Goal: Task Accomplishment & Management: Complete application form

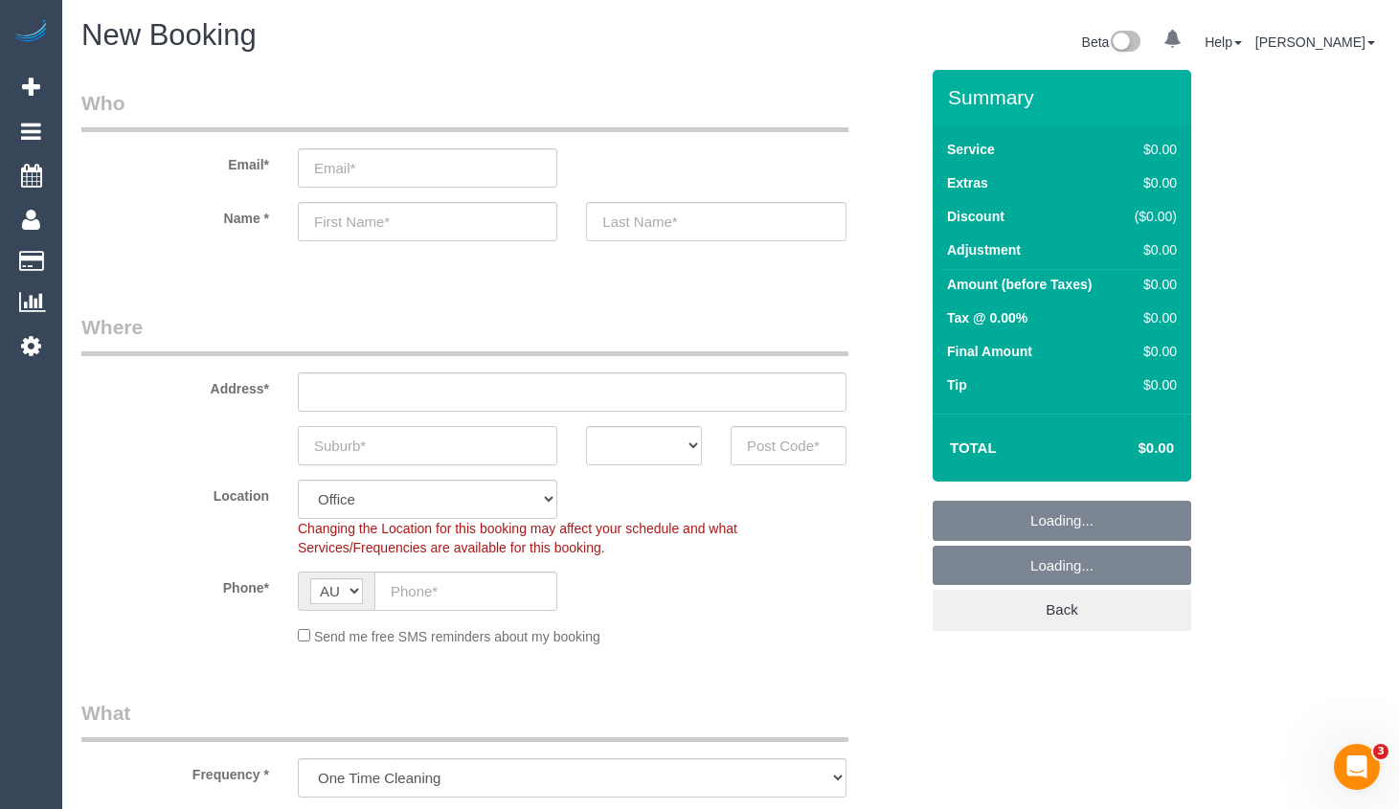
click at [504, 456] on input "text" at bounding box center [427, 445] width 259 height 39
select select "object:2131"
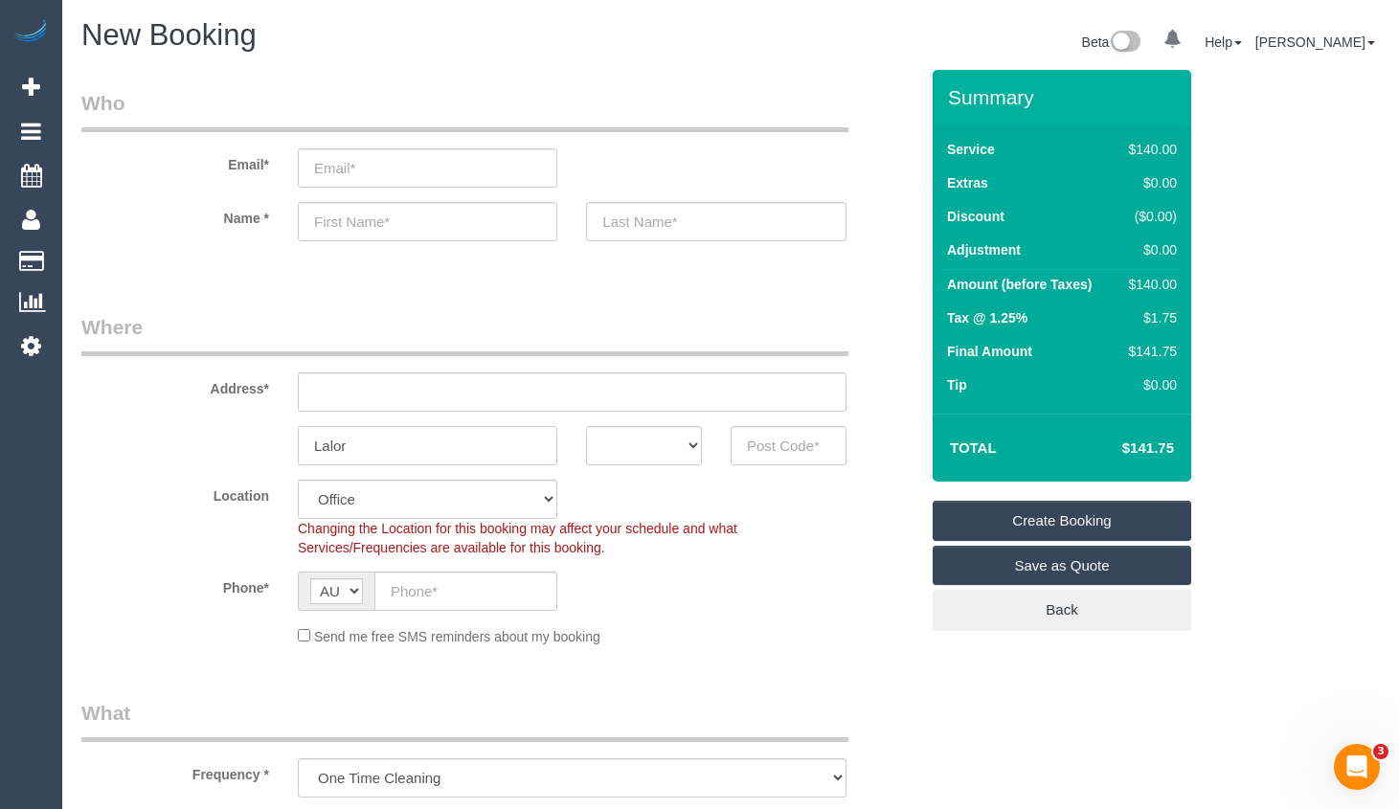
type input "Lalor"
click at [607, 442] on select "ACT NSW NT QLD SA TAS VIC WA" at bounding box center [644, 445] width 116 height 39
select select "VIC"
click at [586, 426] on select "ACT NSW NT QLD SA TAS VIC WA" at bounding box center [644, 445] width 116 height 39
click at [793, 444] on input "text" at bounding box center [788, 445] width 116 height 39
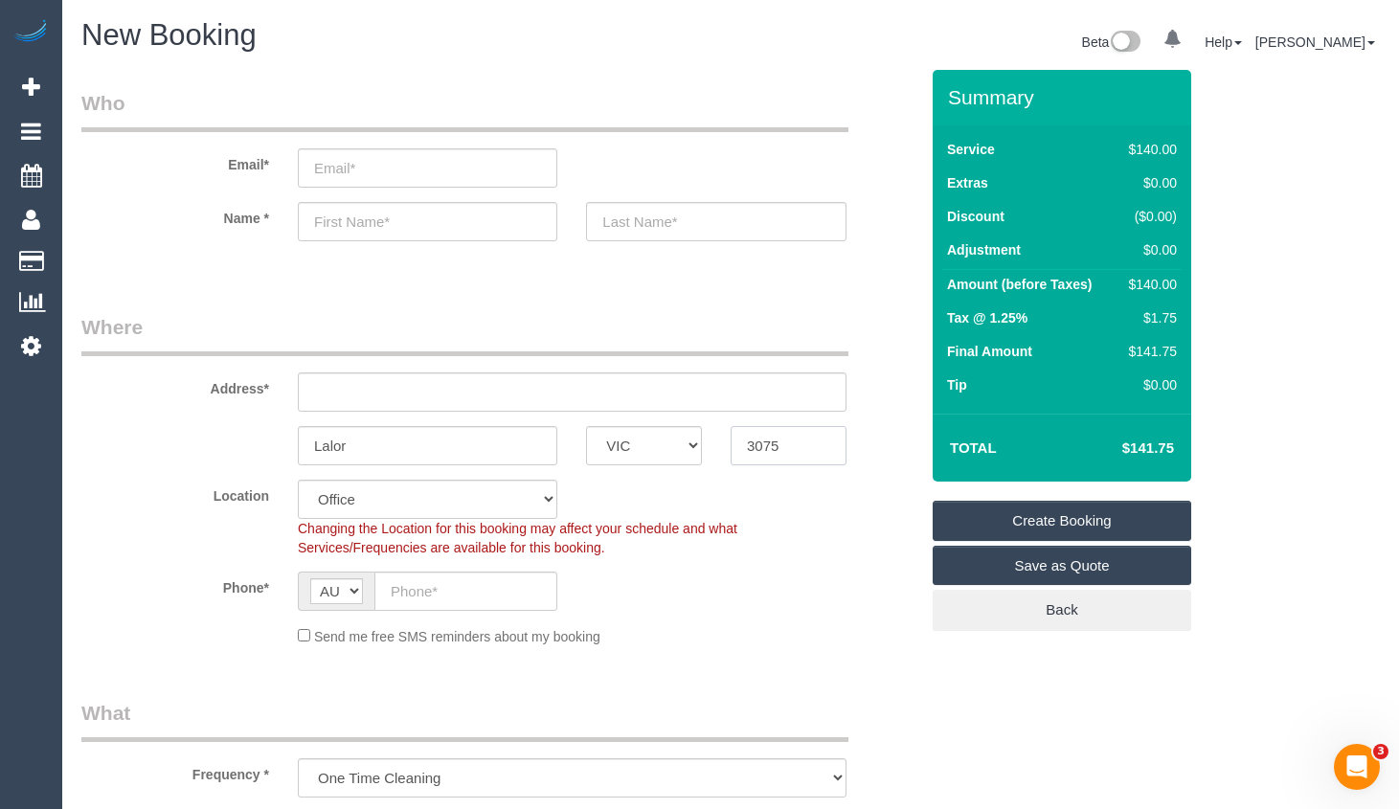
type input "3075"
click at [692, 391] on input "text" at bounding box center [572, 391] width 548 height 39
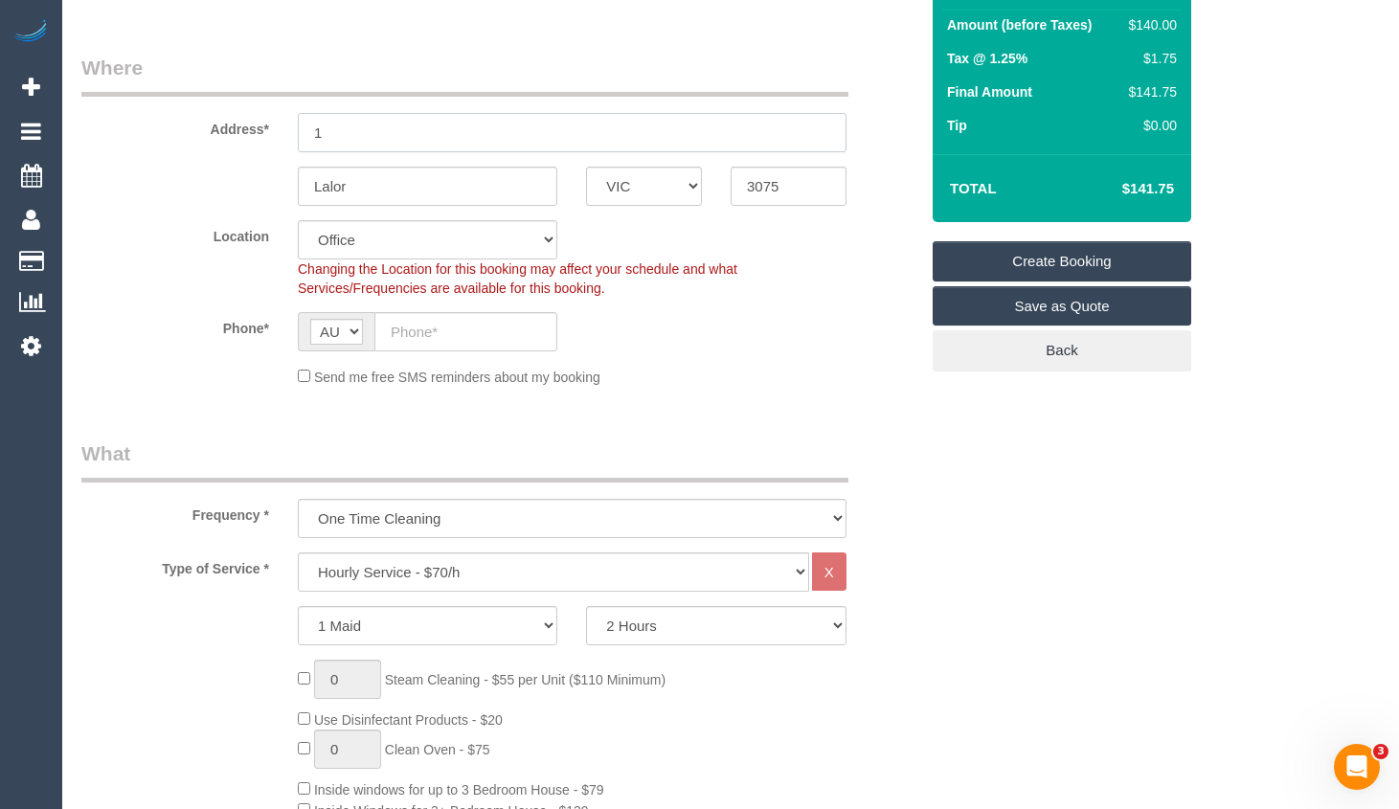
scroll to position [287, 0]
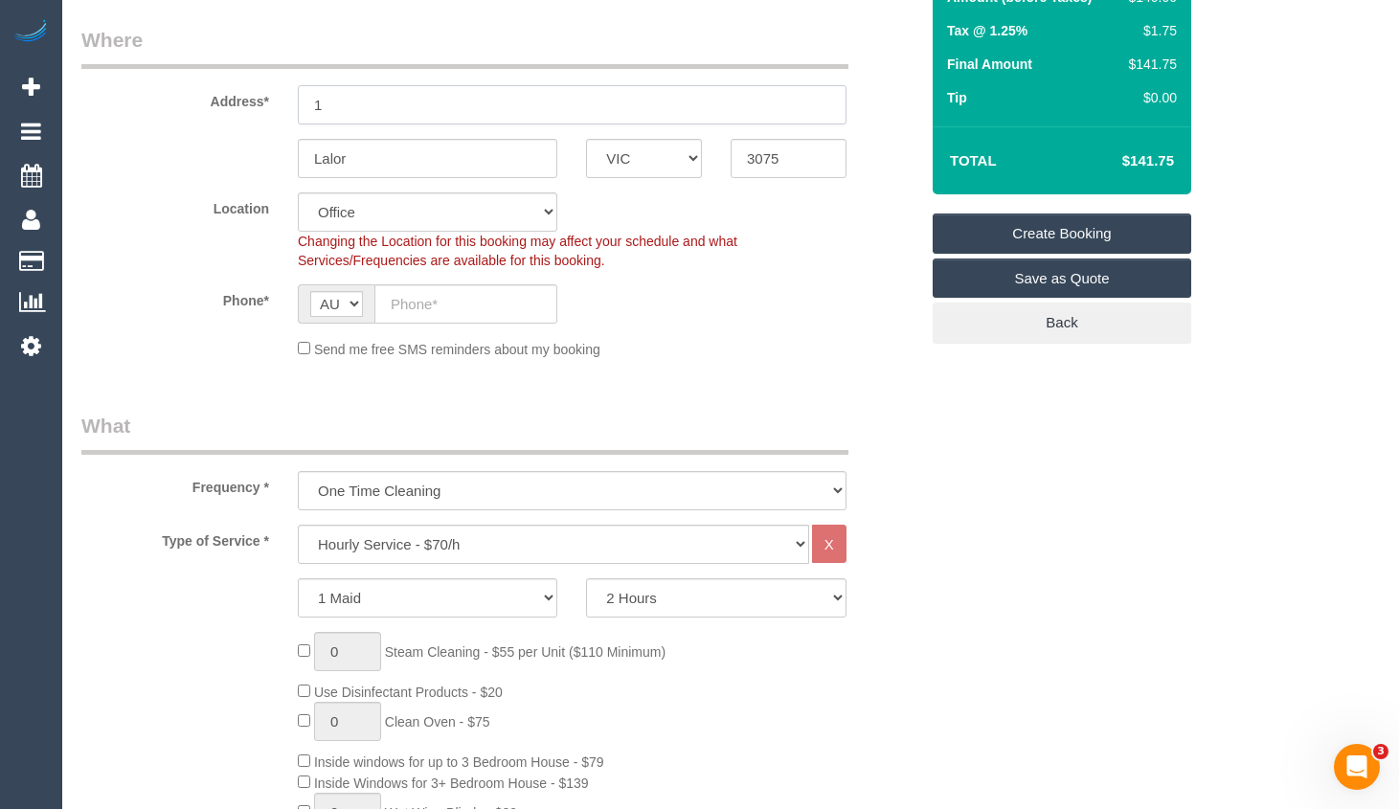
type input "1"
click at [686, 540] on select "Hourly Service - $70/h Hourly Service - $65/h Hourly Service - $60/h Hourly Ser…" at bounding box center [553, 544] width 511 height 39
select select "60"
select select "210"
click at [298, 525] on select "Hourly Service - $70/h Hourly Service - $65/h Hourly Service - $60/h Hourly Ser…" at bounding box center [553, 544] width 511 height 39
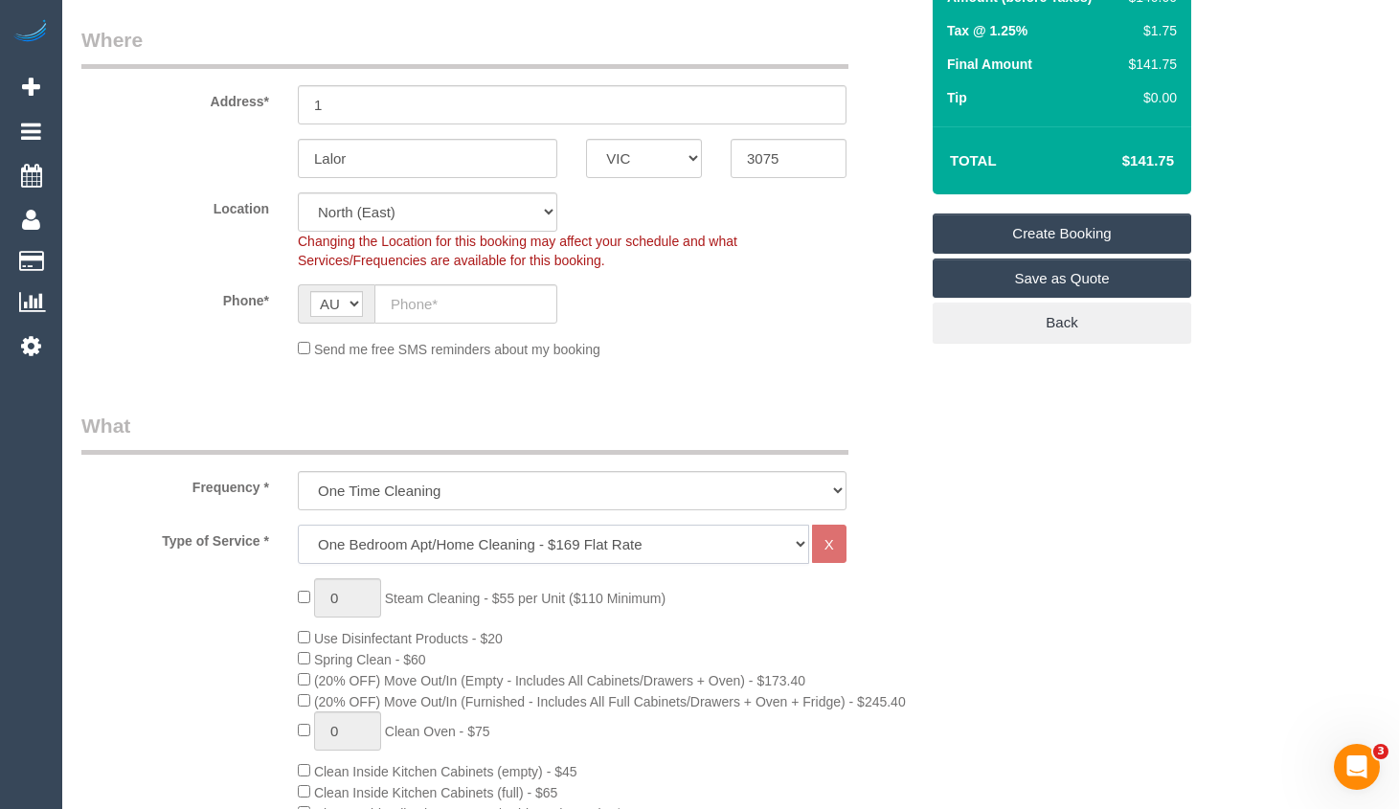
select select "object:3470"
click at [708, 540] on select "Hourly Service - $70/h Hourly Service - $65/h Hourly Service - $60/h Hourly Ser…" at bounding box center [553, 544] width 511 height 39
select select "212"
click at [298, 525] on select "Hourly Service - $70/h Hourly Service - $65/h Hourly Service - $60/h Hourly Ser…" at bounding box center [553, 544] width 511 height 39
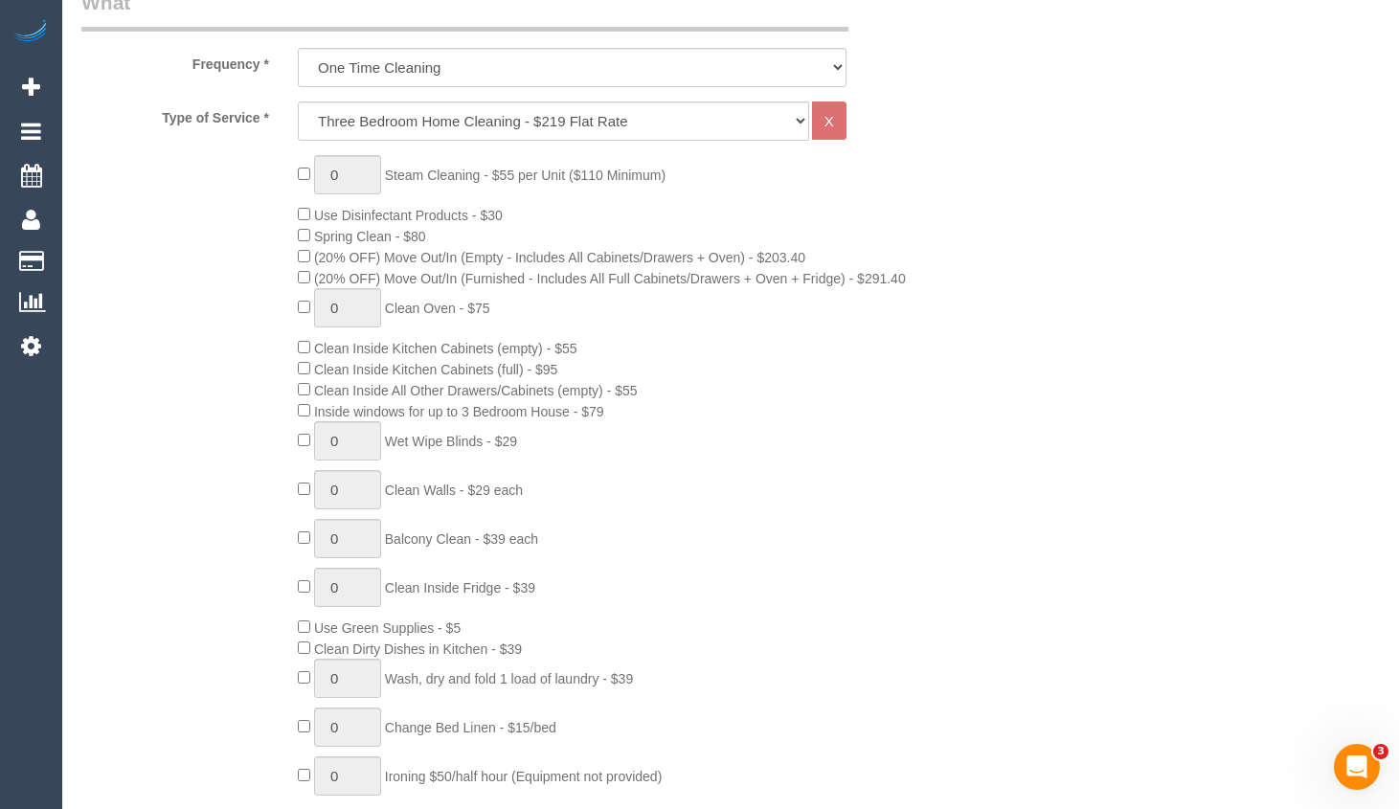
scroll to position [766, 0]
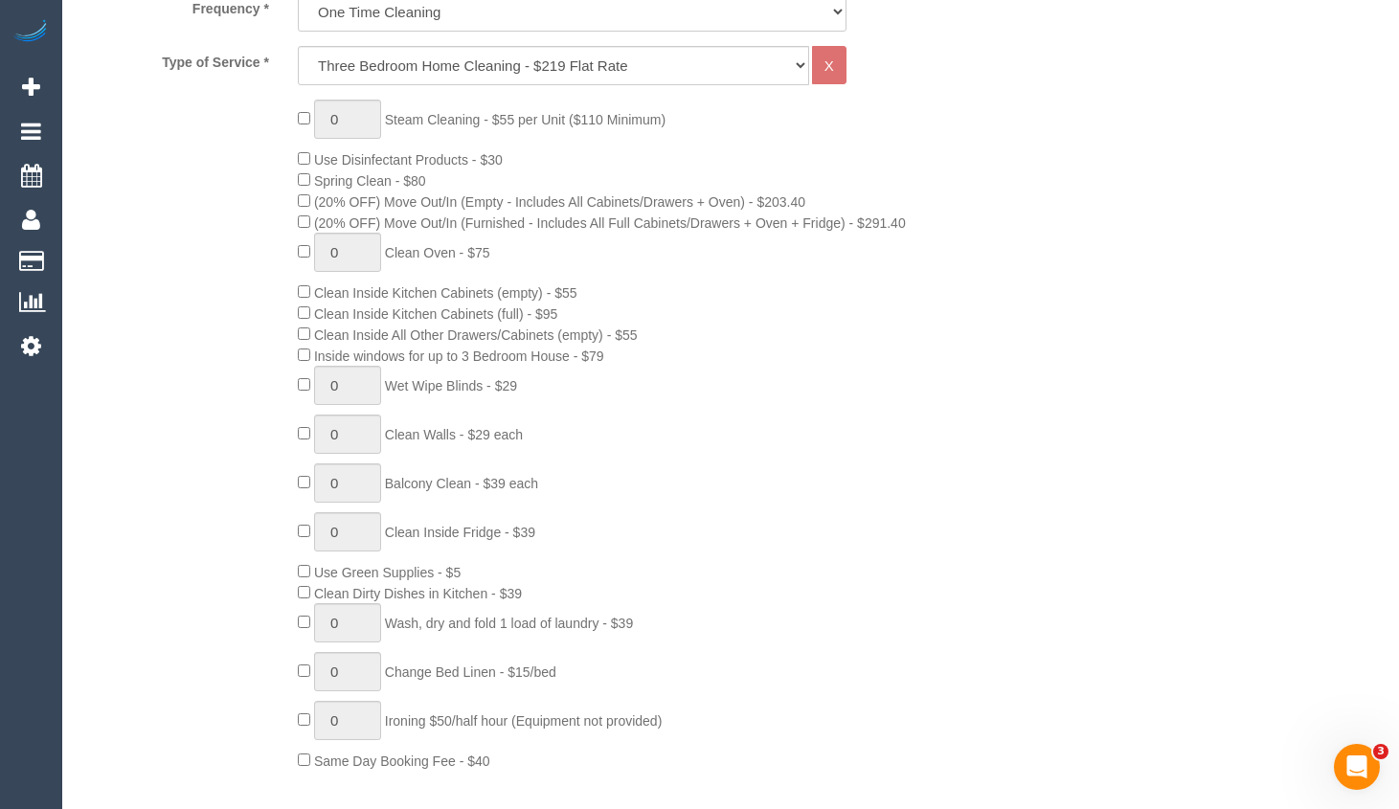
click at [807, 350] on div "0 Steam Cleaning - $55 per Unit ($110 Minimum) Use Disinfectant Products - $30 …" at bounding box center [607, 435] width 649 height 671
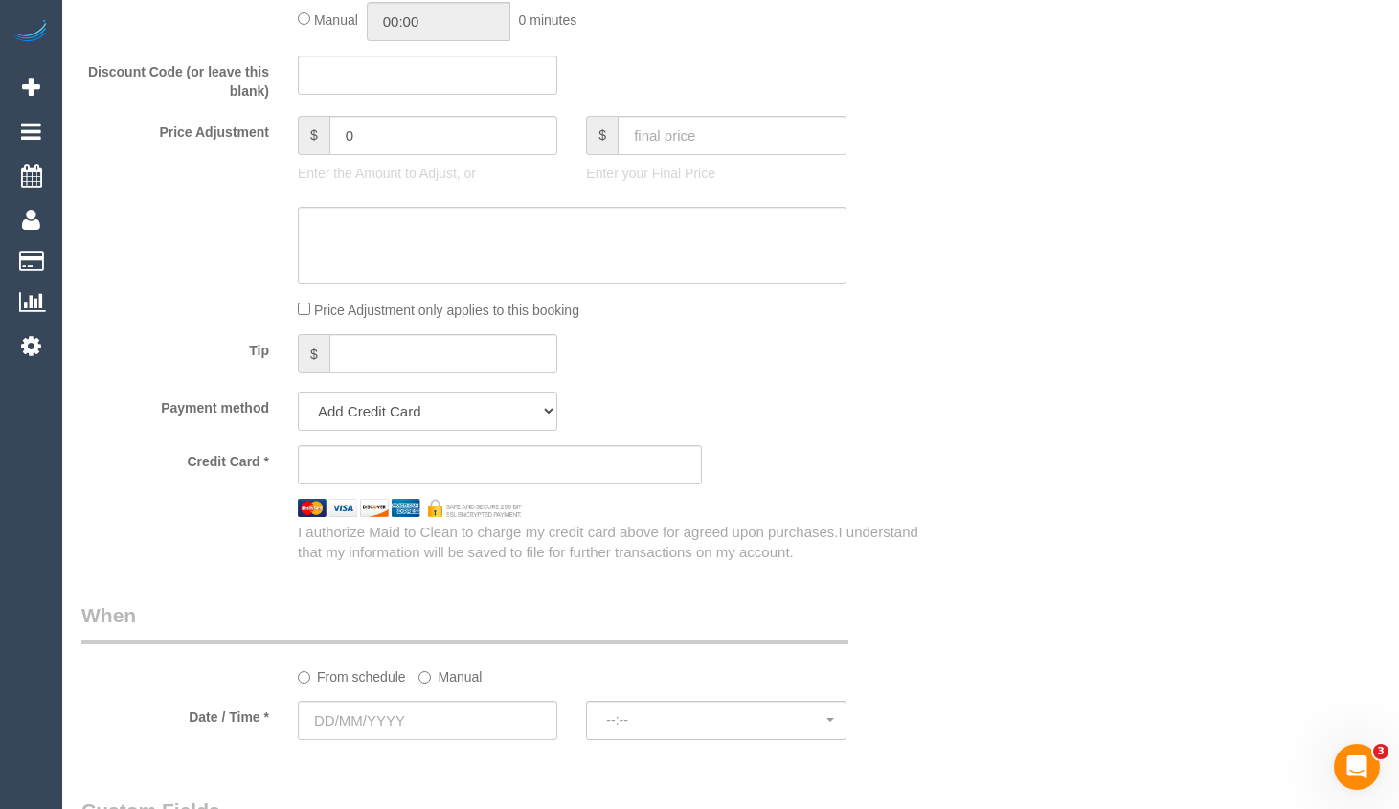
scroll to position [1723, 0]
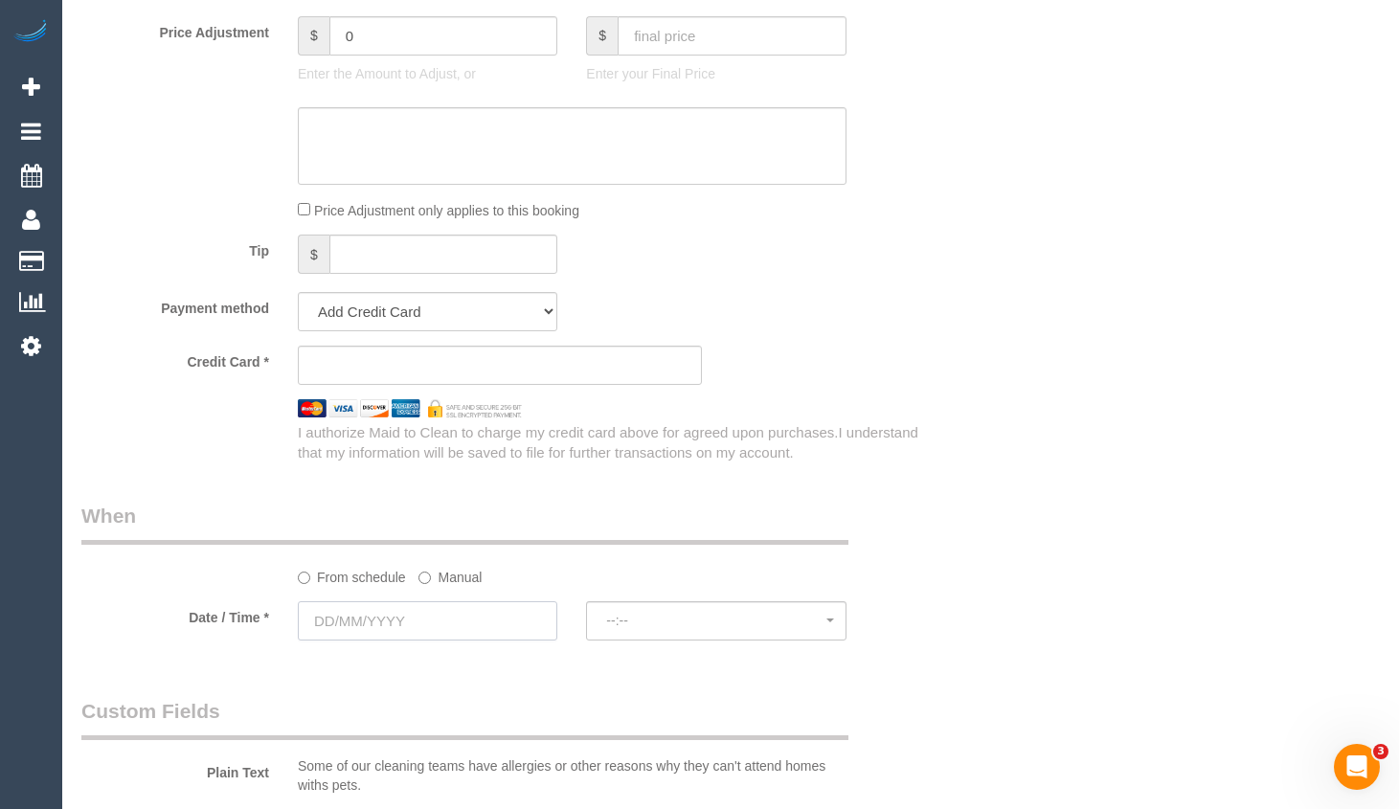
click at [407, 618] on input "text" at bounding box center [427, 620] width 259 height 39
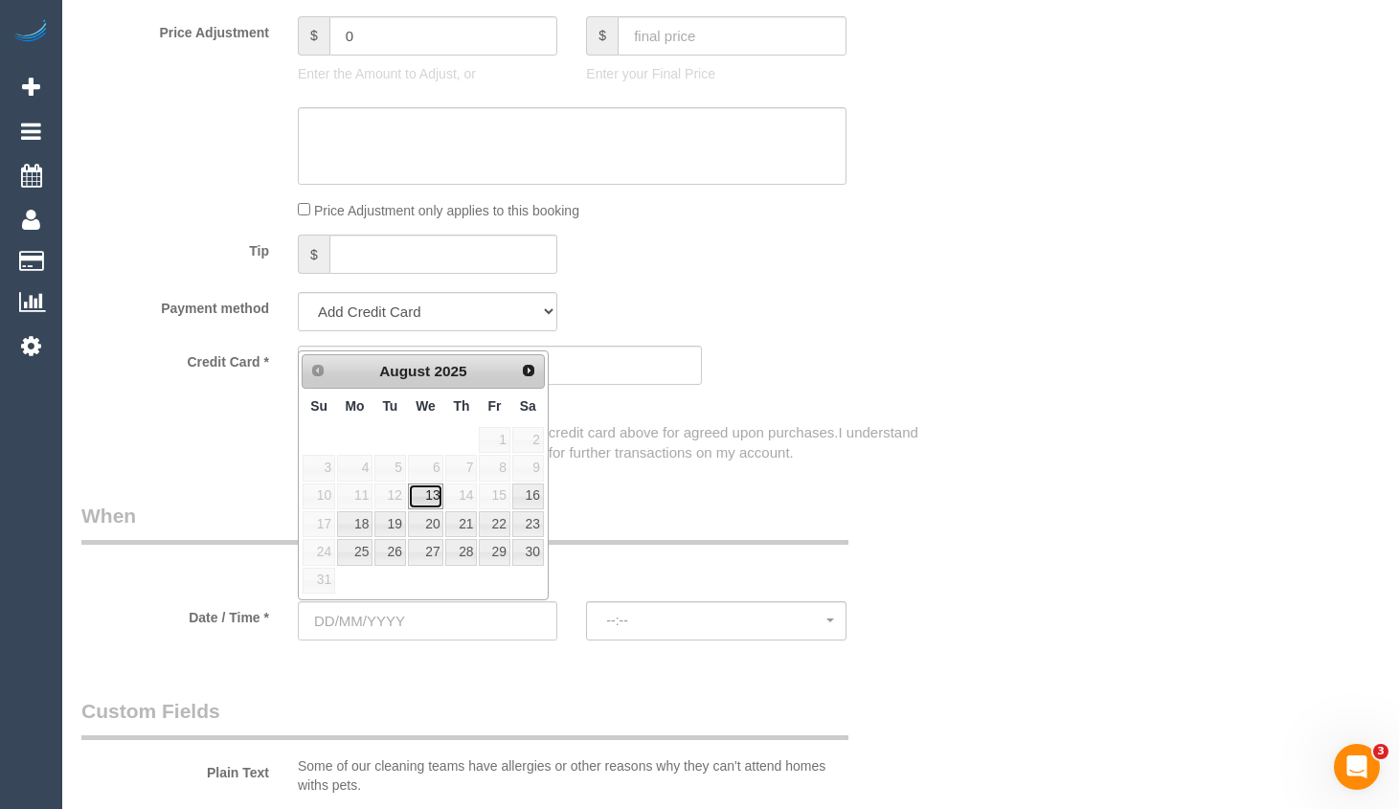
click at [431, 493] on link "13" at bounding box center [426, 496] width 36 height 26
type input "[DATE]"
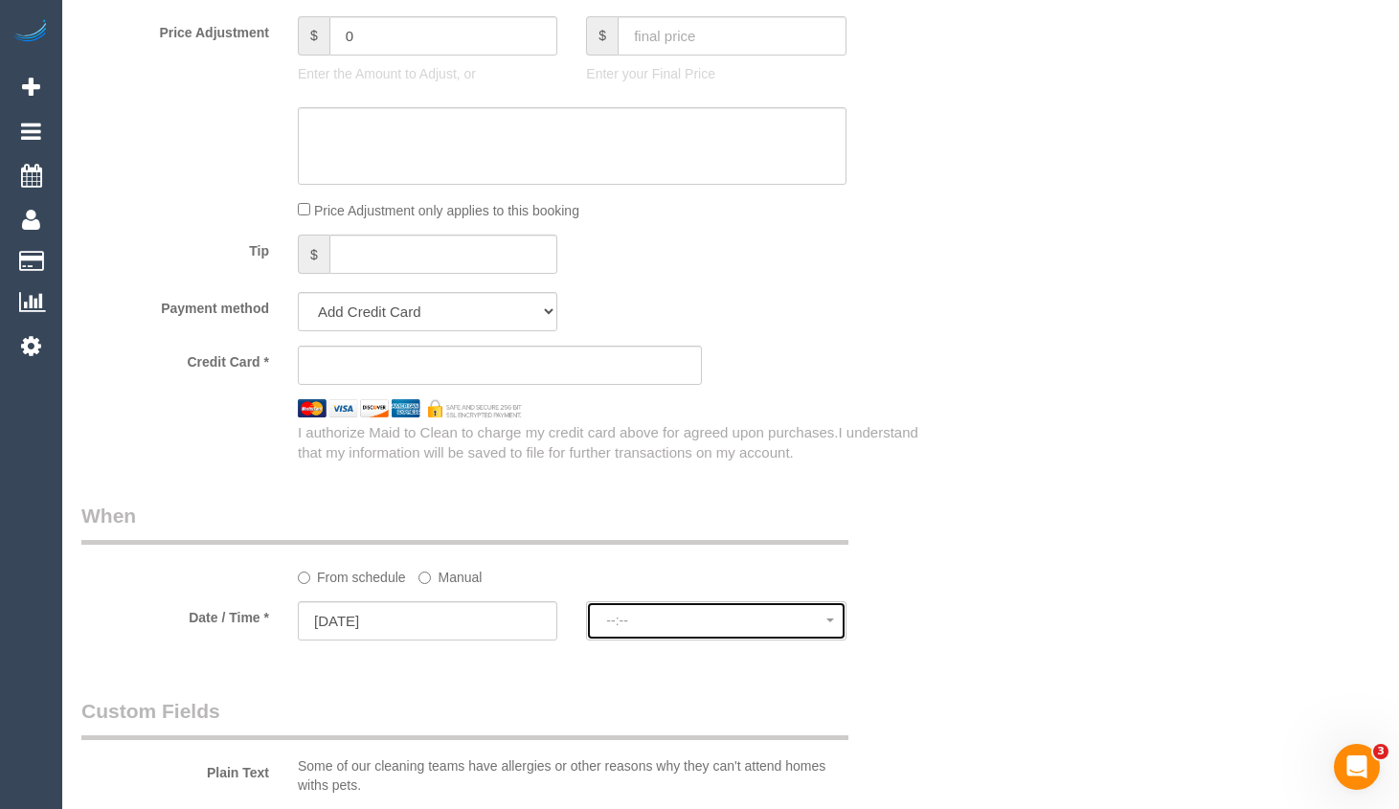
select select "spot10"
click at [672, 621] on span "12:00 - 14:00" at bounding box center [715, 620] width 219 height 15
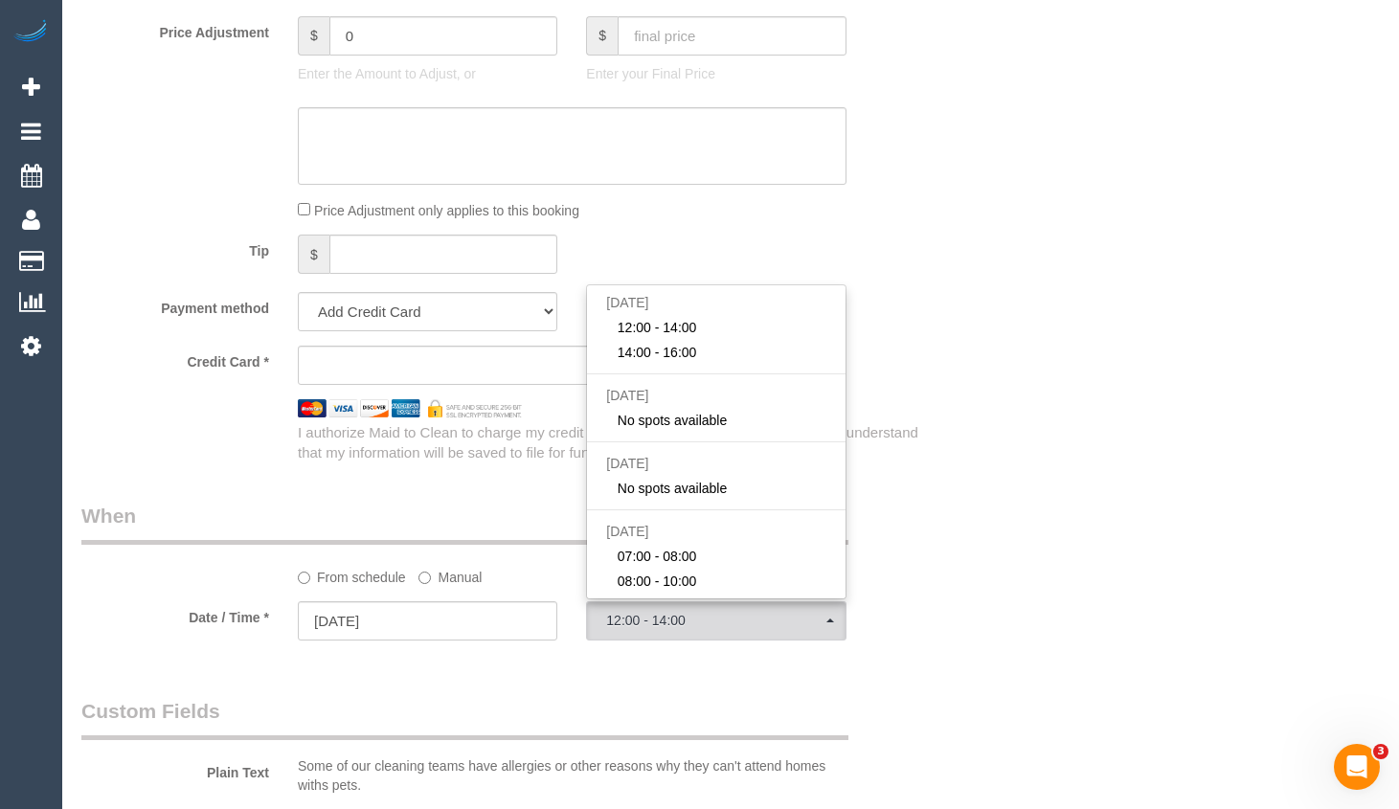
click at [183, 750] on div "Plain Text Some of our cleaning teams have allergies or other reasons why they …" at bounding box center [499, 750] width 865 height 106
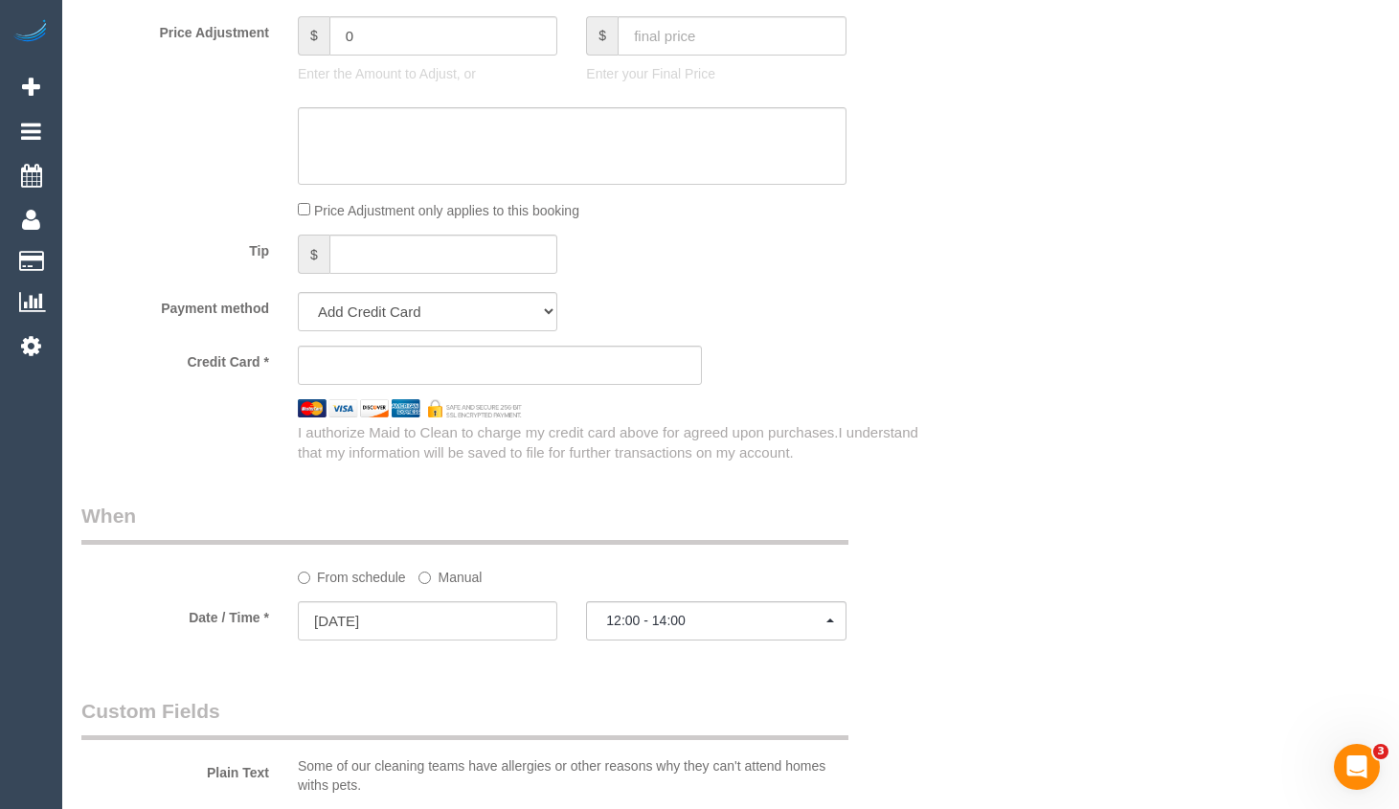
click at [1391, 106] on div "Who Email* Name * Where Address* 1 Lalor ACT NSW NT QLD SA TAS VIC WA 3075 Loca…" at bounding box center [730, 126] width 1327 height 3558
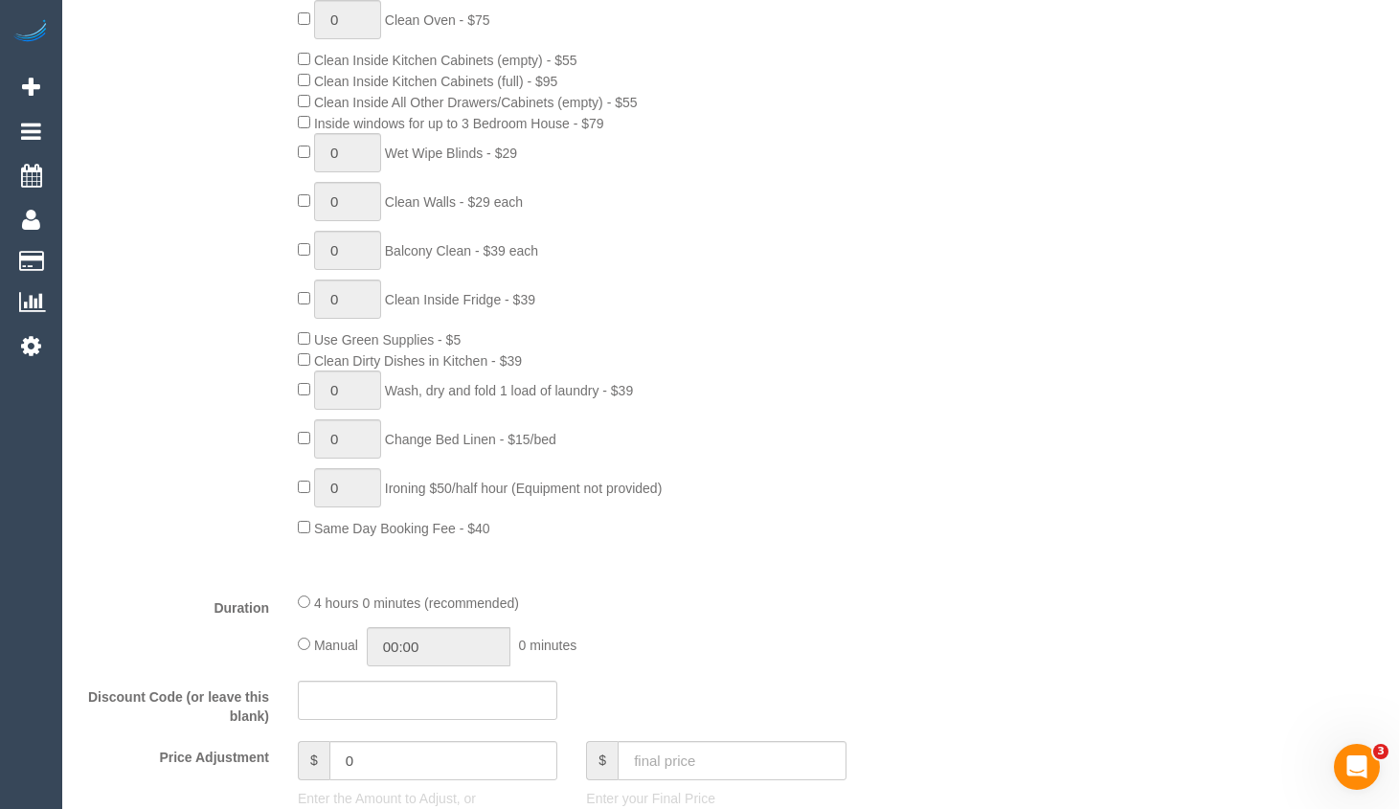
scroll to position [1053, 0]
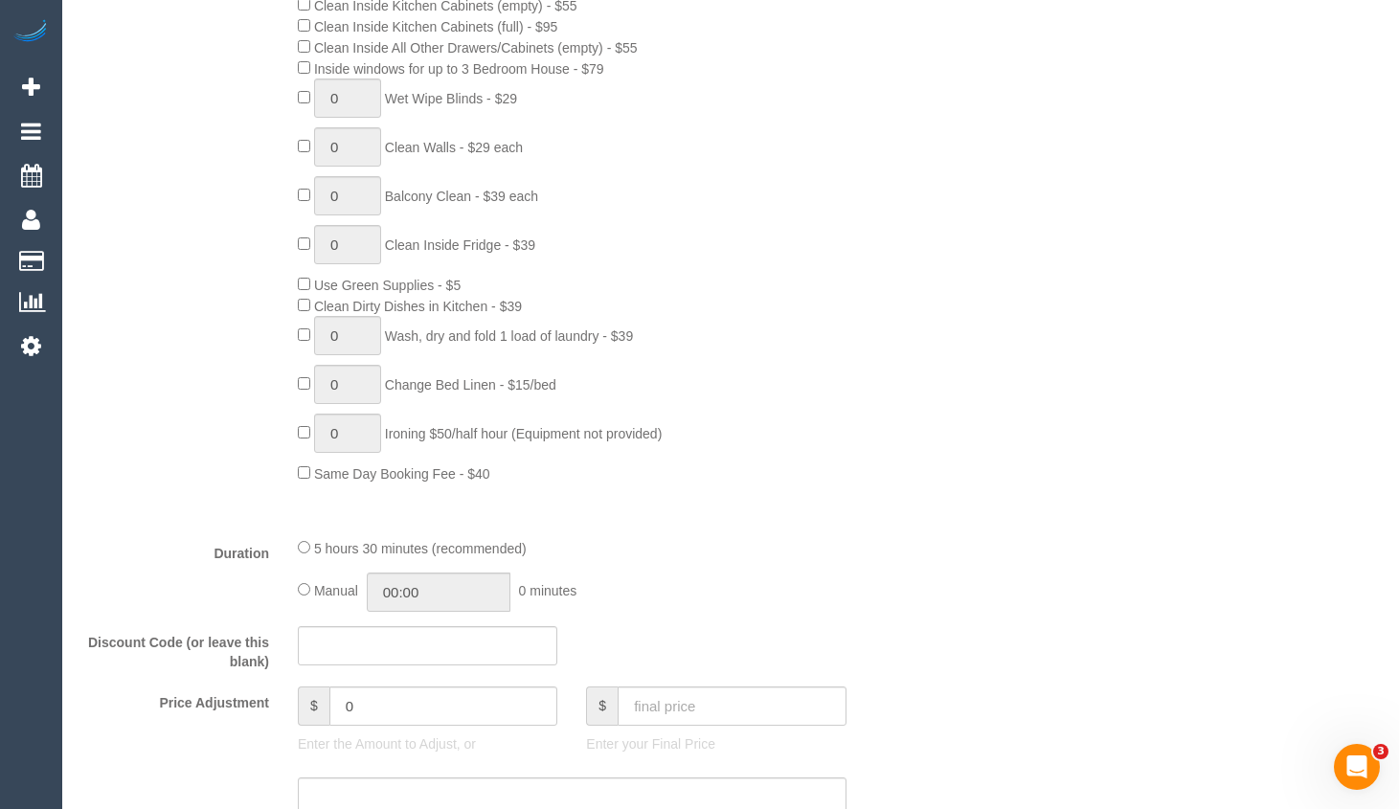
select select "spot20"
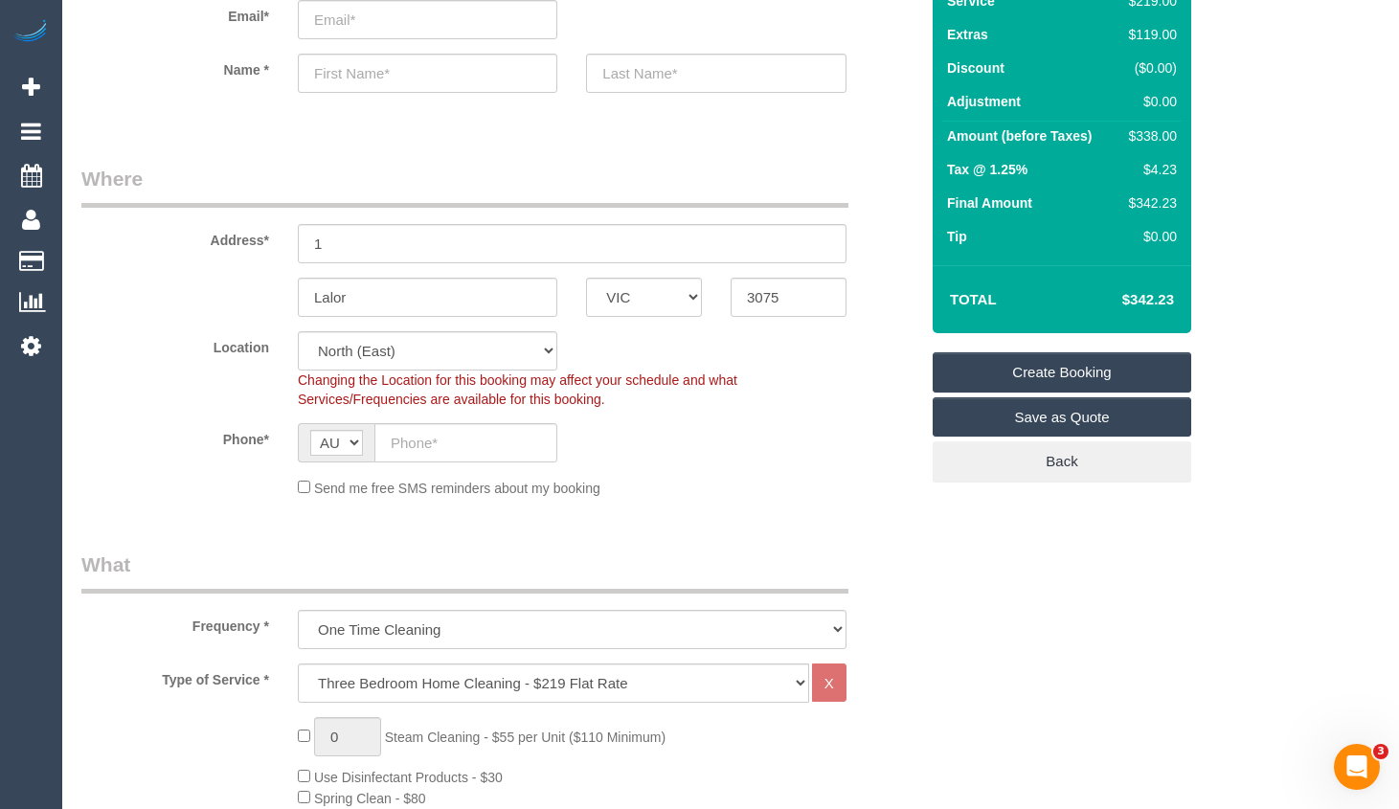
scroll to position [96, 0]
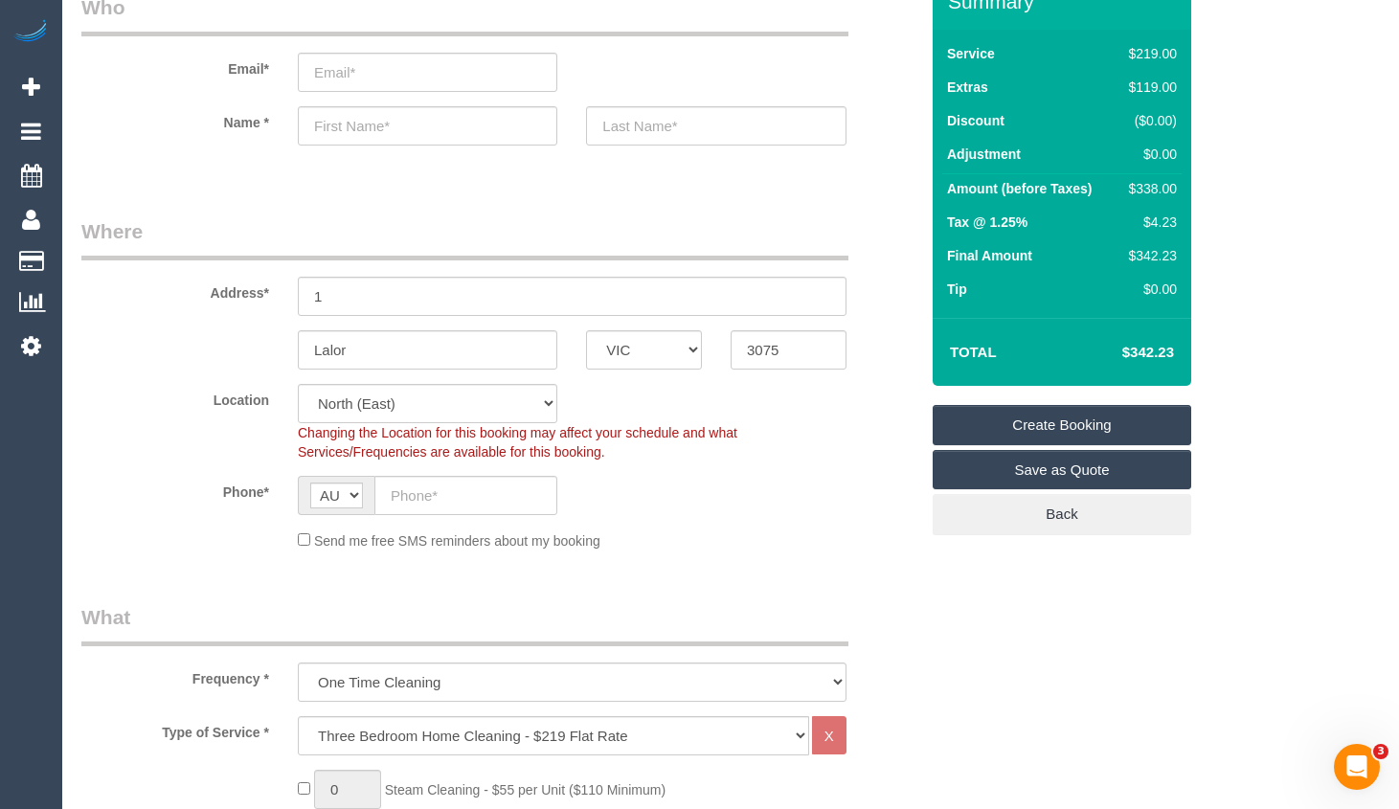
select select "spot30"
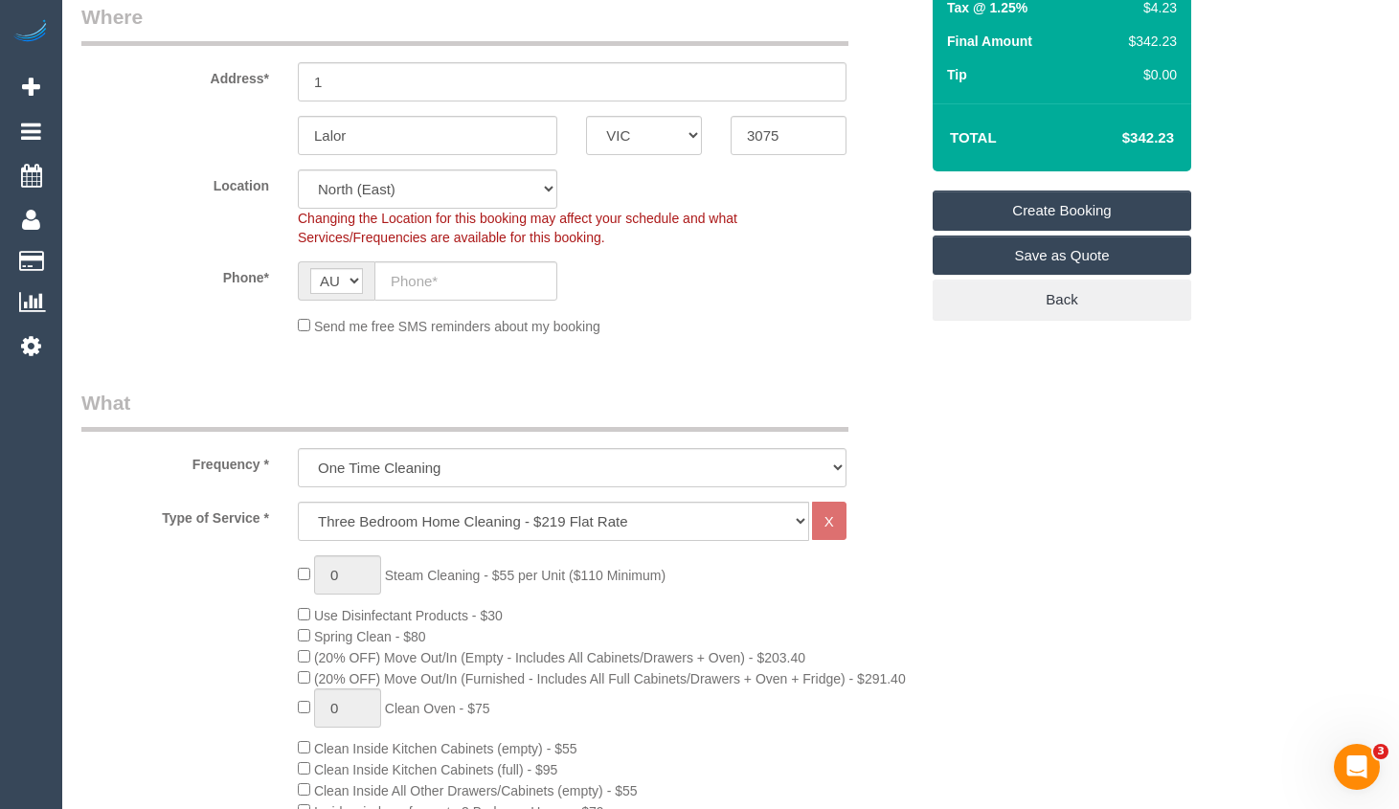
scroll to position [287, 0]
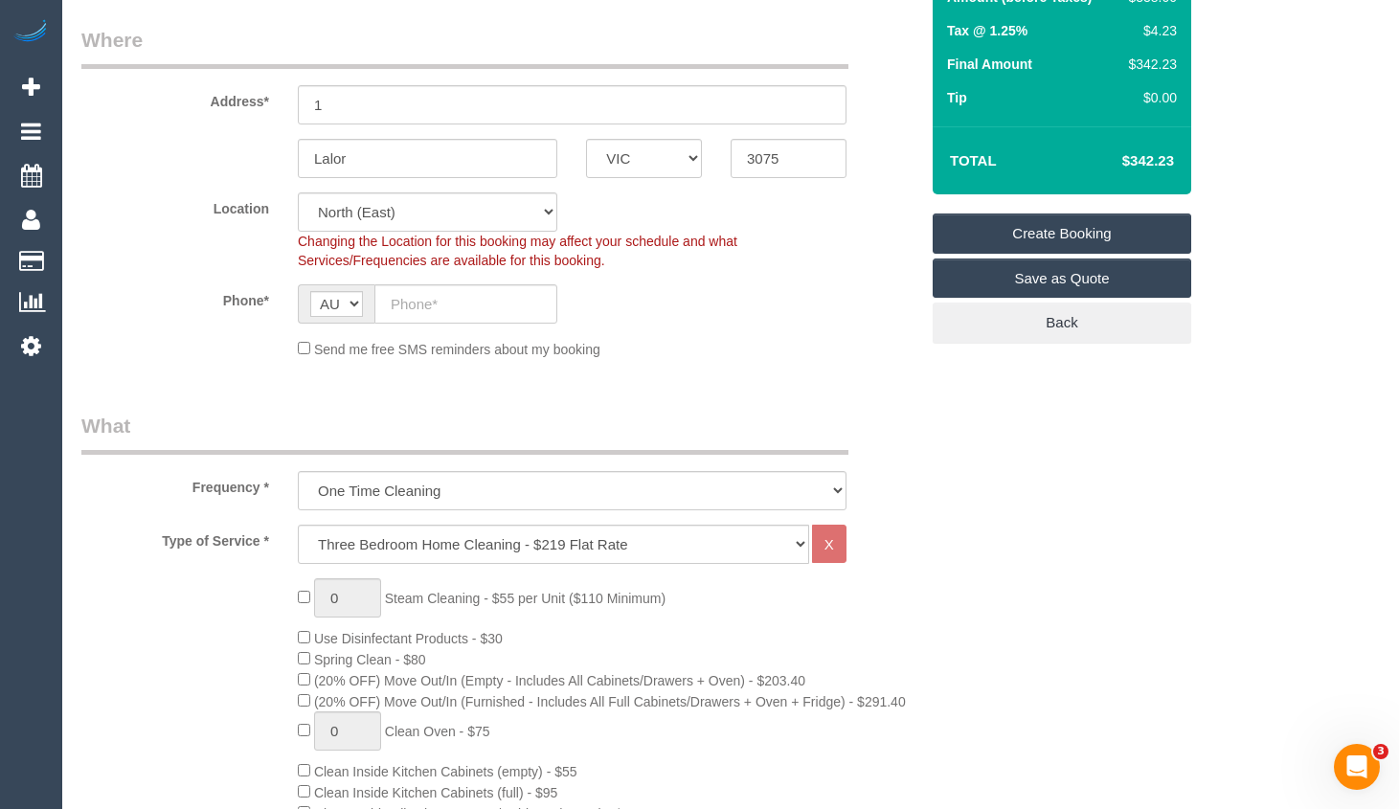
drag, startPoint x: 1180, startPoint y: 163, endPoint x: 1129, endPoint y: 163, distance: 51.7
click at [1129, 163] on td "$342.23" at bounding box center [1119, 161] width 124 height 48
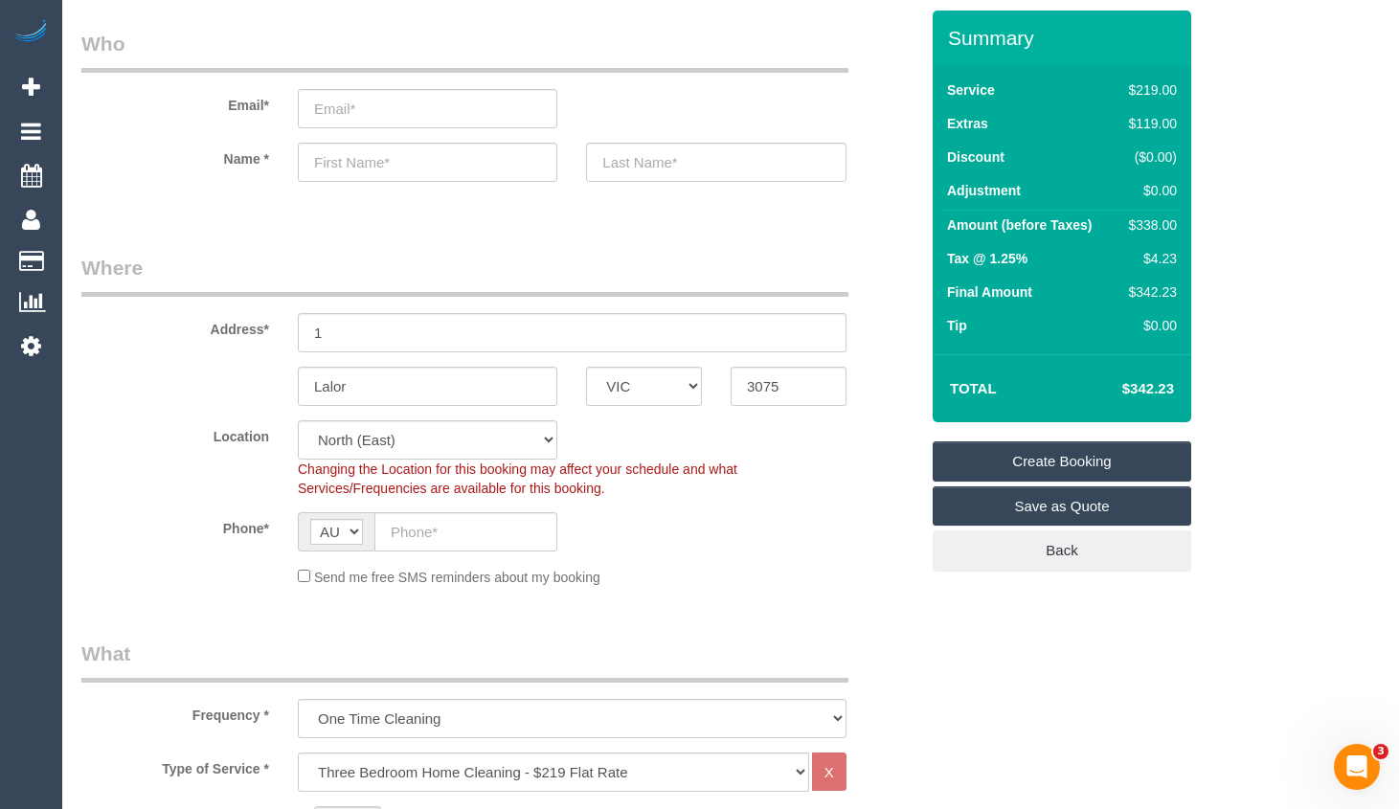
scroll to position [0, 0]
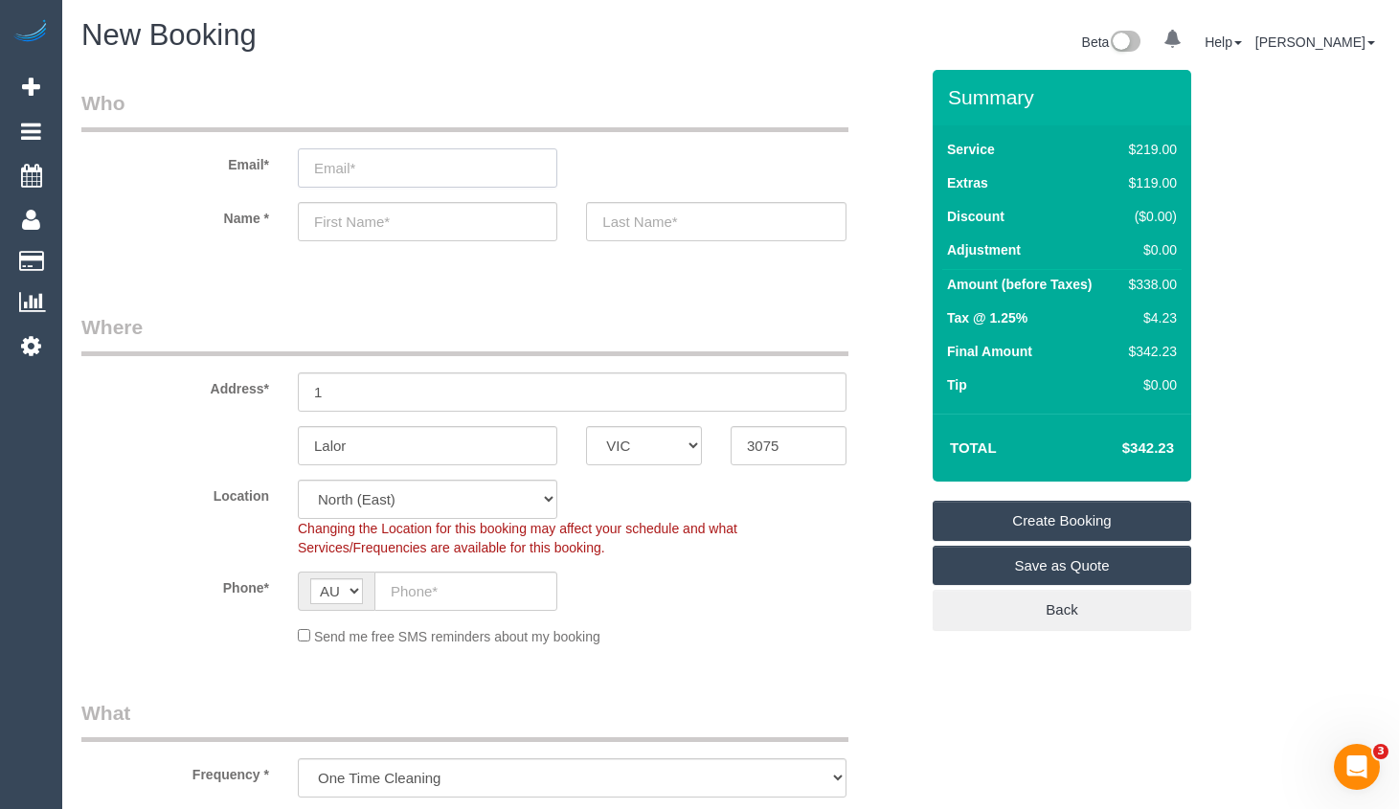
click at [464, 172] on input "email" at bounding box center [427, 167] width 259 height 39
click at [425, 163] on input "email" at bounding box center [427, 167] width 259 height 39
type input "[EMAIL_ADDRESS][DOMAIN_NAME]"
click at [452, 210] on input "text" at bounding box center [427, 221] width 259 height 39
select select
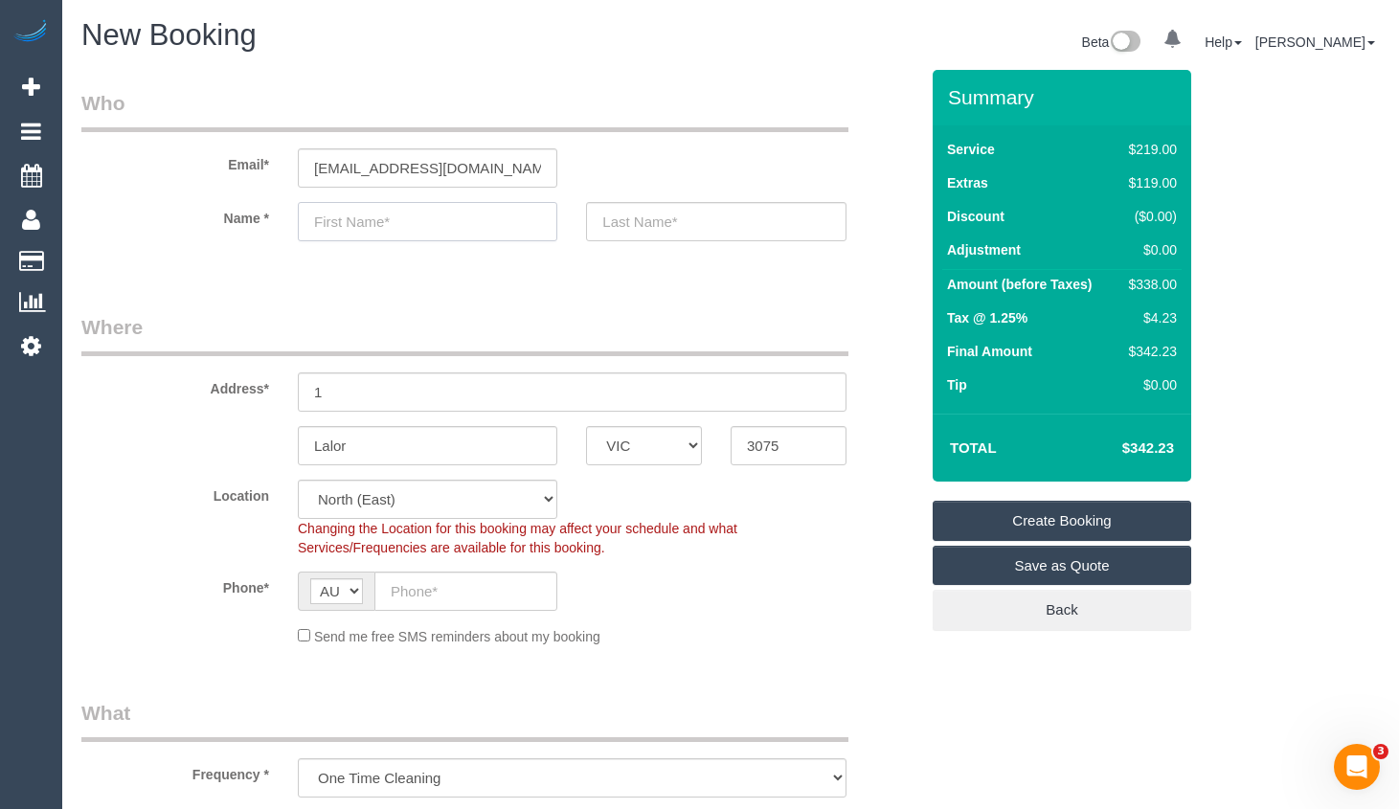
type input "S"
select select "spot40"
type input "[PERSON_NAME]"
click at [665, 233] on input "text" at bounding box center [715, 221] width 259 height 39
type input "Khaled"
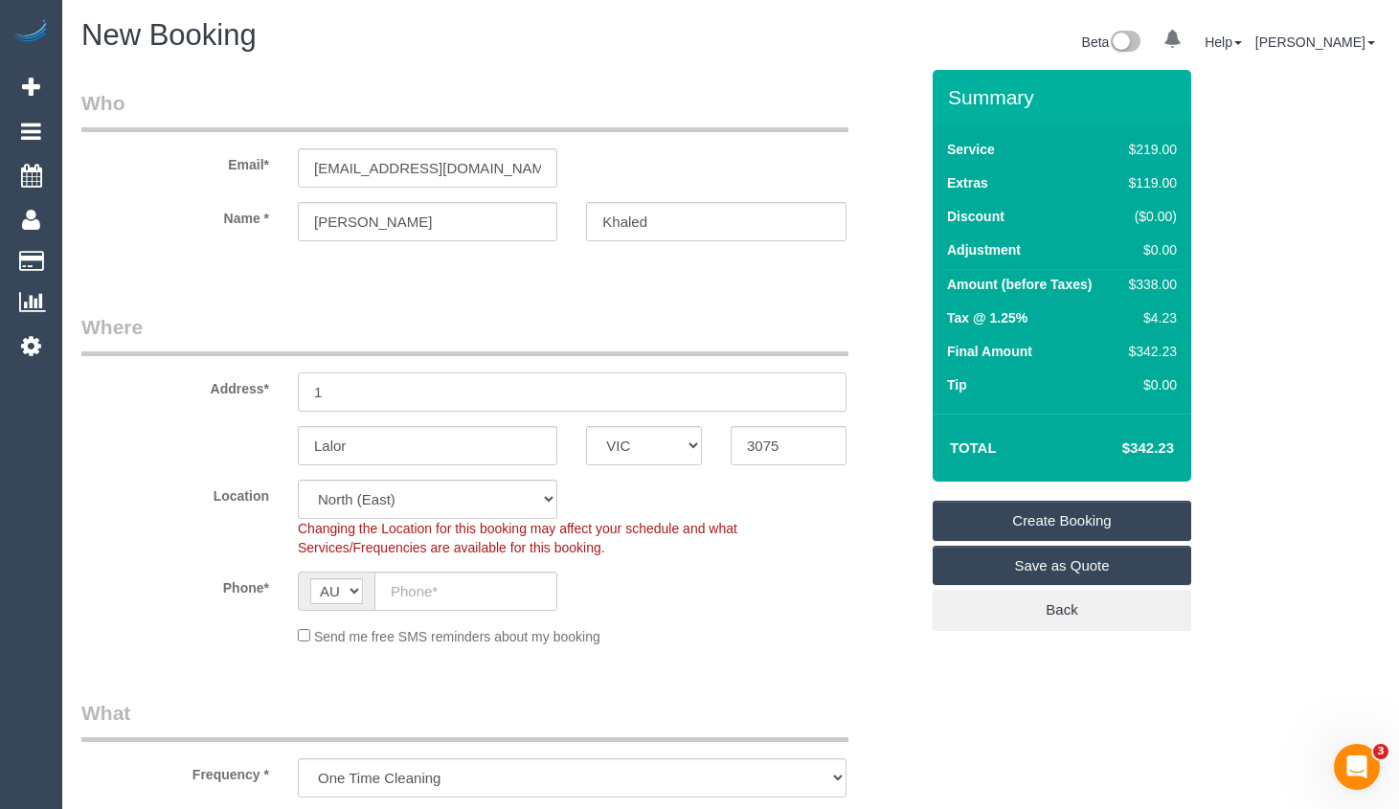
drag, startPoint x: 248, startPoint y: 367, endPoint x: 258, endPoint y: 367, distance: 10.5
click at [212, 365] on div "Address* 1" at bounding box center [499, 362] width 865 height 99
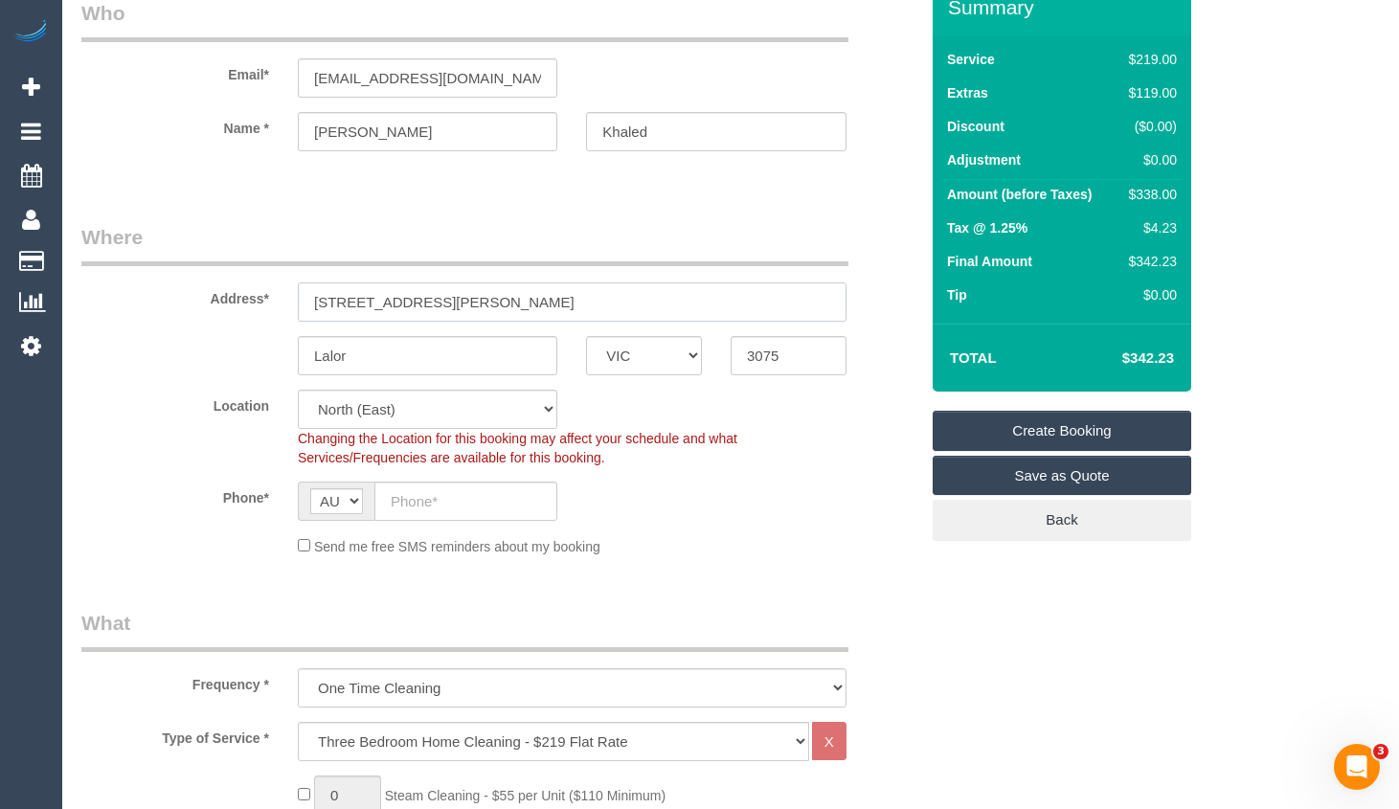
scroll to position [96, 0]
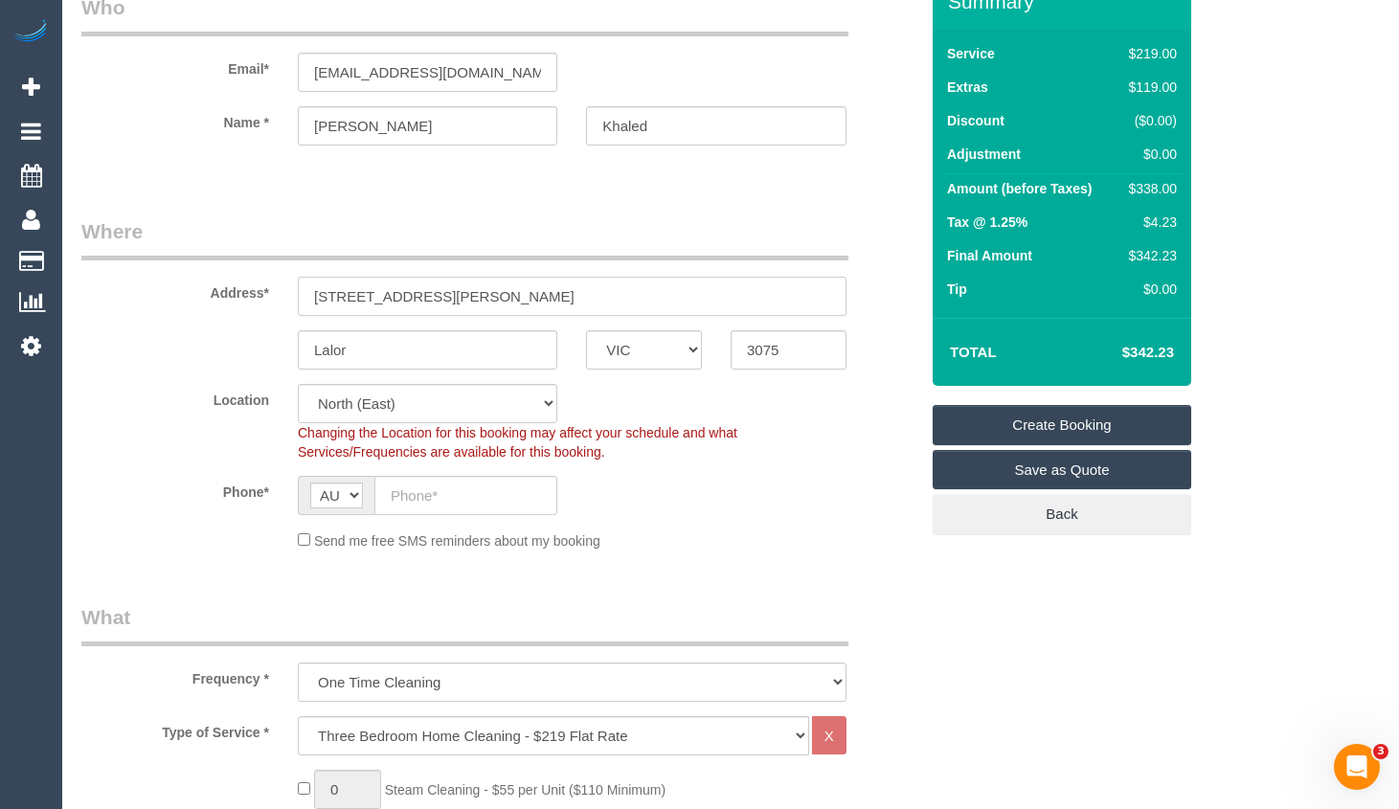
type input "[STREET_ADDRESS][PERSON_NAME]"
click at [467, 492] on input "text" at bounding box center [465, 495] width 183 height 39
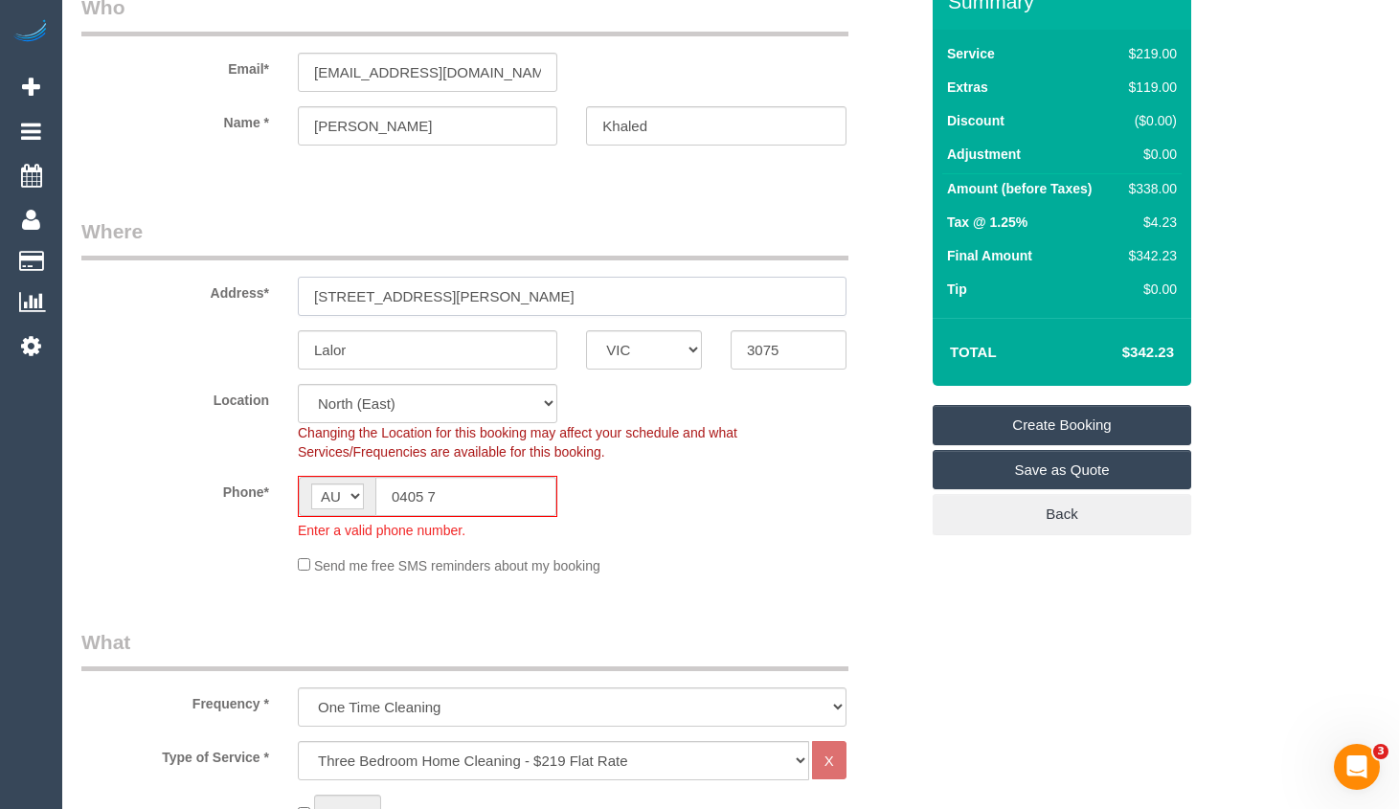
drag, startPoint x: 418, startPoint y: 300, endPoint x: 178, endPoint y: 280, distance: 241.0
click at [178, 280] on div "Address* 6 Melton Ct" at bounding box center [499, 266] width 865 height 99
click at [698, 419] on div "Location Office City East (North) East (South) Inner East Inner North (East) In…" at bounding box center [499, 423] width 865 height 78
drag, startPoint x: 510, startPoint y: 503, endPoint x: 319, endPoint y: 503, distance: 191.4
click at [319, 503] on div "AF AL DZ AD AO AI AQ AG AR AM AW AU AT AZ BS BH BD BB BY BE BZ BJ BM BT BO BA B…" at bounding box center [427, 496] width 259 height 41
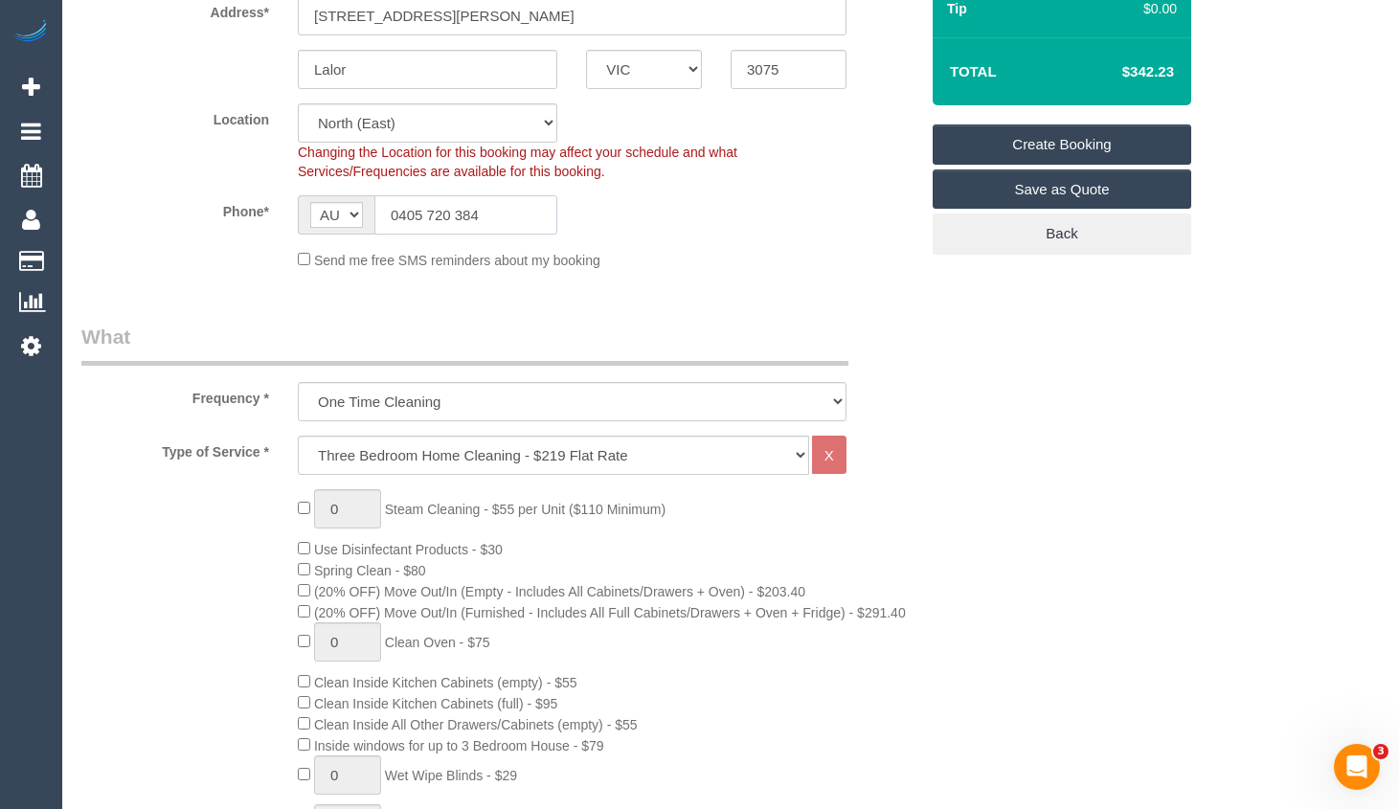
scroll to position [383, 0]
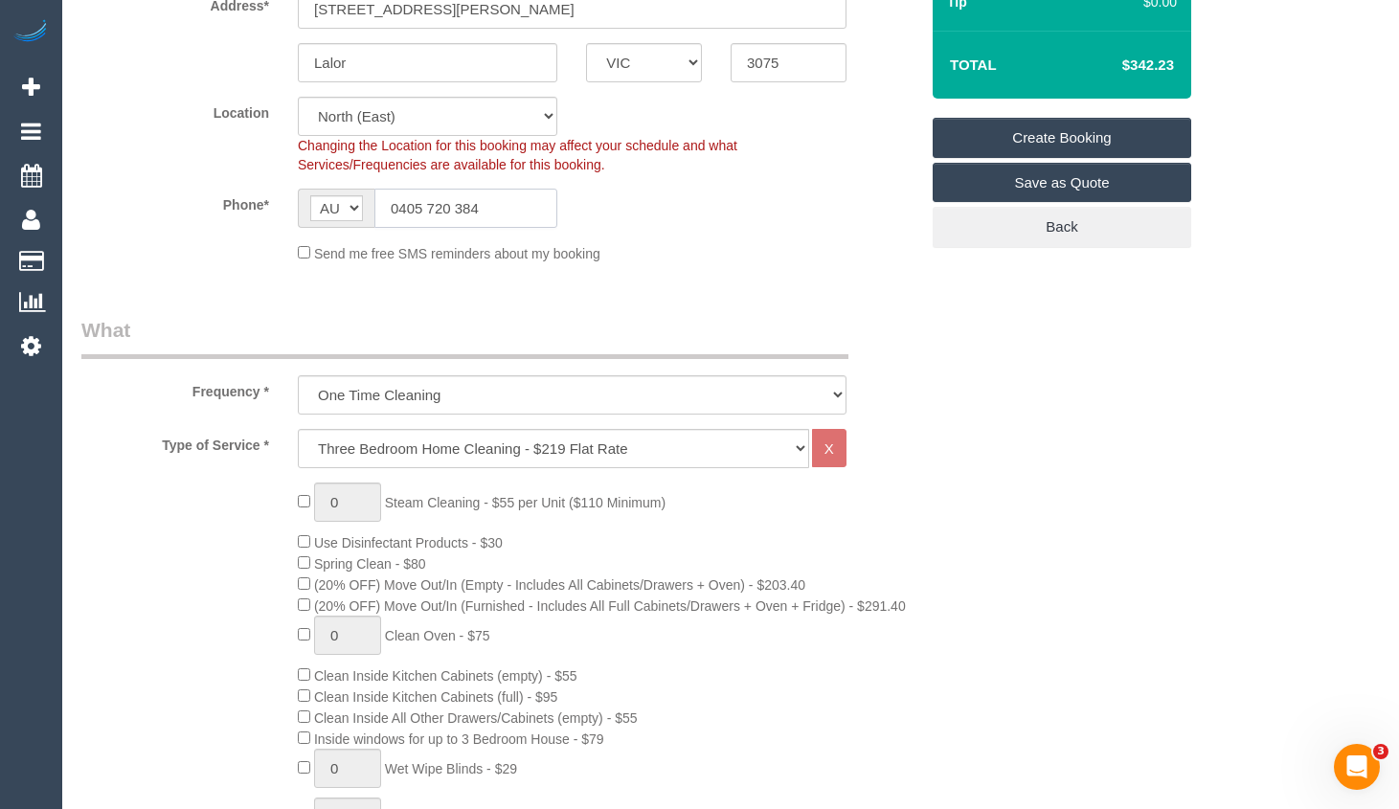
drag, startPoint x: 515, startPoint y: 212, endPoint x: 262, endPoint y: 215, distance: 252.7
click at [262, 215] on div "Phone* AF AL DZ AD AO AI AQ AG AR AM AW AU AT AZ BS BH BD BB BY BE BZ BJ BM BT …" at bounding box center [499, 208] width 865 height 39
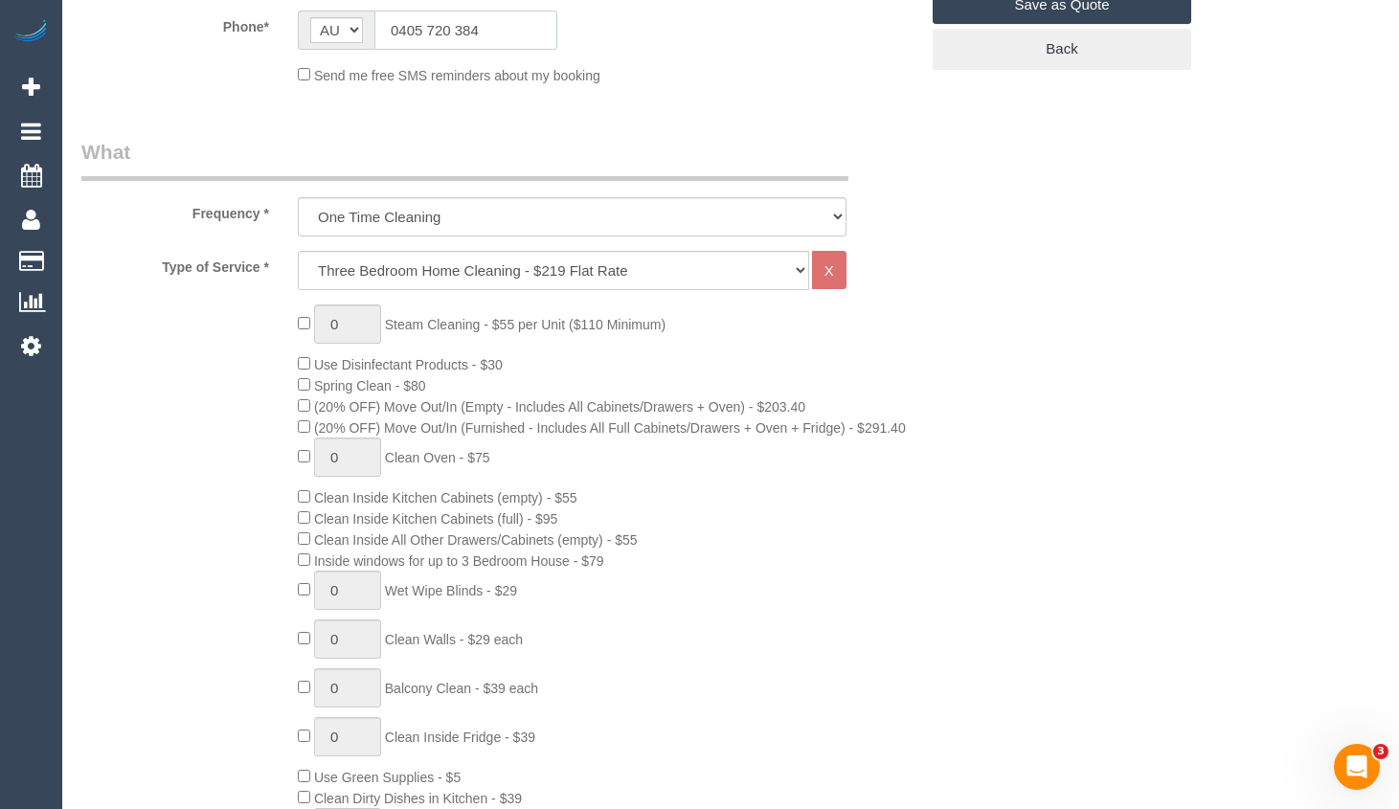
scroll to position [574, 0]
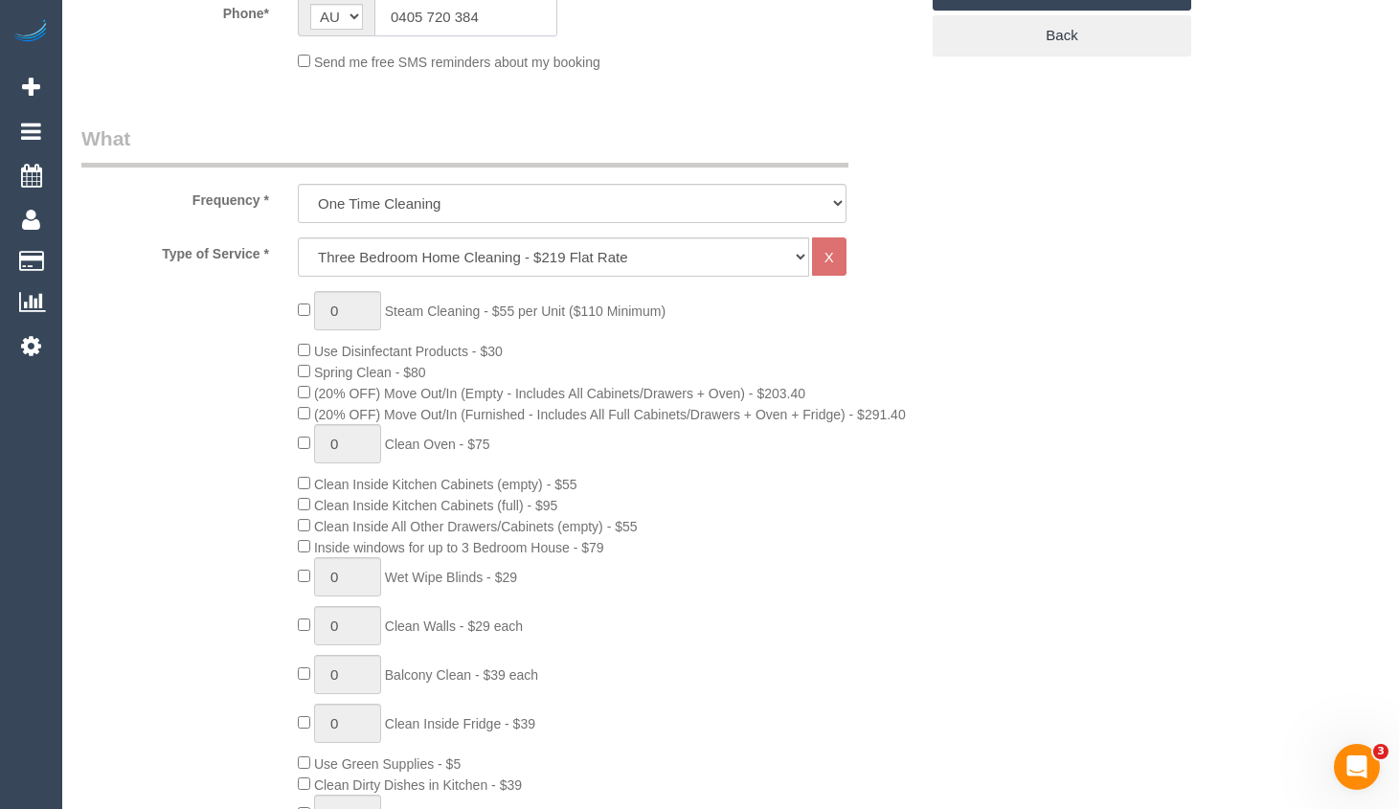
type input "0405 720 384"
click at [800, 158] on legend "What" at bounding box center [464, 145] width 767 height 43
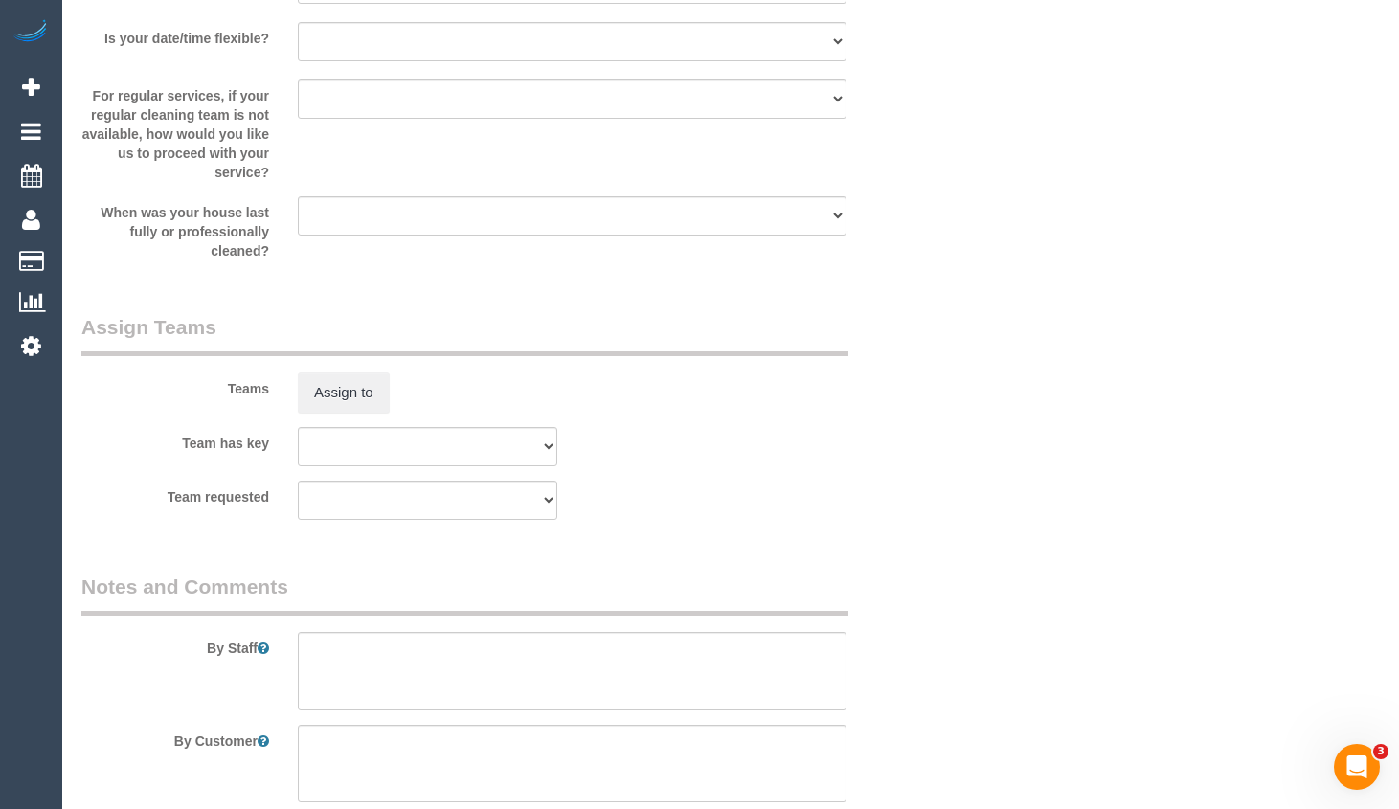
scroll to position [2776, 0]
click at [437, 636] on textarea at bounding box center [572, 667] width 548 height 78
click at [427, 646] on textarea at bounding box center [572, 667] width 548 height 78
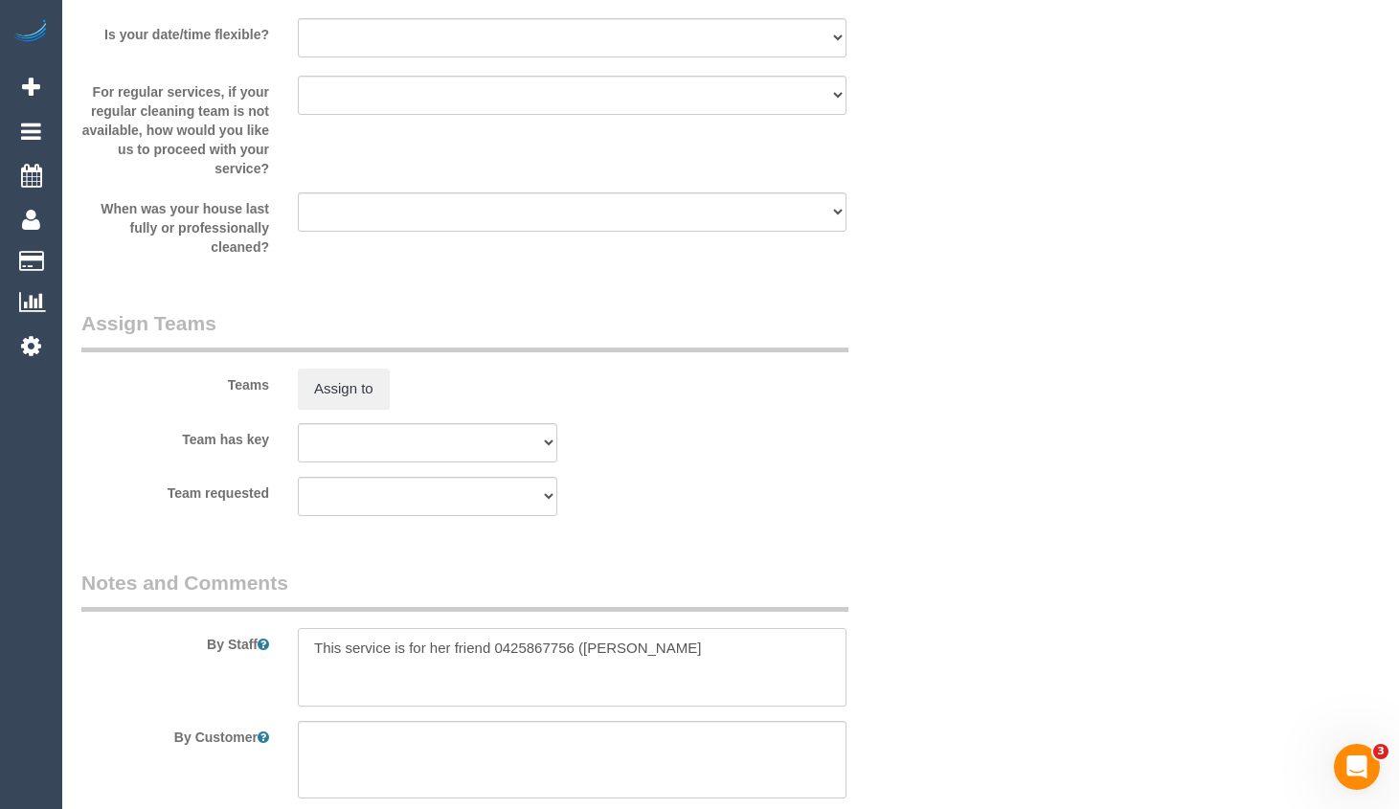
click at [646, 654] on textarea at bounding box center [572, 667] width 548 height 78
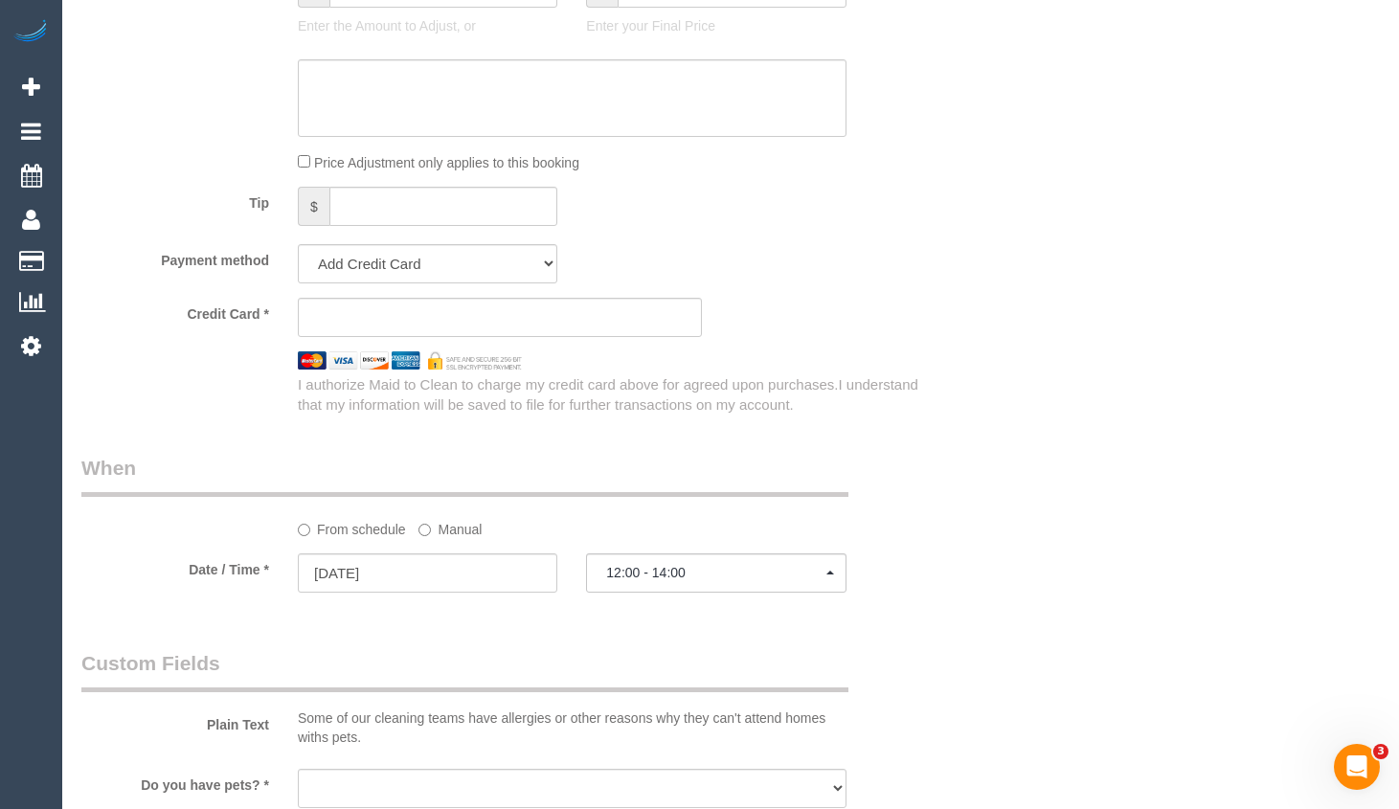
scroll to position [1723, 0]
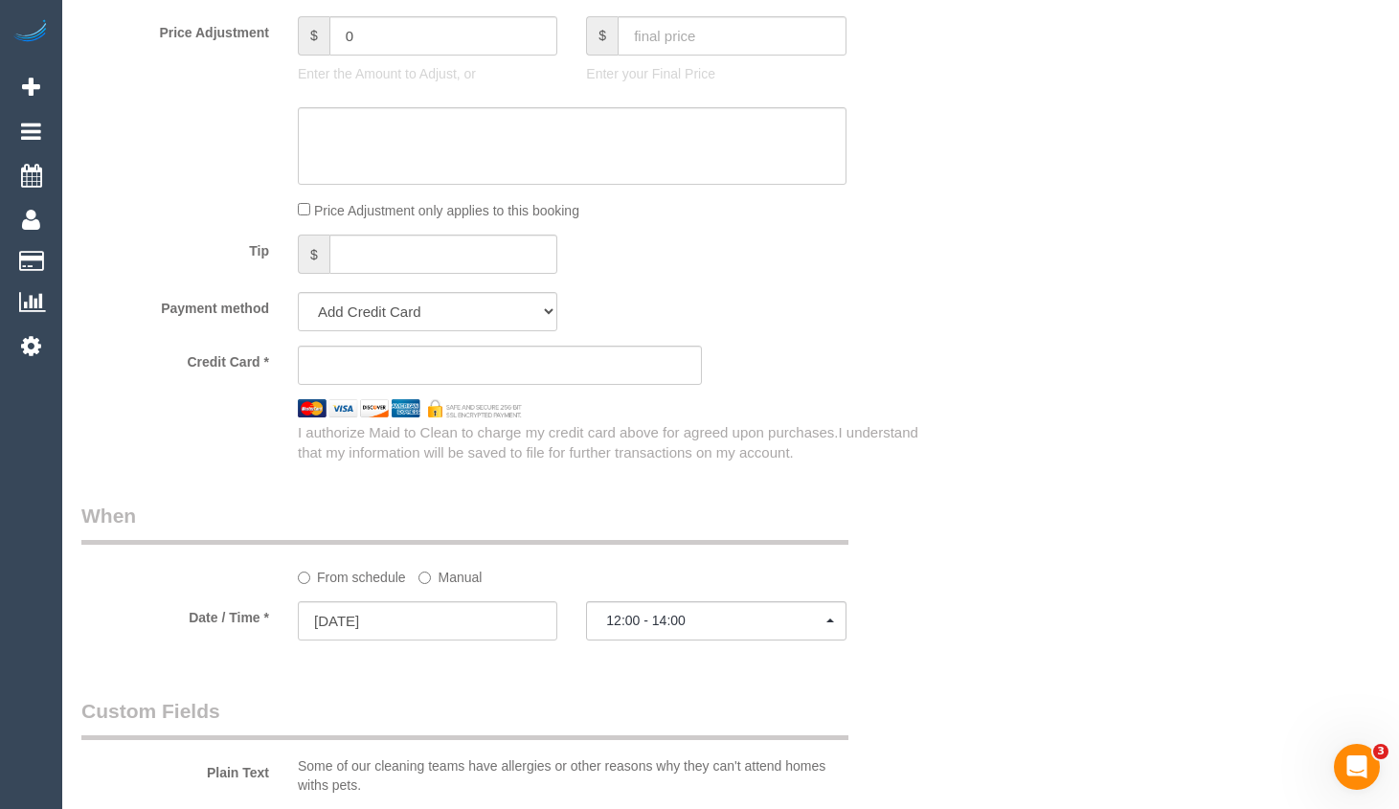
type textarea "This service is for her friend 0425867756 ([PERSON_NAME]), you can contact her …"
click at [1367, 200] on div "Who Email* support@mummasue.com.au Name * Susan Khaled Where Address* 6 Melton …" at bounding box center [730, 126] width 1298 height 3558
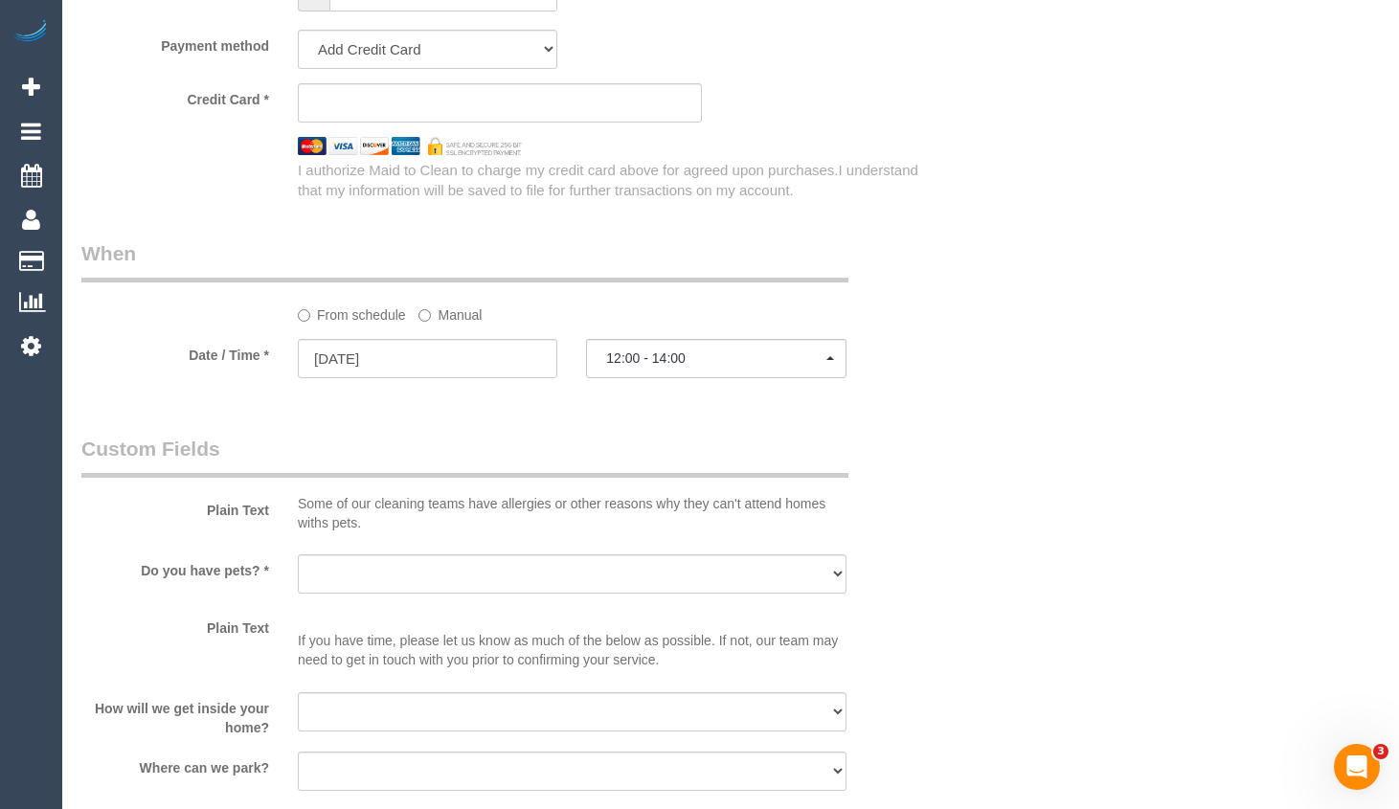
scroll to position [2106, 0]
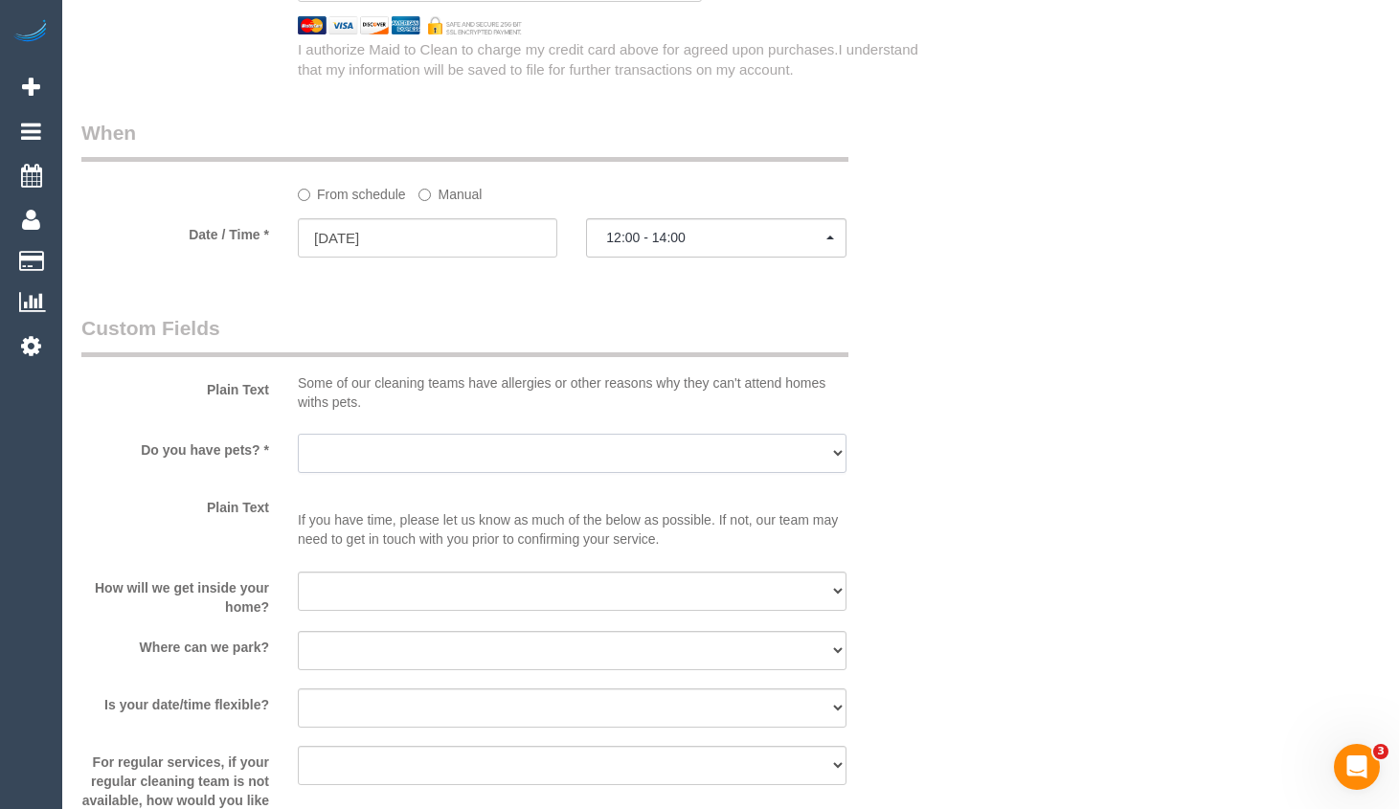
click at [506, 453] on select "Yes - Cats Yes - Dogs No pets Yes - Dogs and Cats Yes - Other" at bounding box center [572, 453] width 548 height 39
select select "number:28"
click at [298, 434] on select "Yes - Cats Yes - Dogs No pets Yes - Dogs and Cats Yes - Other" at bounding box center [572, 453] width 548 height 39
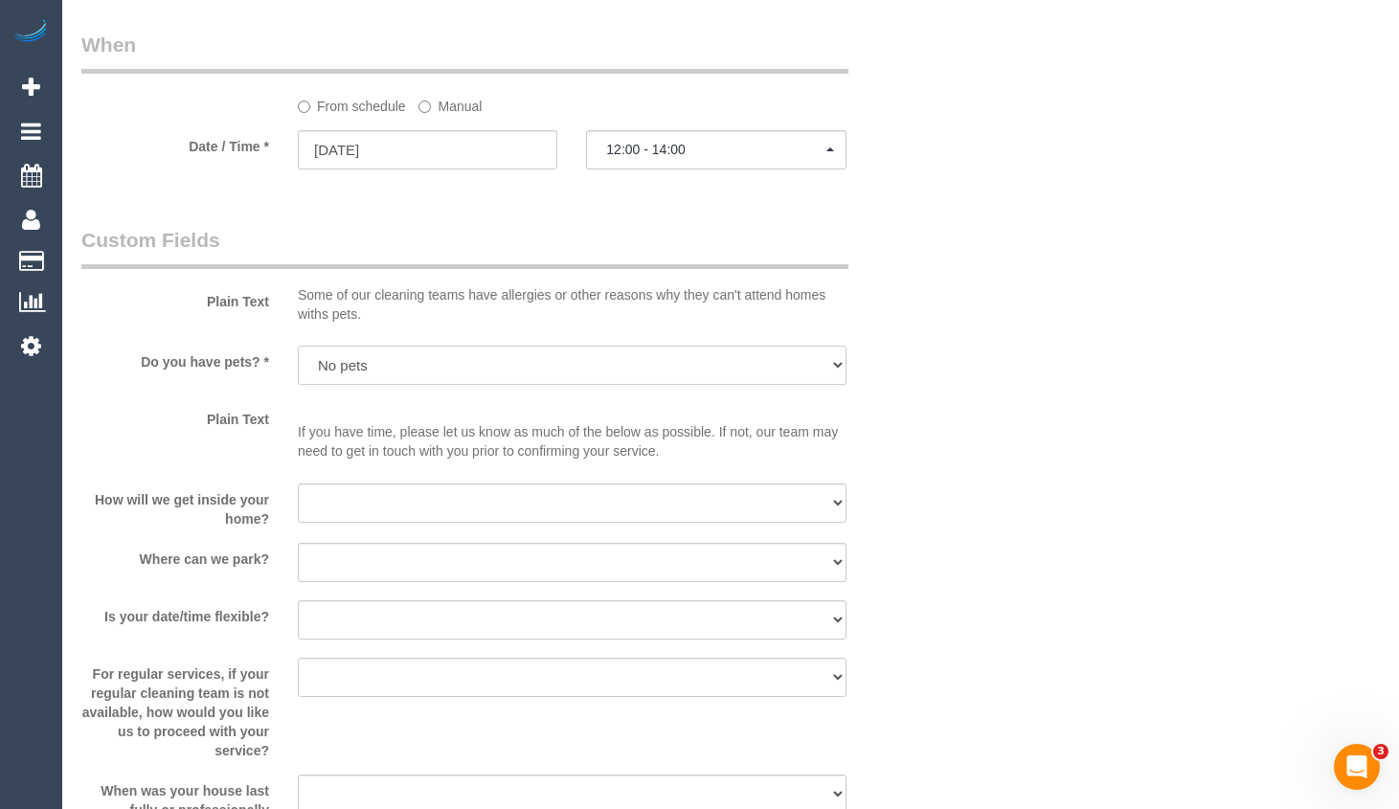
scroll to position [2202, 0]
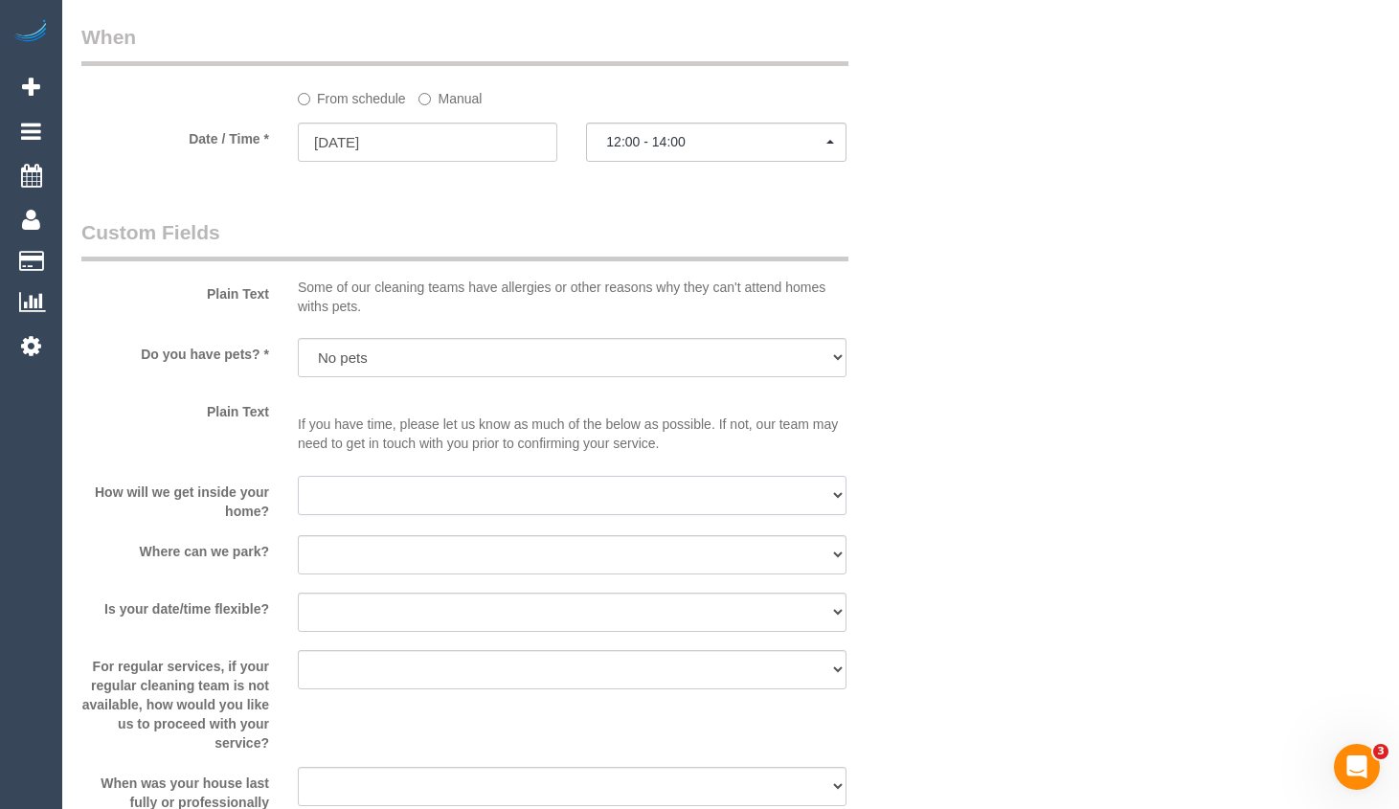
click at [459, 495] on select "I will be home Key will be left (please provide details below) Lock box/Access …" at bounding box center [572, 495] width 548 height 39
select select "number:14"
click at [298, 476] on select "I will be home Key will be left (please provide details below) Lock box/Access …" at bounding box center [572, 495] width 548 height 39
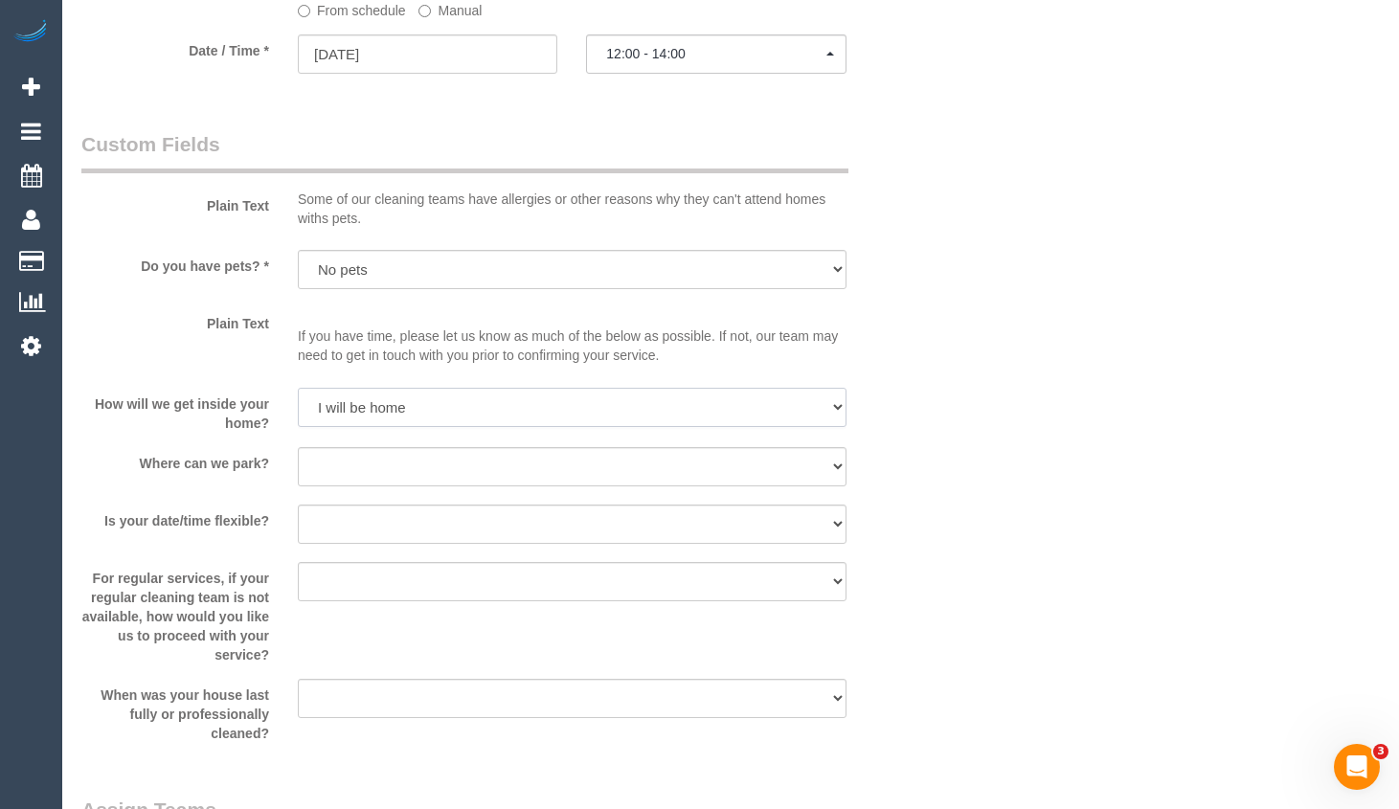
scroll to position [2297, 0]
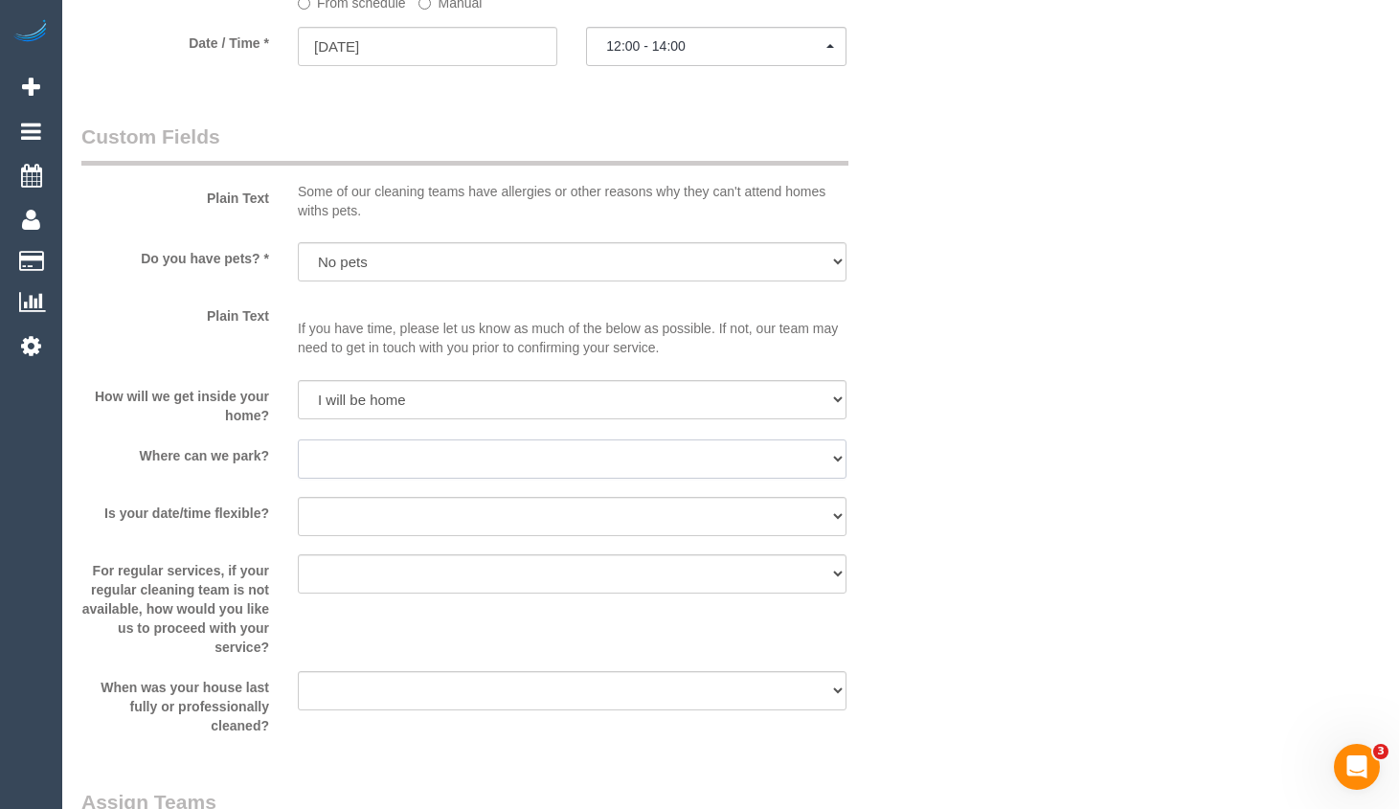
click at [462, 467] on select "I will provide parking on-site Free street parking Paid street parking (cost wi…" at bounding box center [572, 458] width 548 height 39
select select "number:18"
click at [298, 439] on select "I will provide parking on-site Free street parking Paid street parking (cost wi…" at bounding box center [572, 458] width 548 height 39
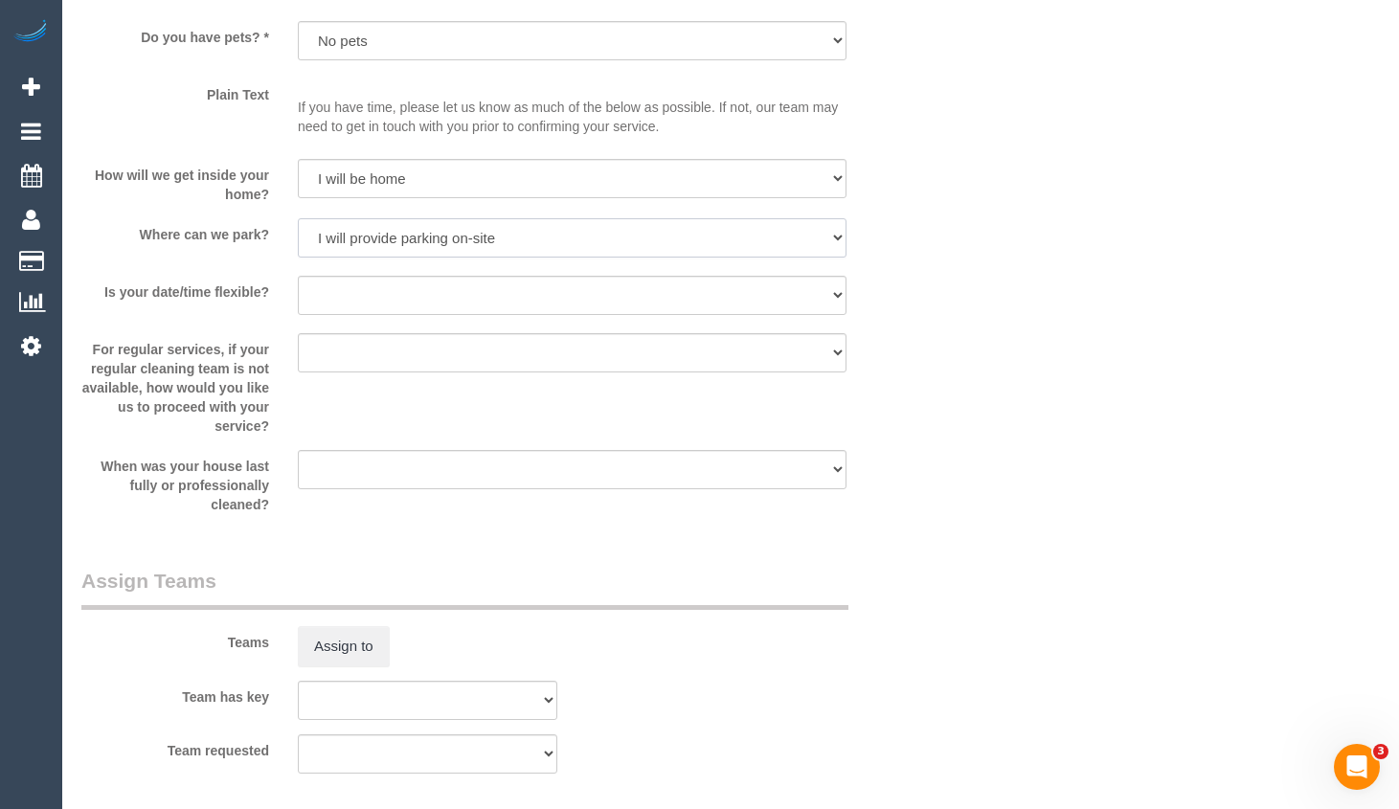
scroll to position [2680, 0]
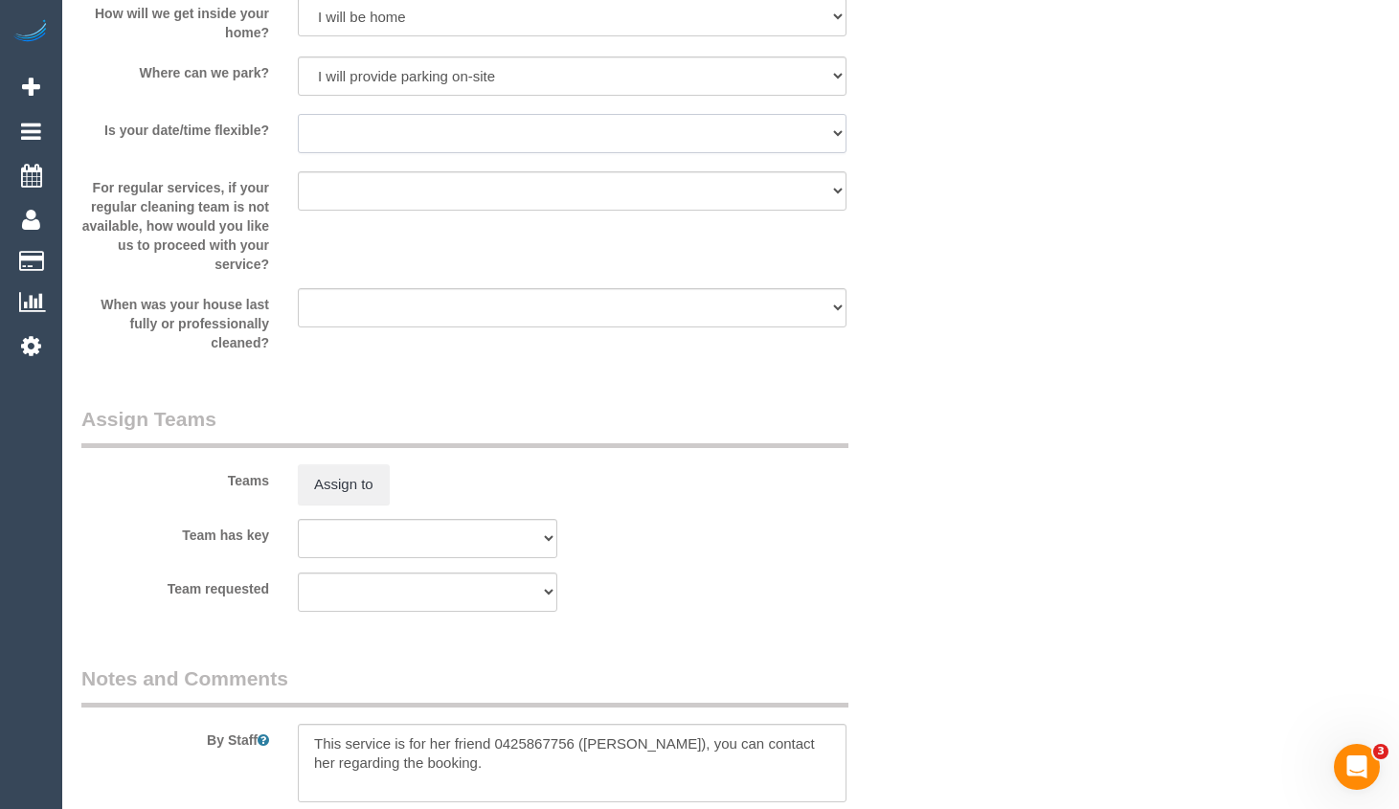
click at [672, 146] on select "Yes - date and time Yes - date but not time Yes - time but not date No - No fle…" at bounding box center [572, 133] width 548 height 39
select select "number:24"
click at [298, 114] on select "Yes - date and time Yes - date but not time Yes - time but not date No - No fle…" at bounding box center [572, 133] width 548 height 39
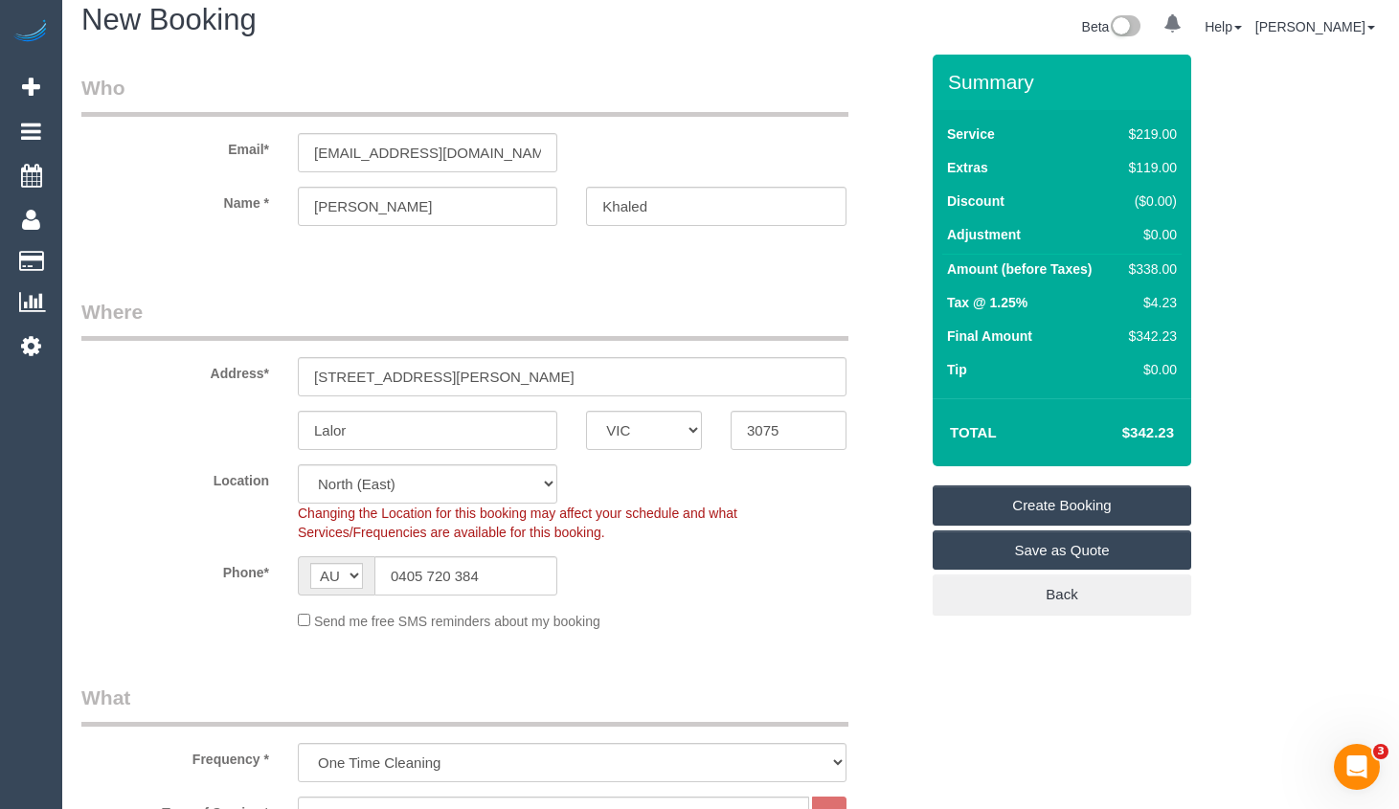
scroll to position [0, 0]
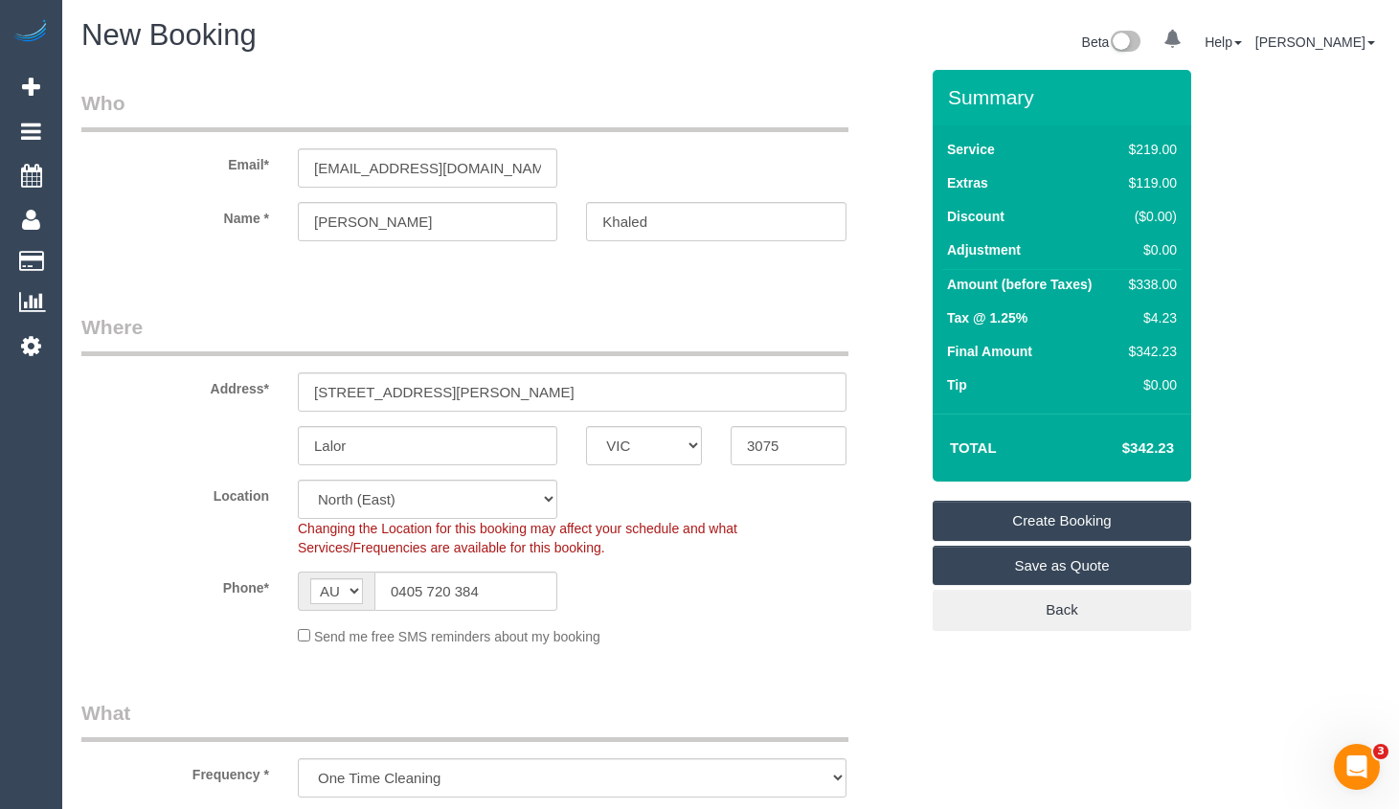
drag, startPoint x: 1040, startPoint y: 534, endPoint x: 754, endPoint y: 414, distance: 309.7
click at [1039, 534] on link "Create Booking" at bounding box center [1061, 521] width 258 height 40
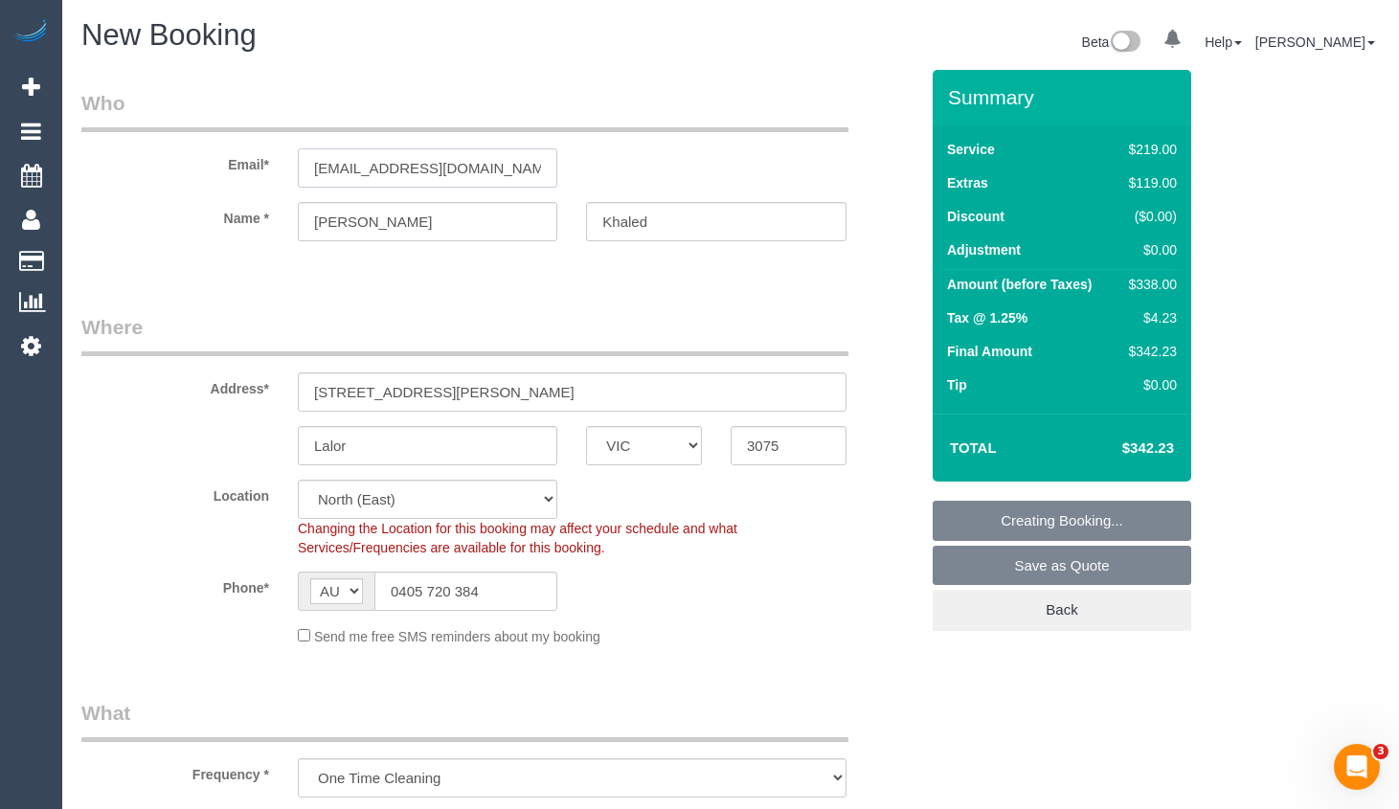
drag, startPoint x: 508, startPoint y: 168, endPoint x: 181, endPoint y: 171, distance: 327.4
click at [181, 171] on div "Email* support@mummasue.com.au" at bounding box center [499, 138] width 865 height 99
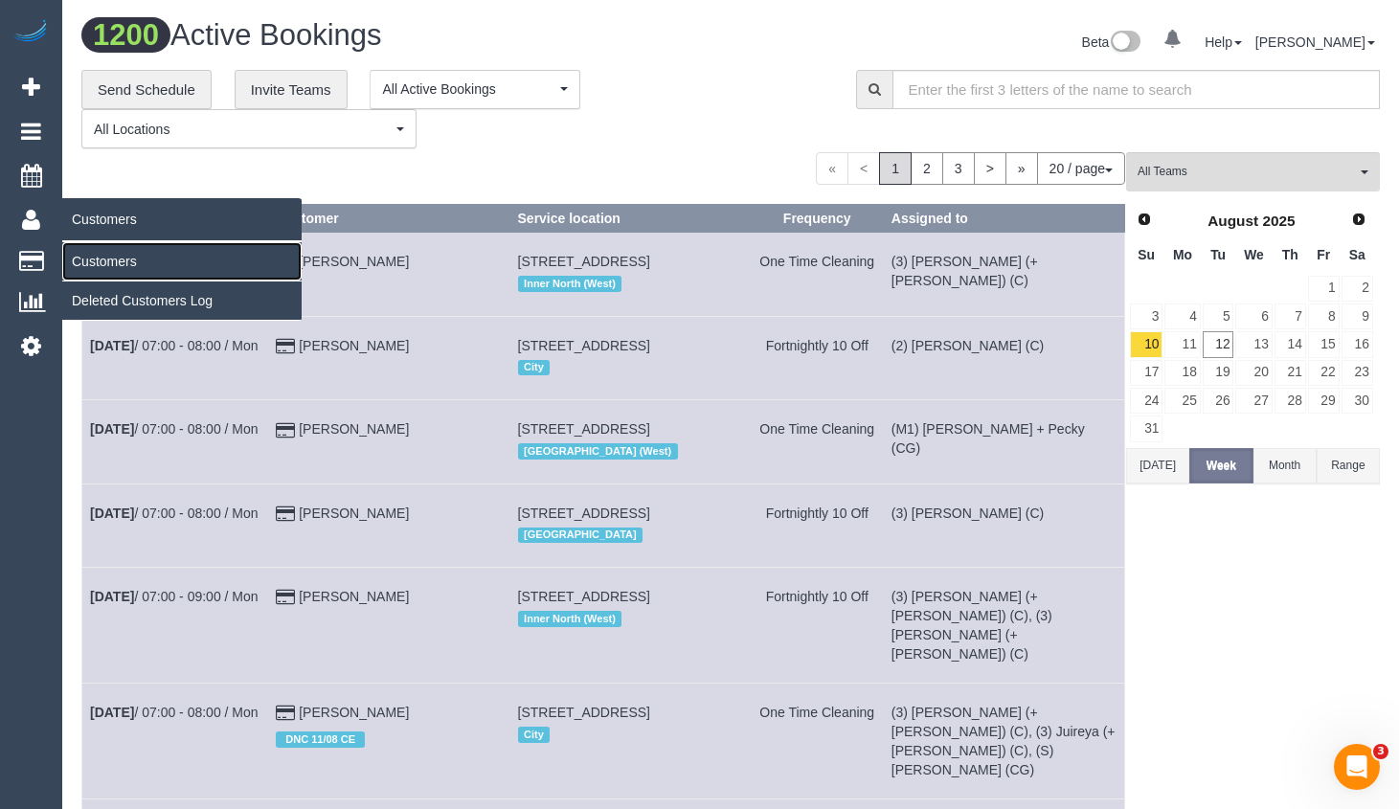
click at [95, 259] on link "Customers" at bounding box center [181, 261] width 239 height 38
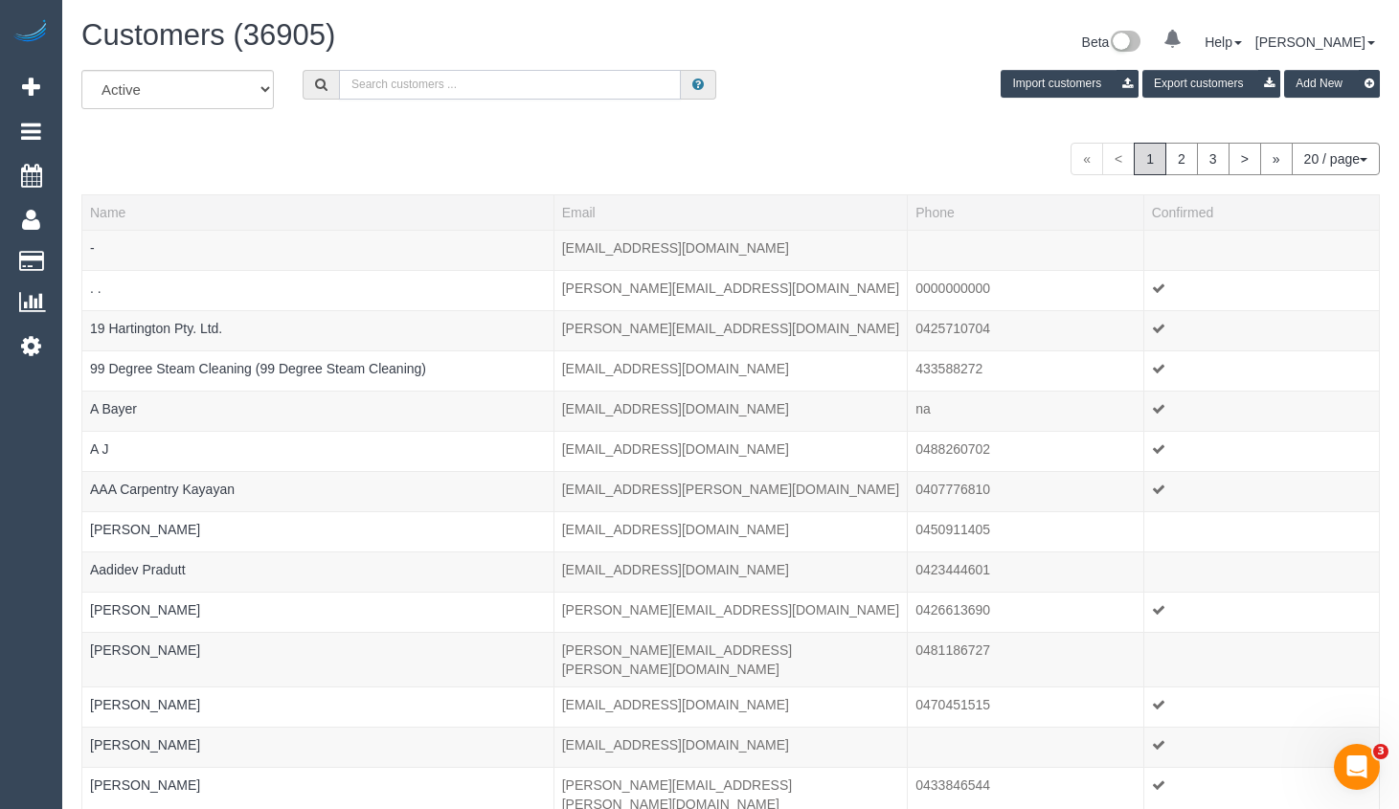
click at [452, 78] on input "text" at bounding box center [510, 85] width 342 height 30
paste input "[EMAIL_ADDRESS][DOMAIN_NAME]"
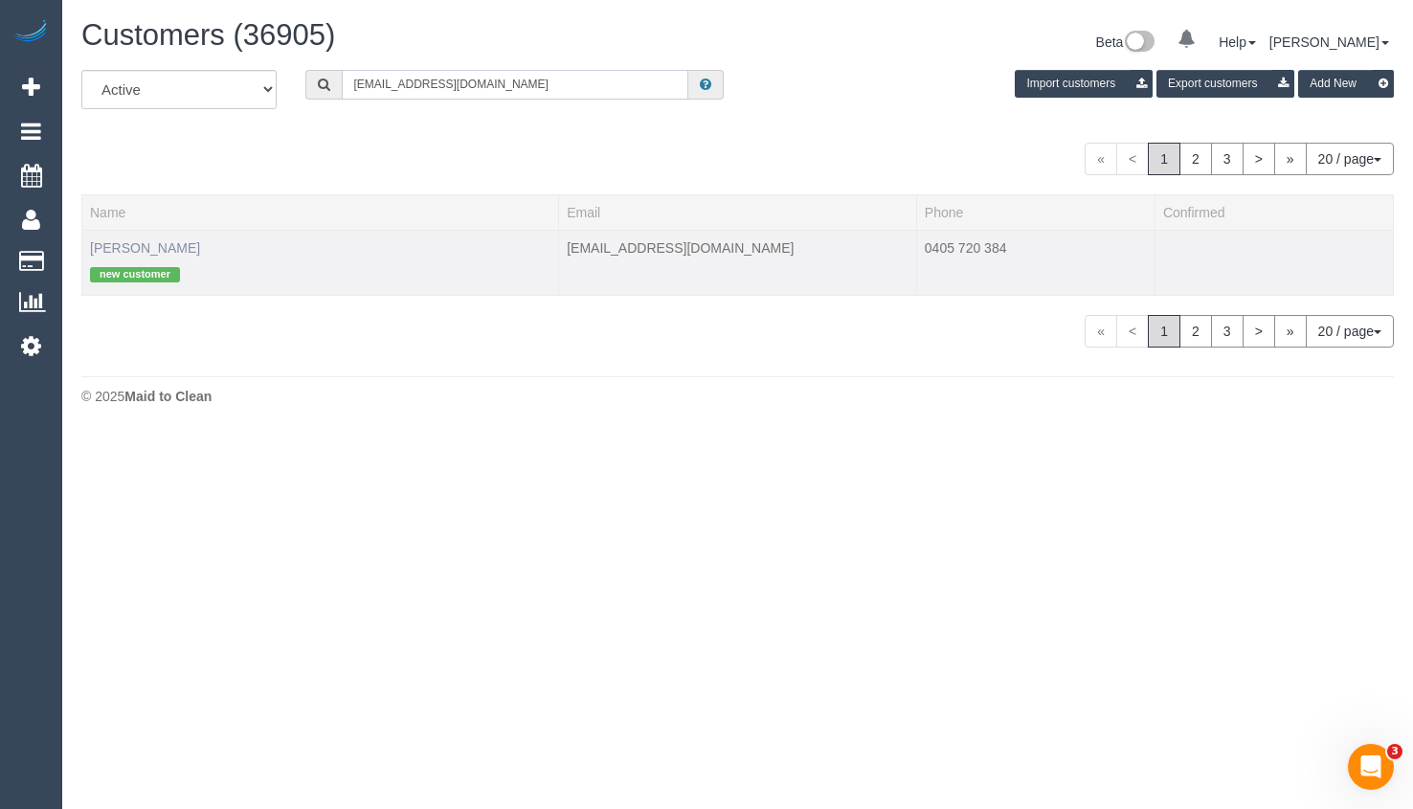
type input "[EMAIL_ADDRESS][DOMAIN_NAME]"
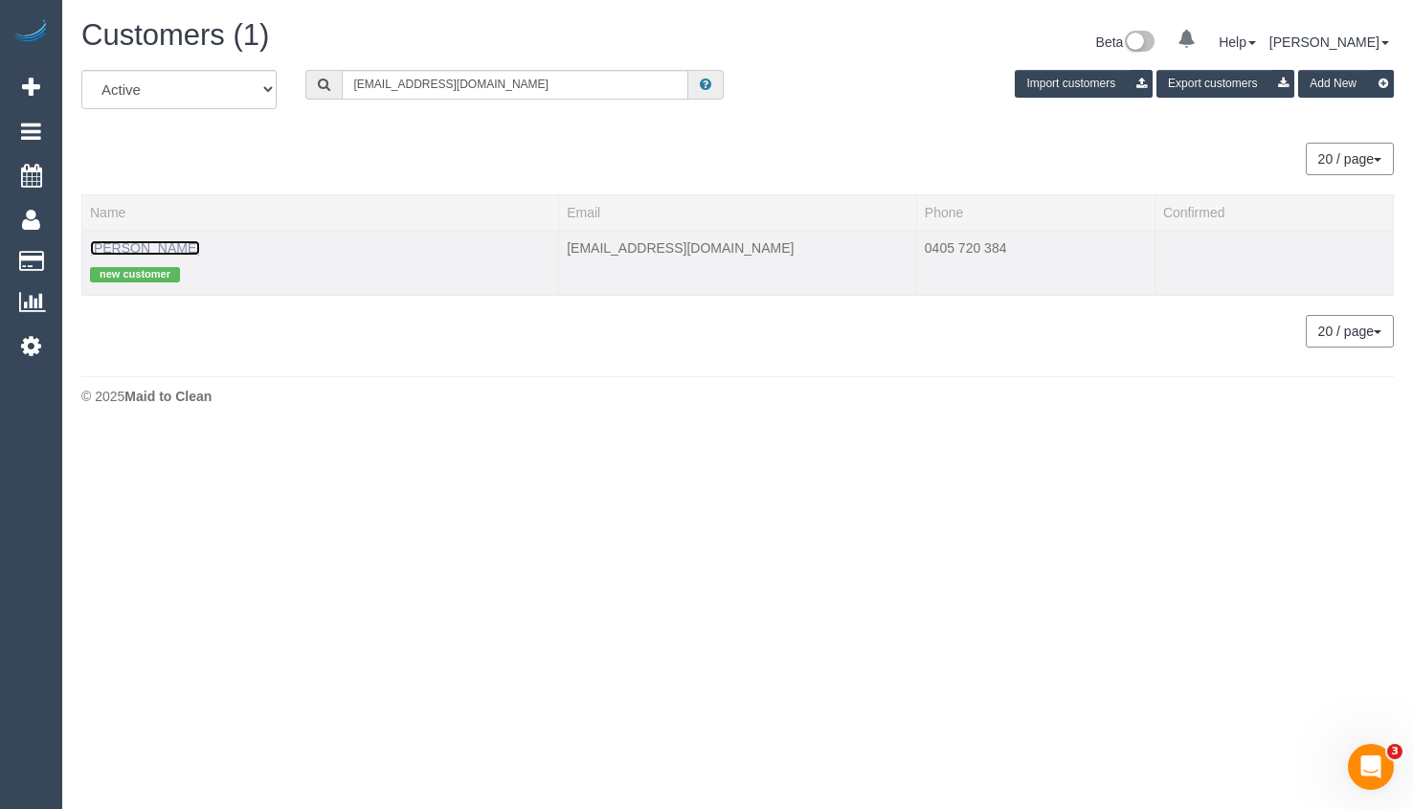
click at [168, 249] on link "Susan Khaled" at bounding box center [145, 247] width 110 height 15
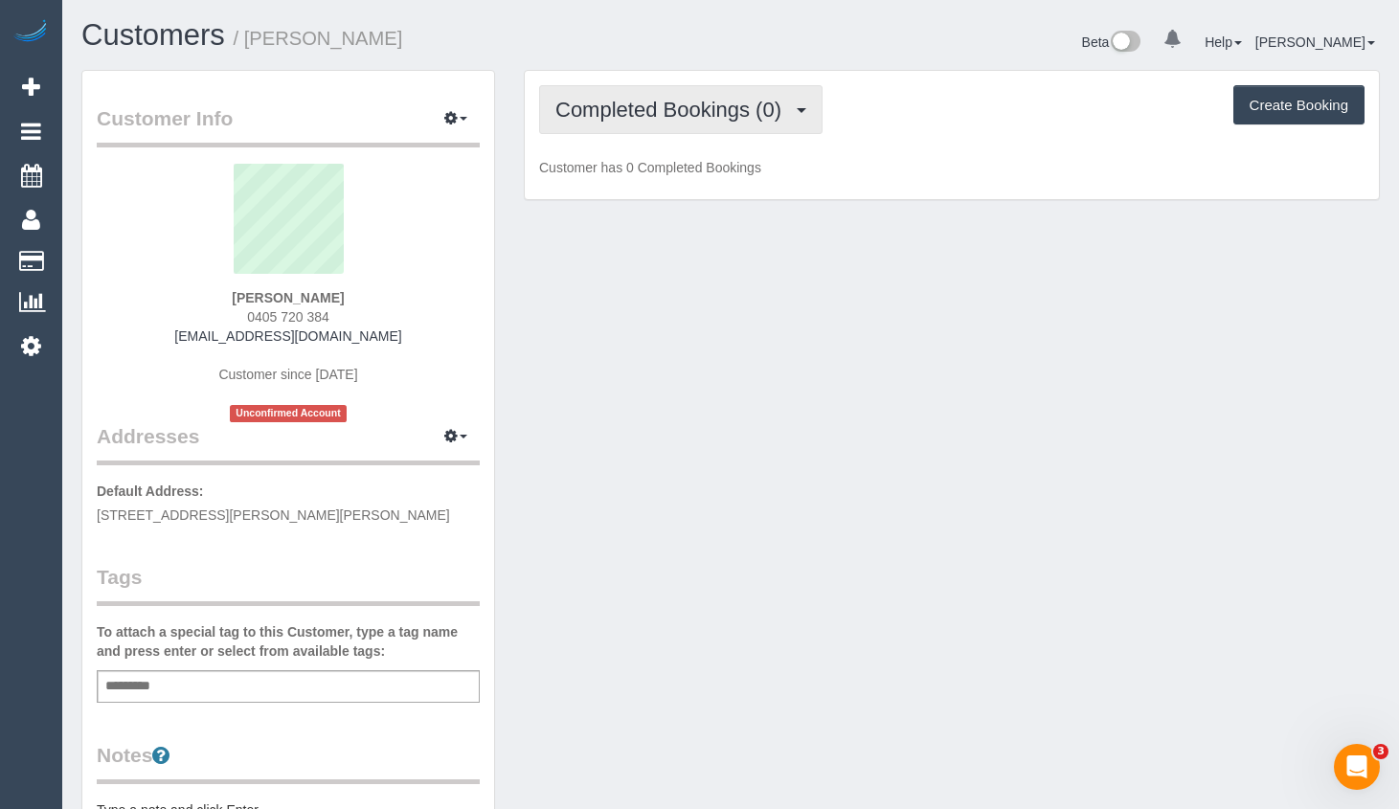
click at [709, 118] on span "Completed Bookings (0)" at bounding box center [672, 110] width 235 height 24
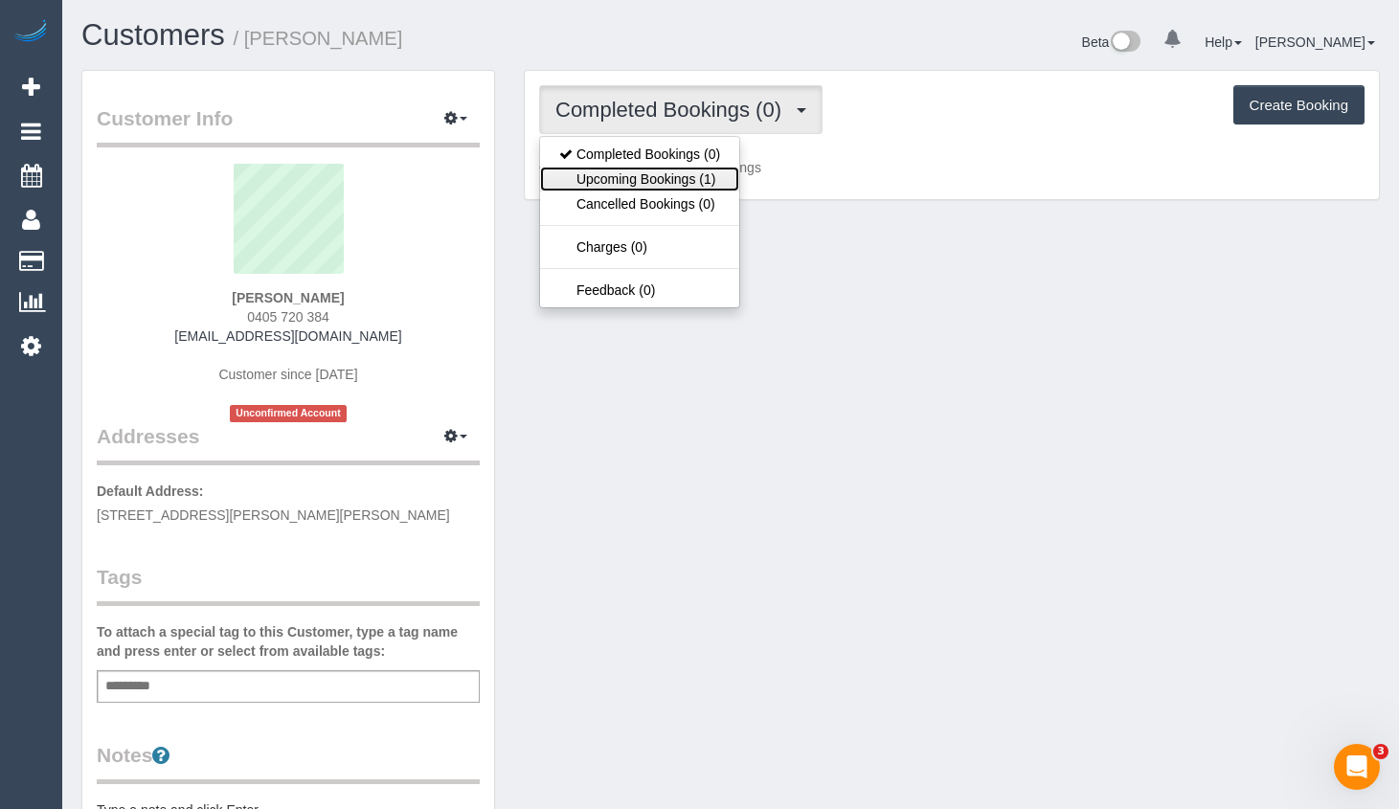
click at [677, 168] on link "Upcoming Bookings (1)" at bounding box center [639, 179] width 199 height 25
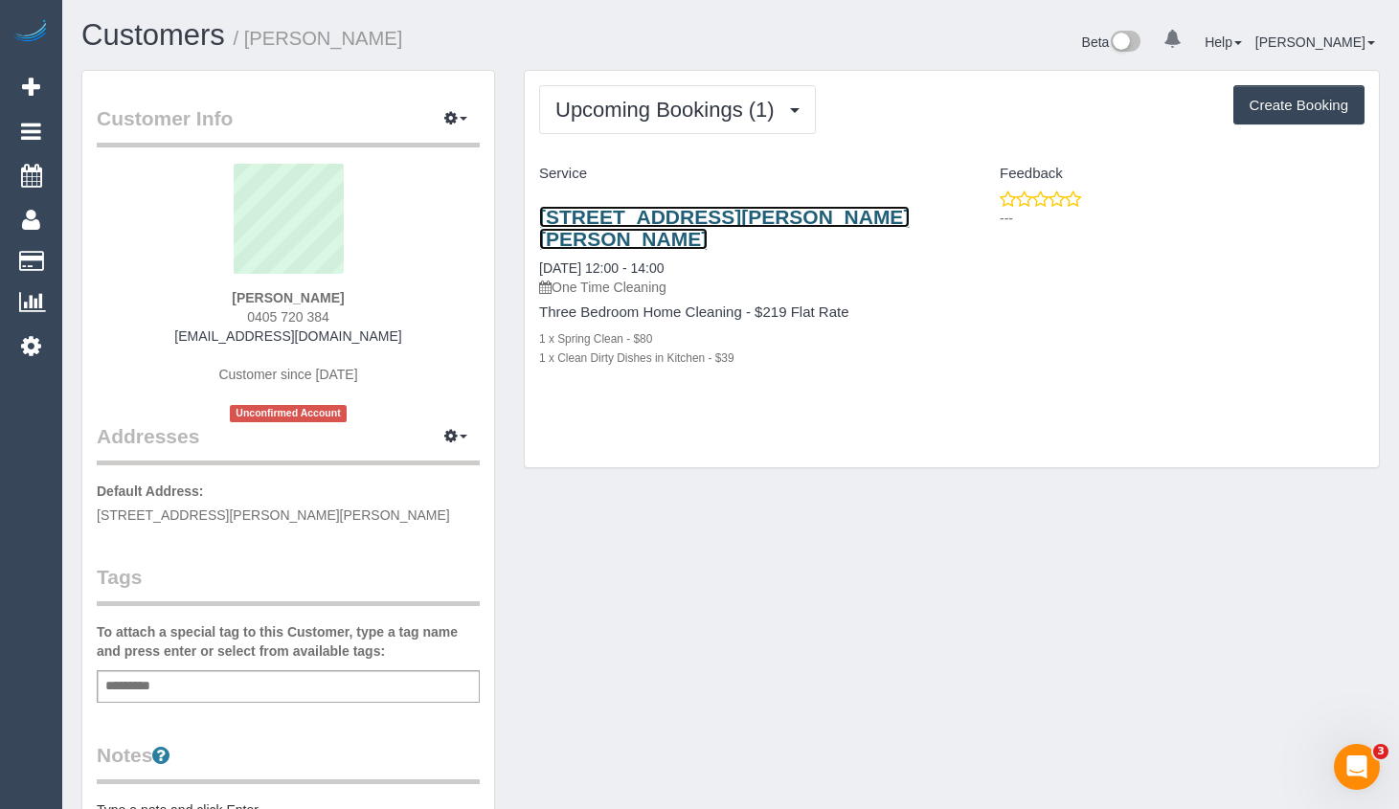
click at [703, 214] on link "6 Melton Ct, Lalor, VIC 3075" at bounding box center [724, 228] width 370 height 44
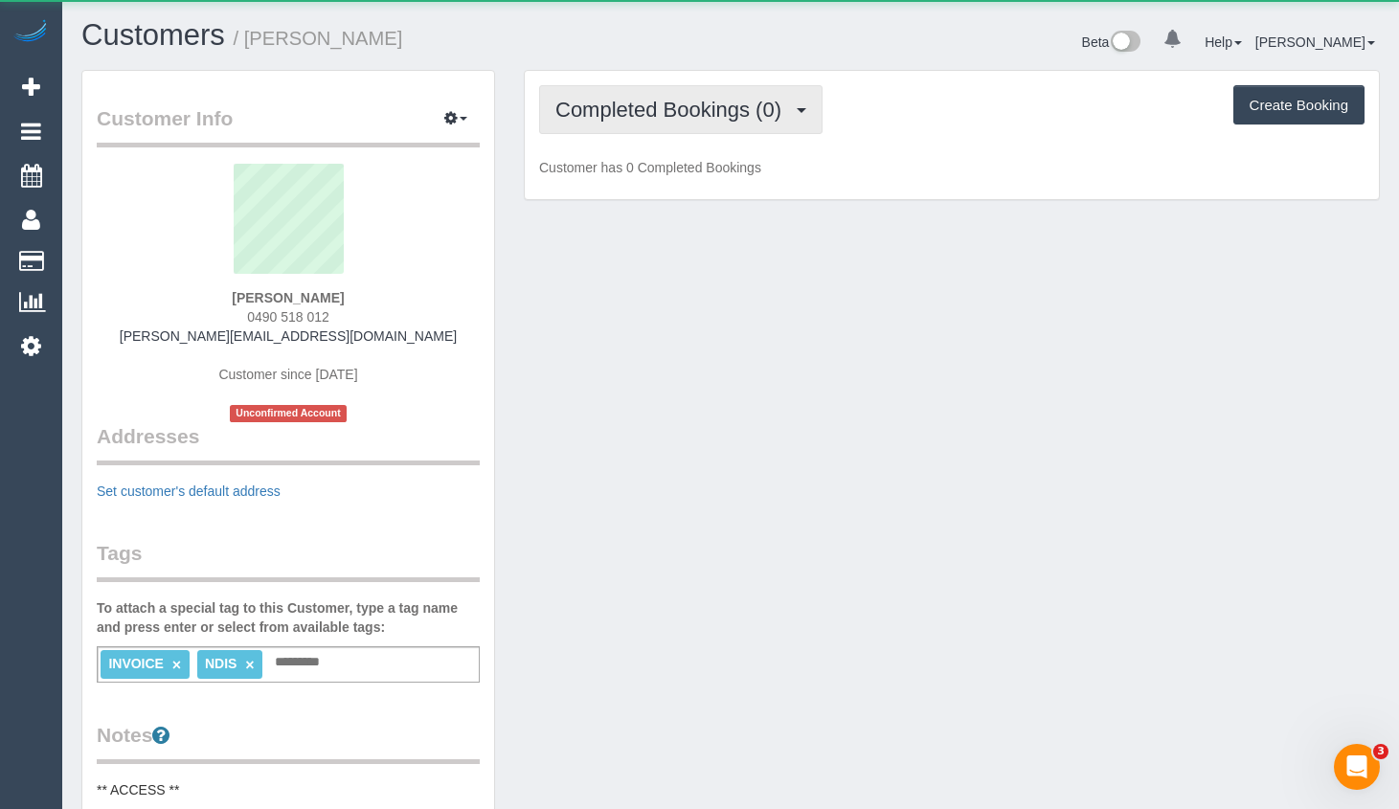
click at [681, 122] on button "Completed Bookings (0)" at bounding box center [680, 109] width 283 height 49
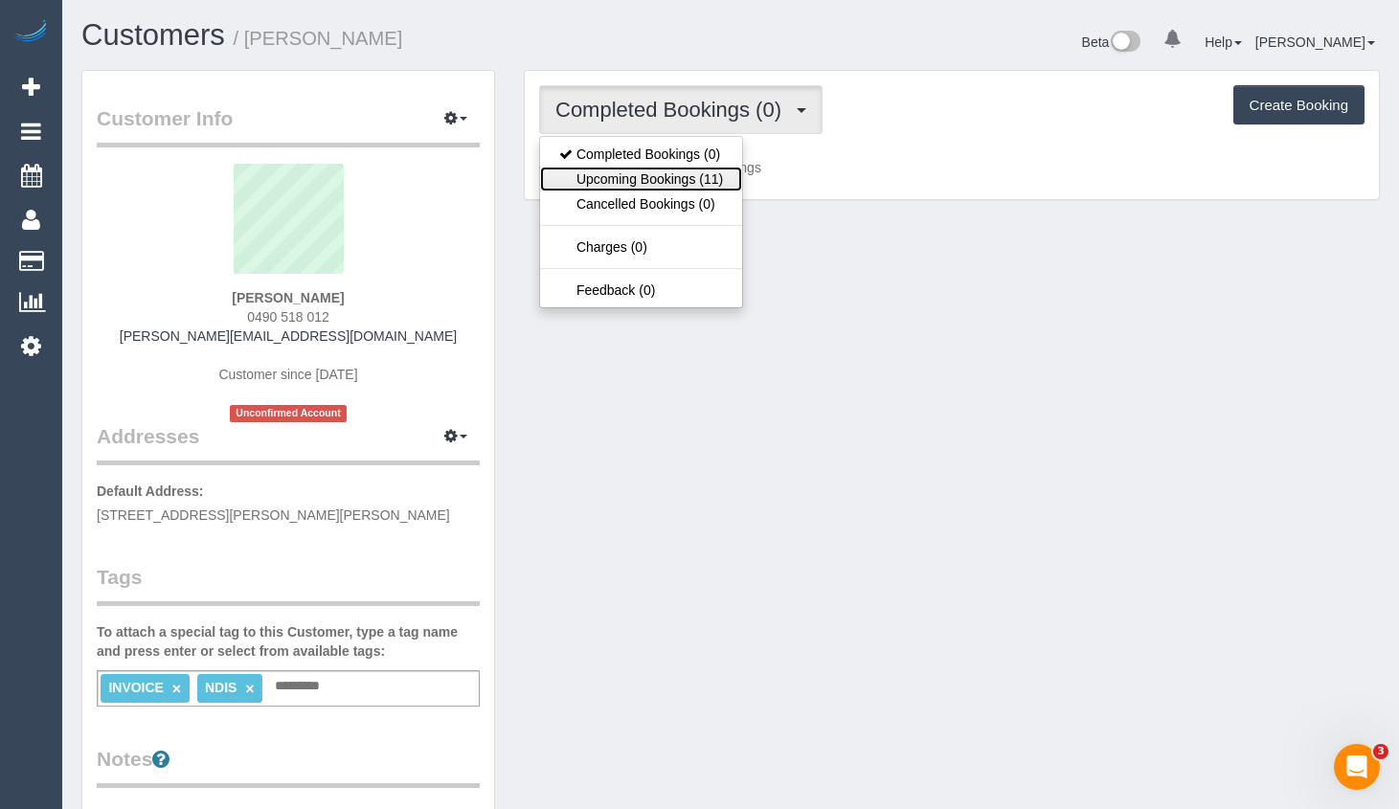
click at [688, 185] on link "Upcoming Bookings (11)" at bounding box center [641, 179] width 202 height 25
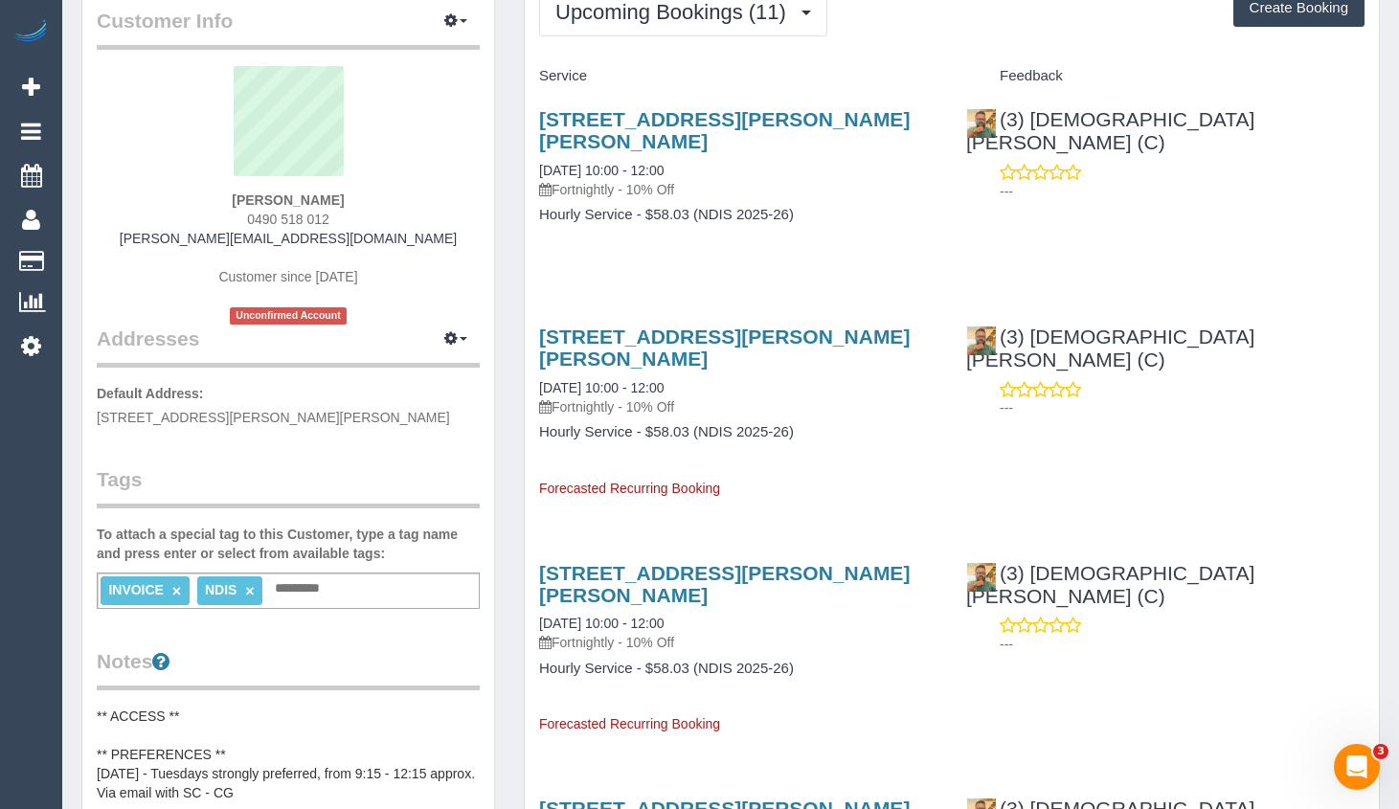
scroll to position [96, 0]
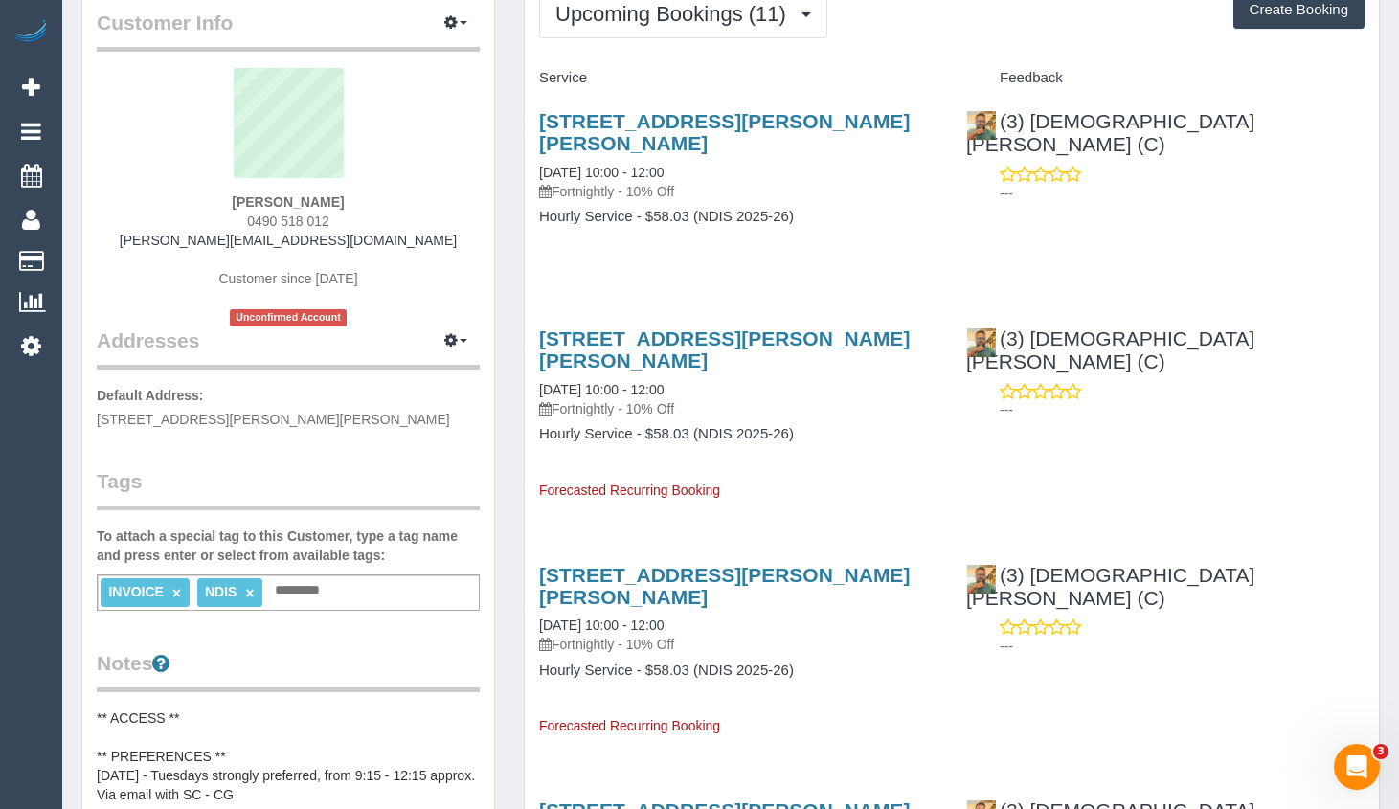
drag, startPoint x: 68, startPoint y: 740, endPoint x: 94, endPoint y: 714, distance: 36.6
click at [69, 739] on div "Customer Info Edit Contact Info Send Message Email Preferences Special Sales Ta…" at bounding box center [288, 796] width 442 height 1645
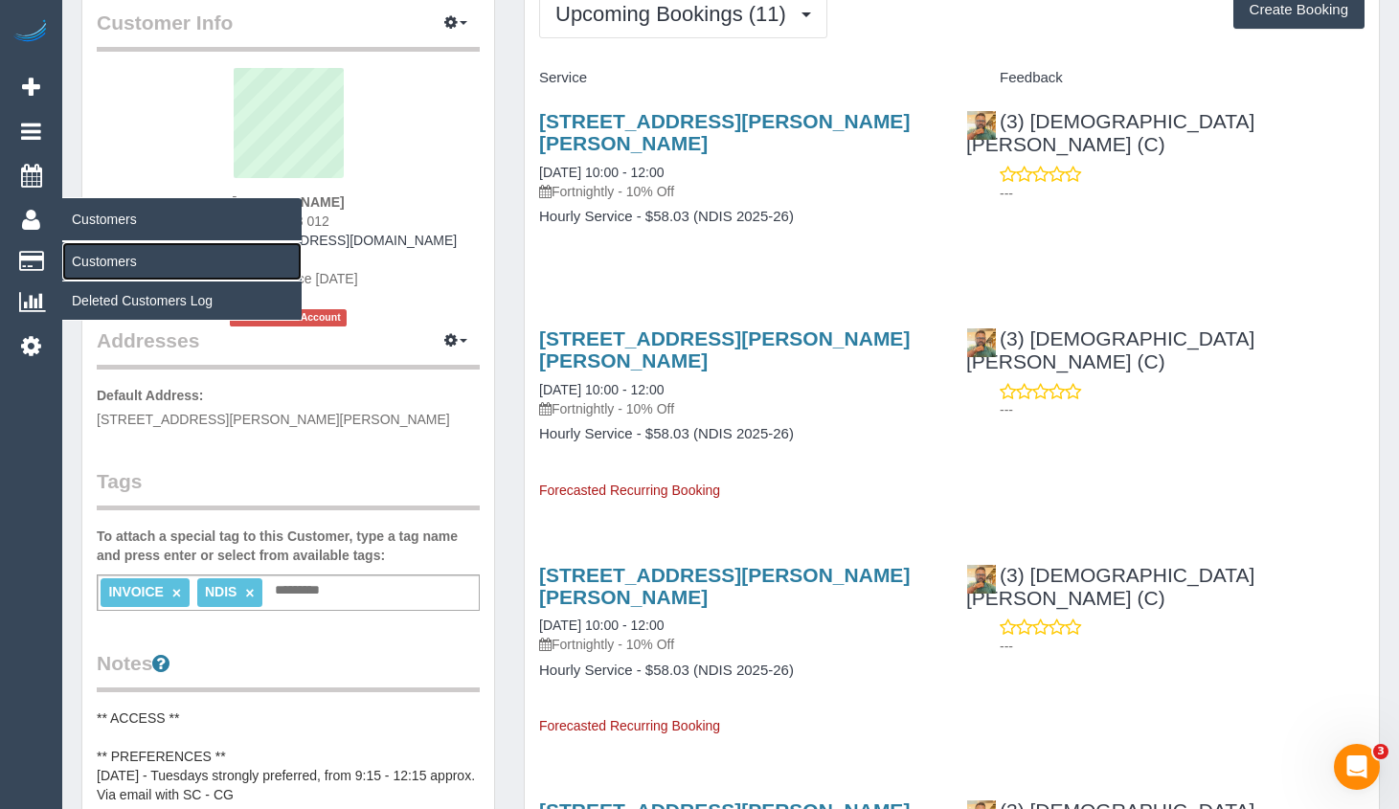
click at [94, 265] on link "Customers" at bounding box center [181, 261] width 239 height 38
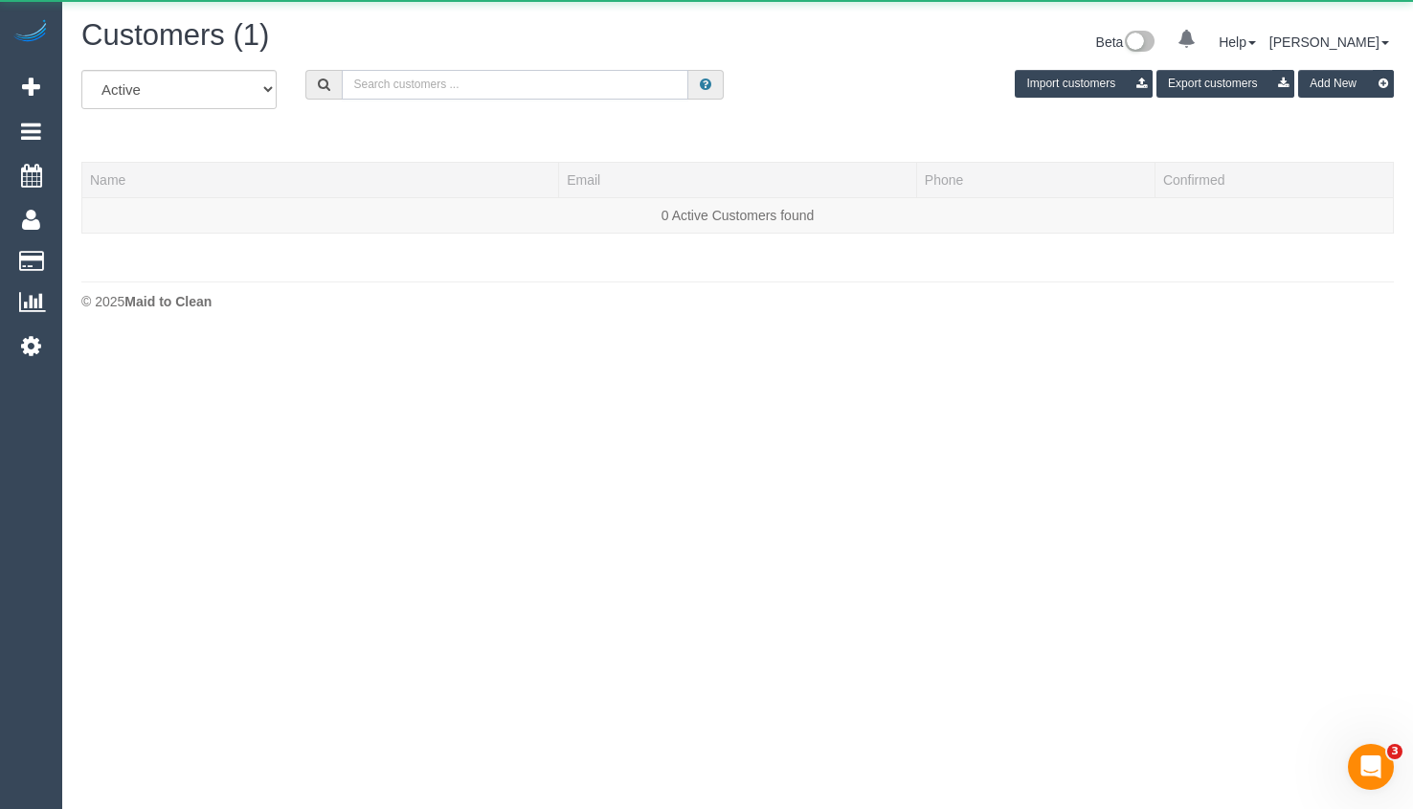
click at [492, 78] on input "text" at bounding box center [515, 85] width 347 height 30
paste input "pris.contreras.85@gmail.com"
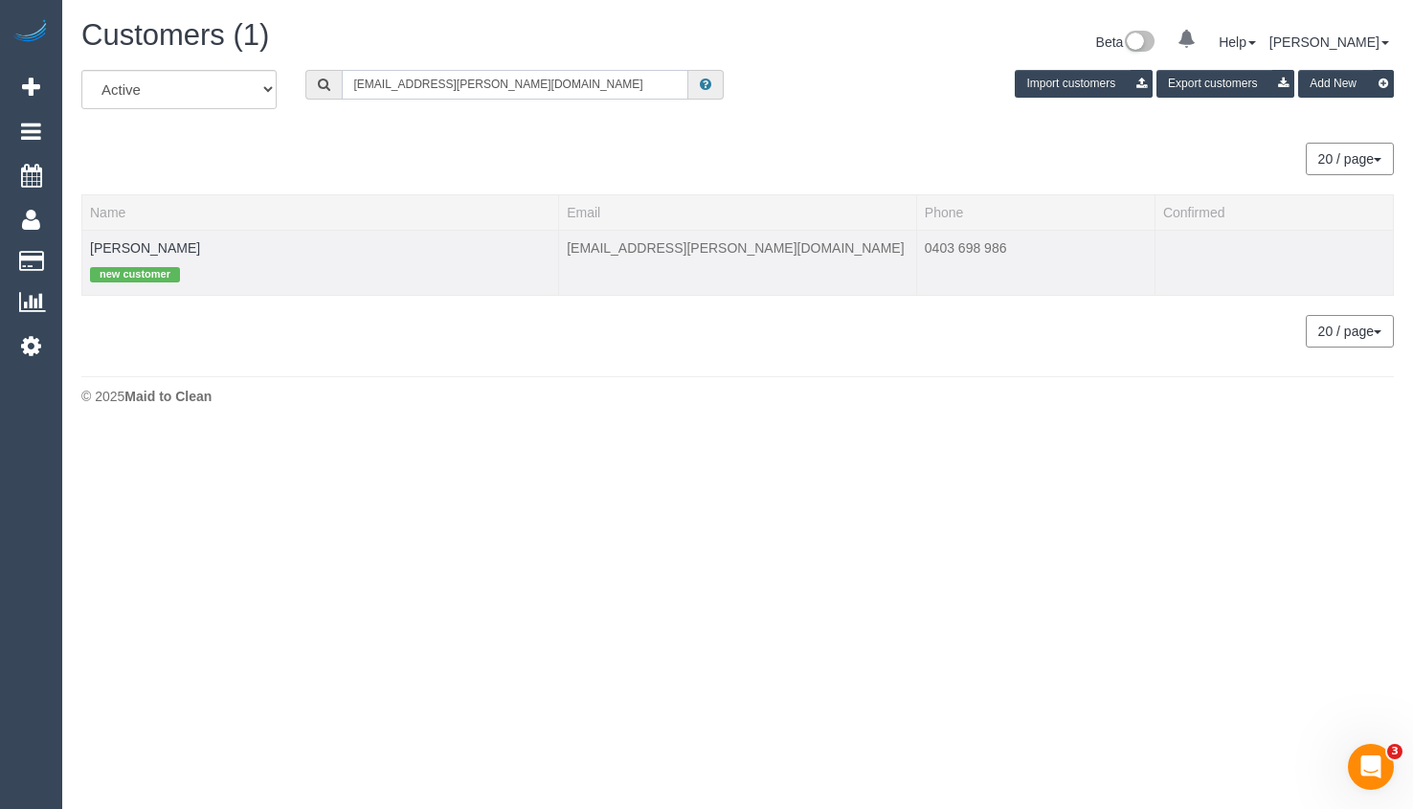
type input "pris.contreras.85@gmail.com"
click at [201, 237] on td "Priscilla Contretras new customer" at bounding box center [320, 262] width 477 height 65
click at [1381, 440] on body "0 Beta Your Notifications You have 0 alerts Add Booking Bookings Active Booking…" at bounding box center [706, 404] width 1413 height 809
drag, startPoint x: 43, startPoint y: 88, endPoint x: 70, endPoint y: 91, distance: 27.0
click at [43, 87] on link "Add Booking" at bounding box center [31, 87] width 62 height 44
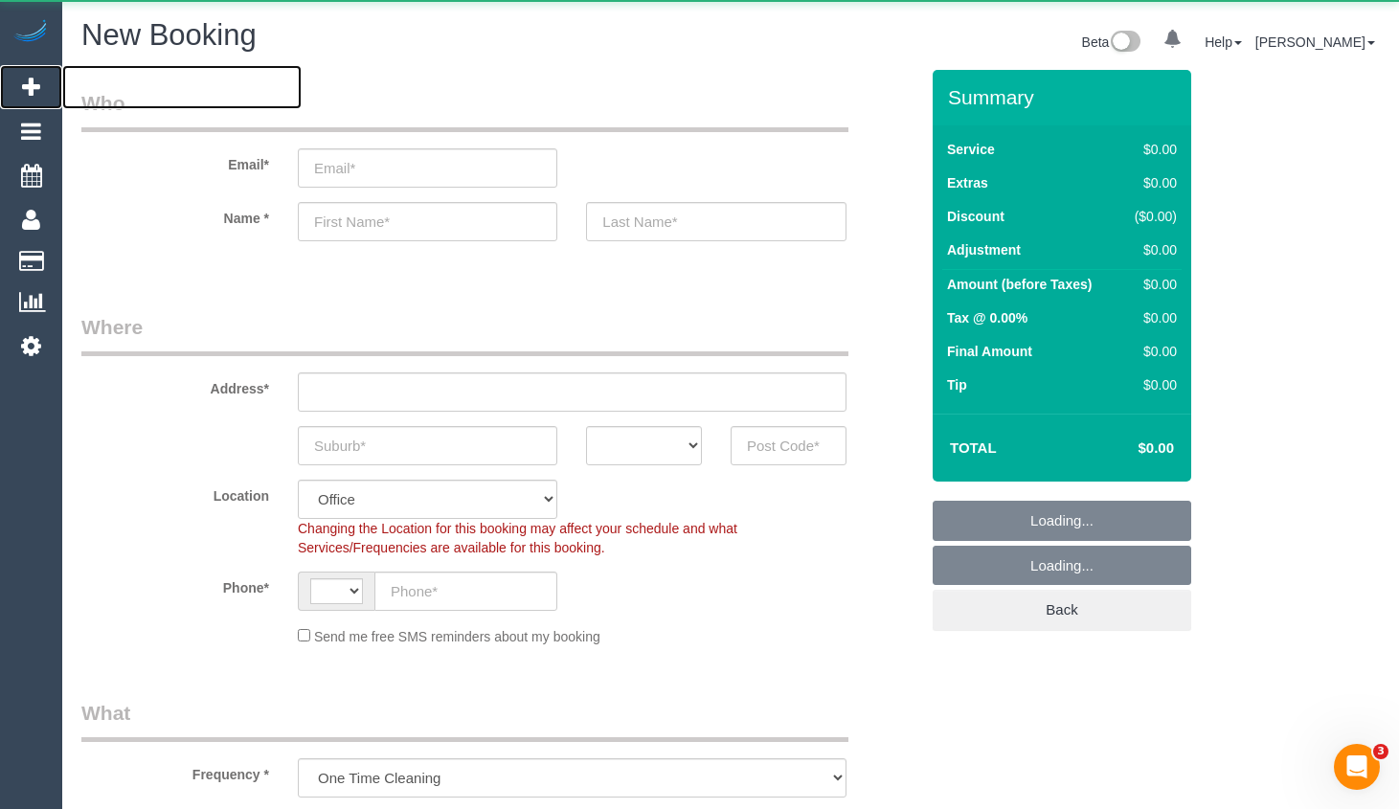
select select "object:2927"
select select "string:AU"
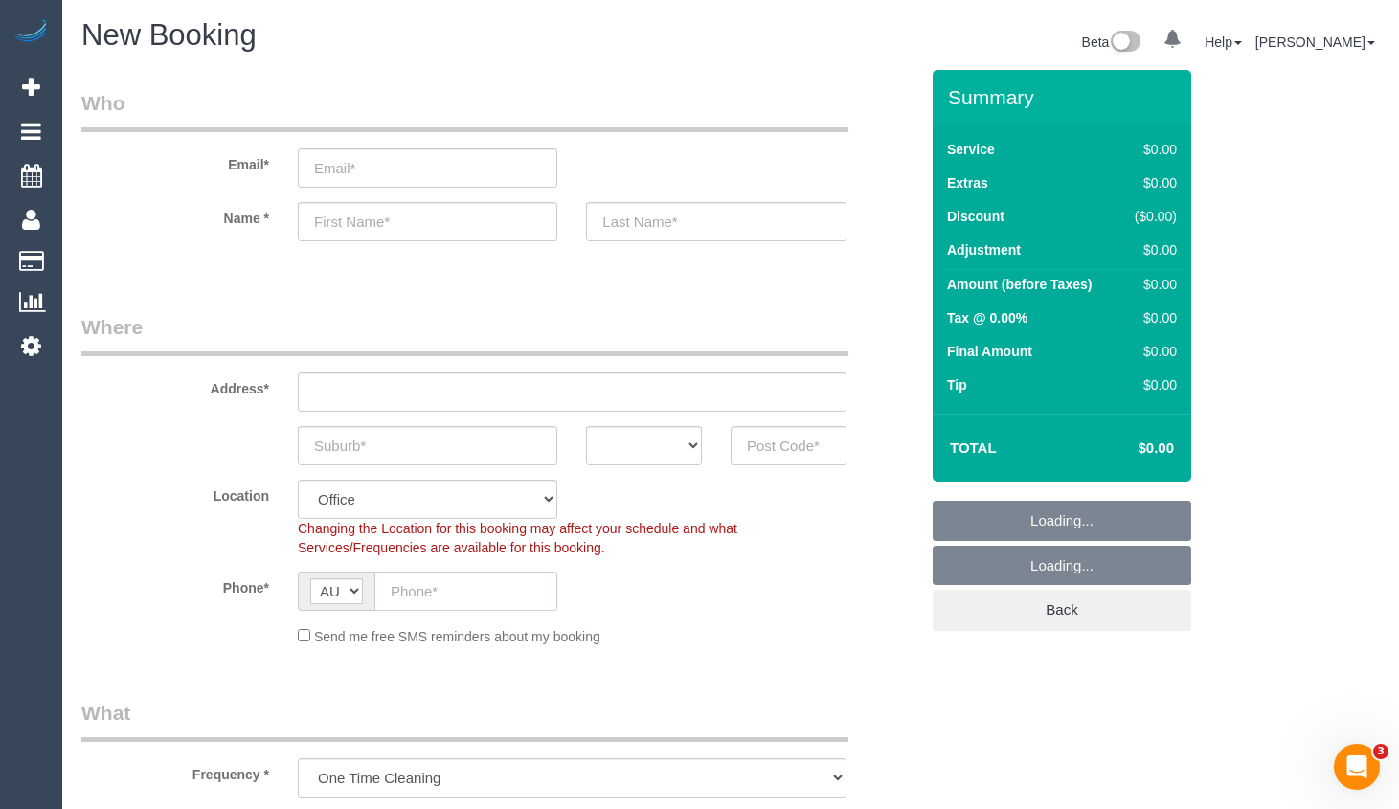
click at [502, 598] on input "text" at bounding box center [465, 590] width 183 height 39
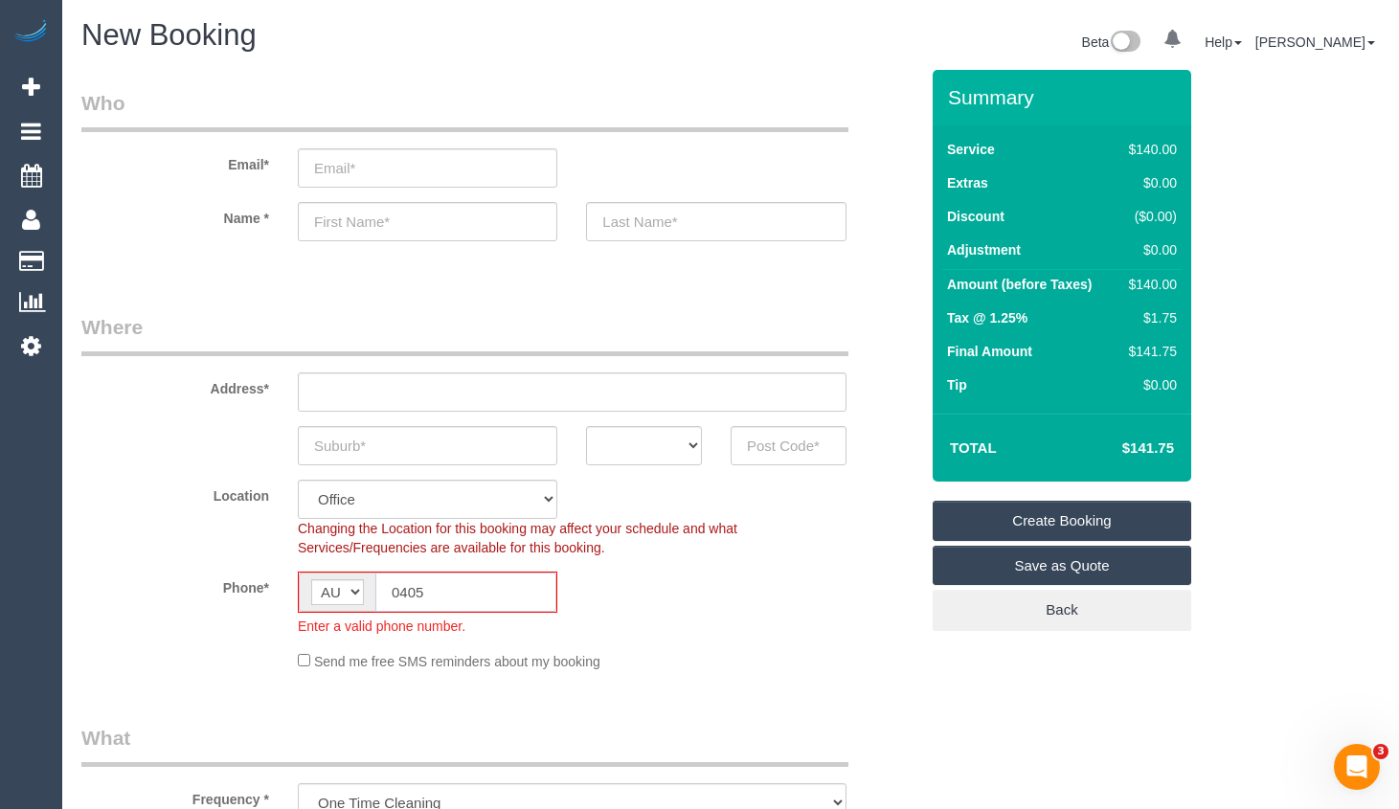
type input "0405"
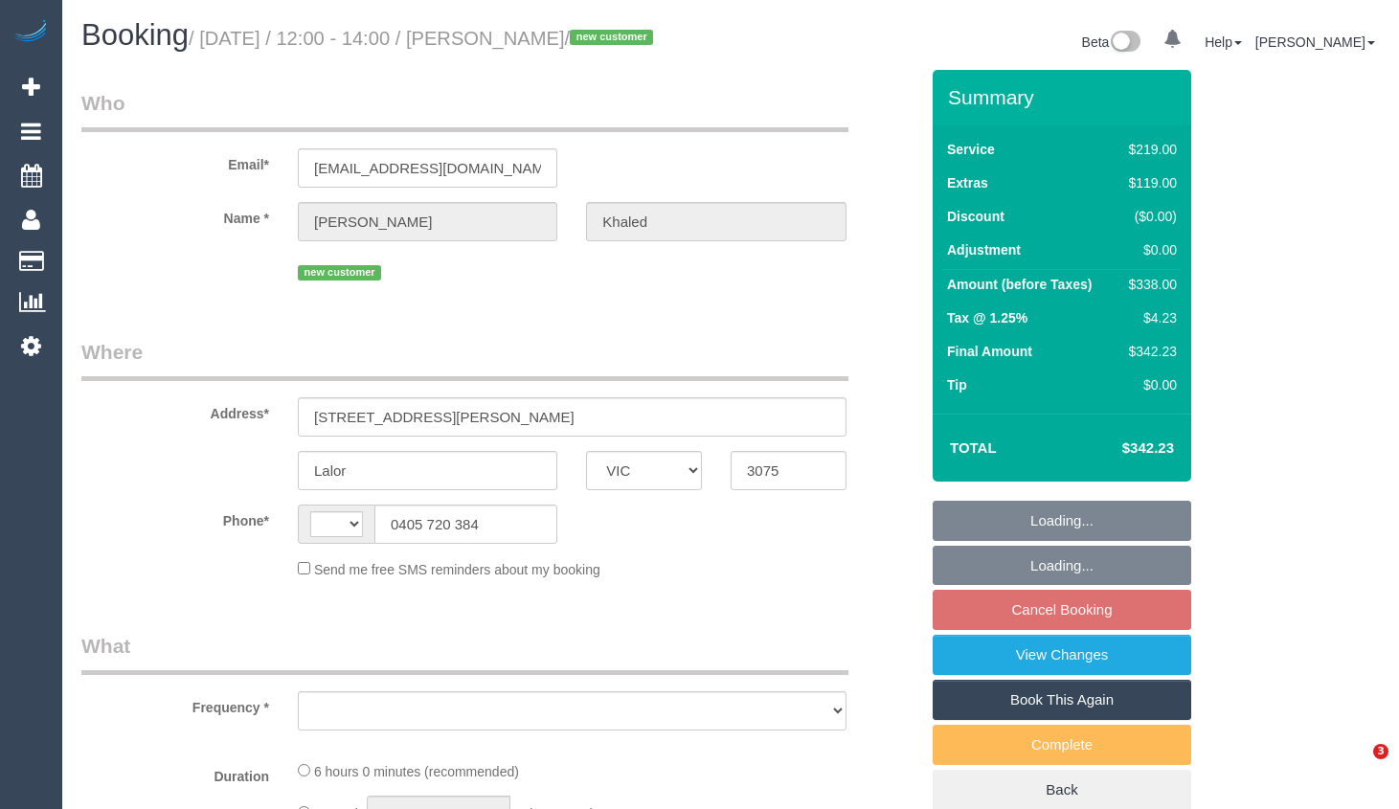
select select "VIC"
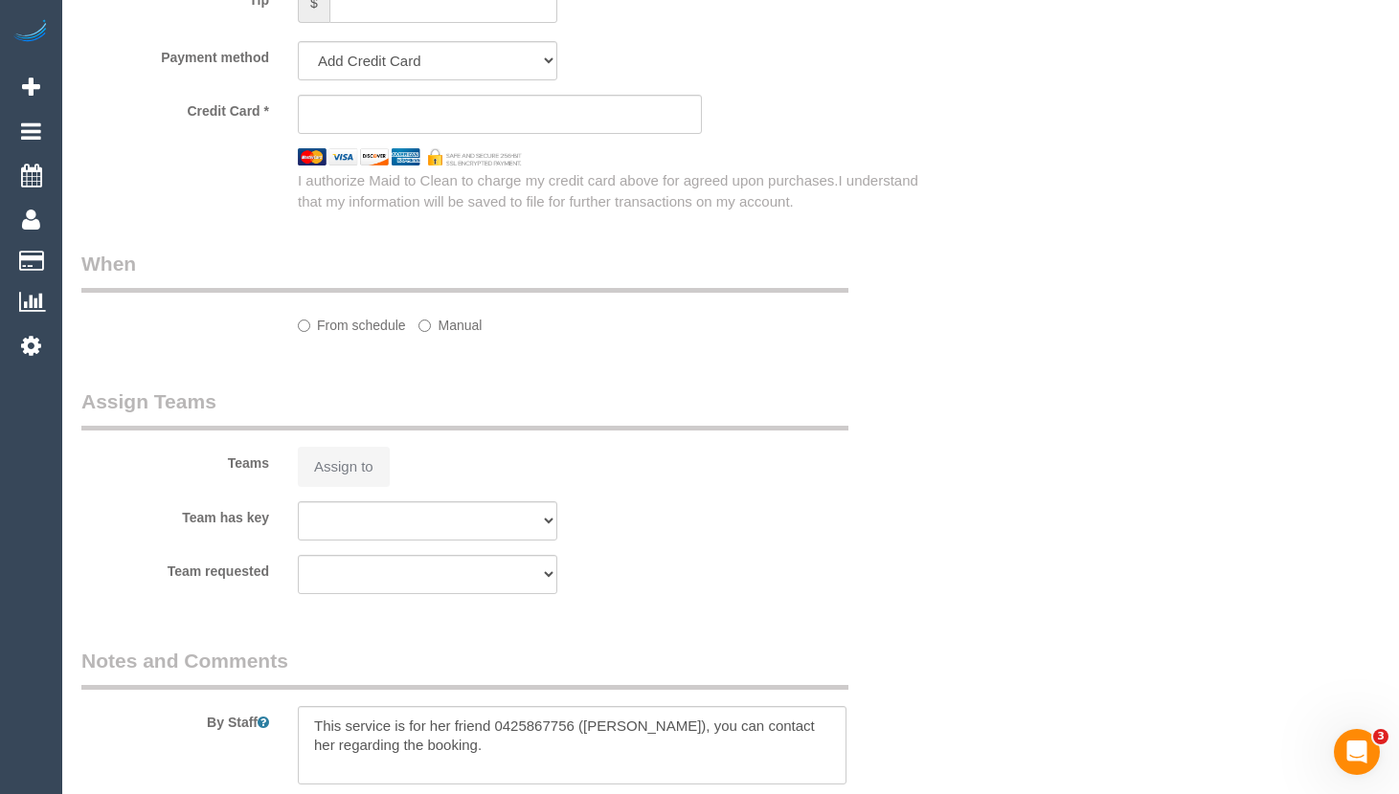
select select "string:AU"
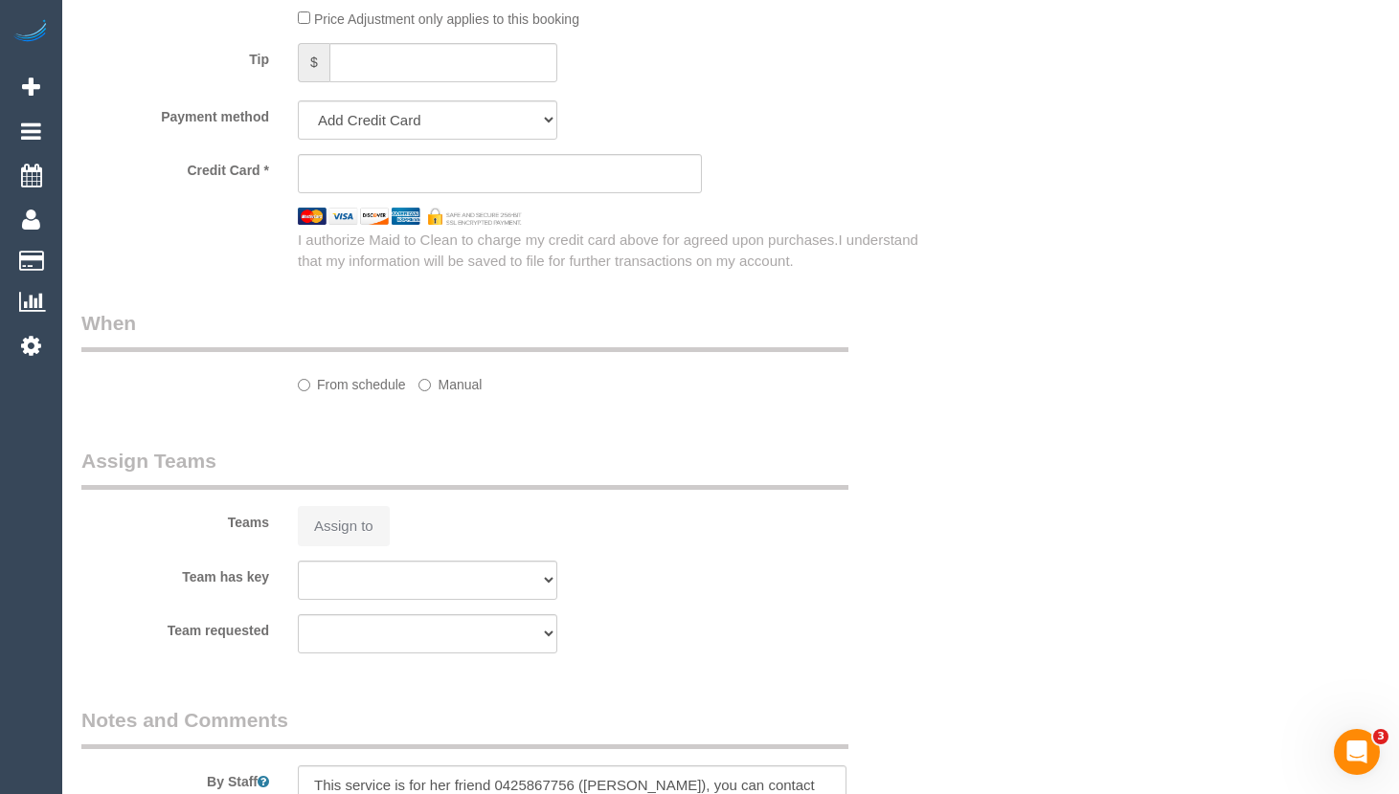
select select "object:684"
select select "string:stripe-pm_1Rv6c72GScqysDRV7OdUqHbO"
select select "number:28"
select select "number:14"
select select "number:18"
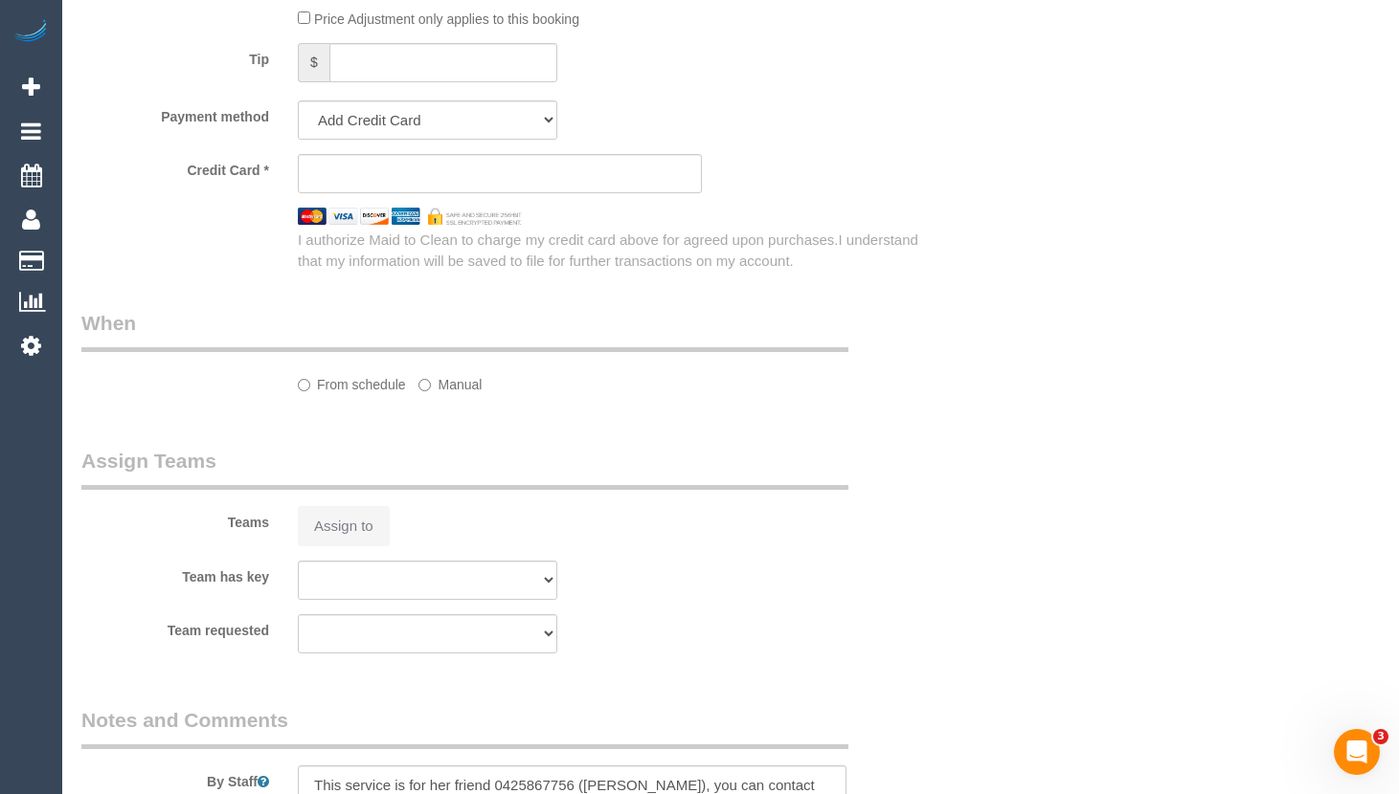
select select "number:24"
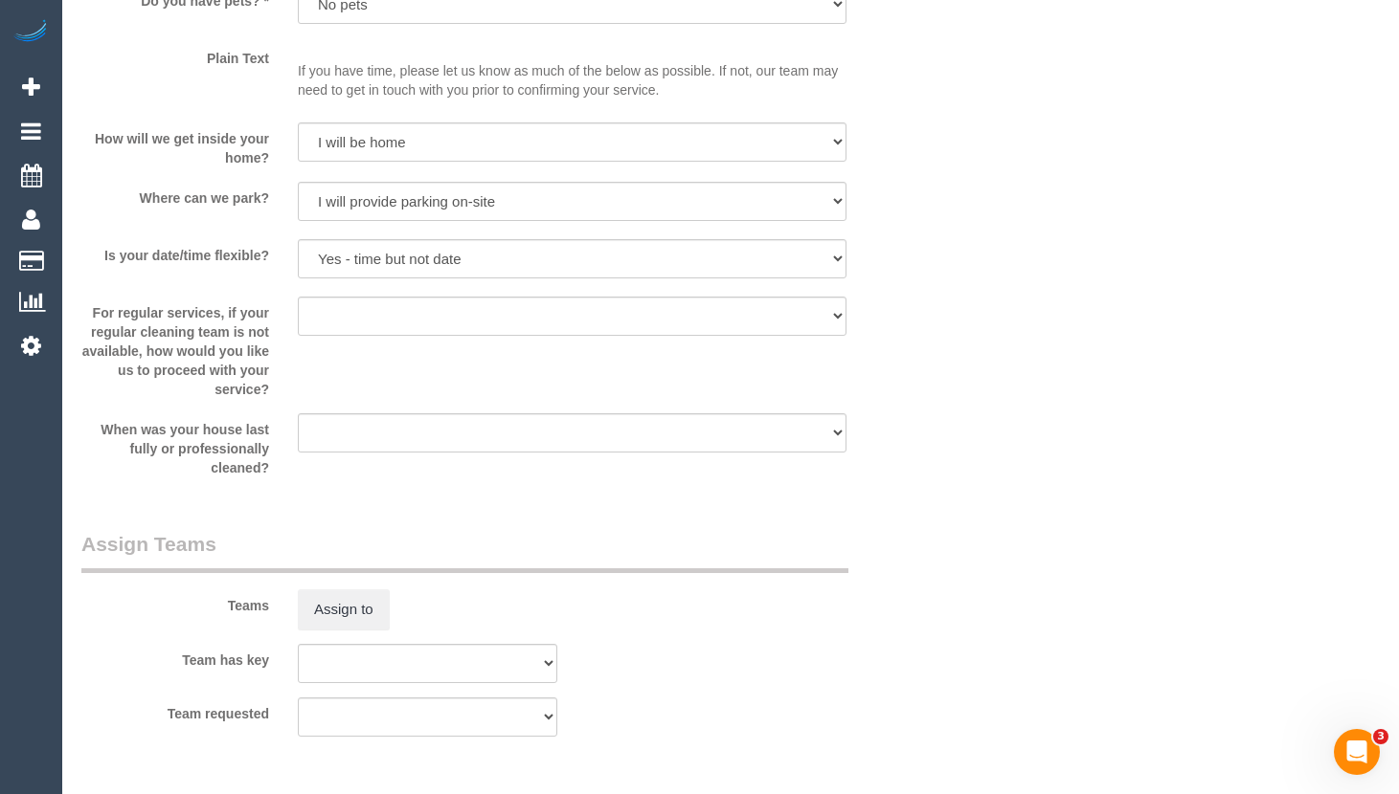
select select "spot1"
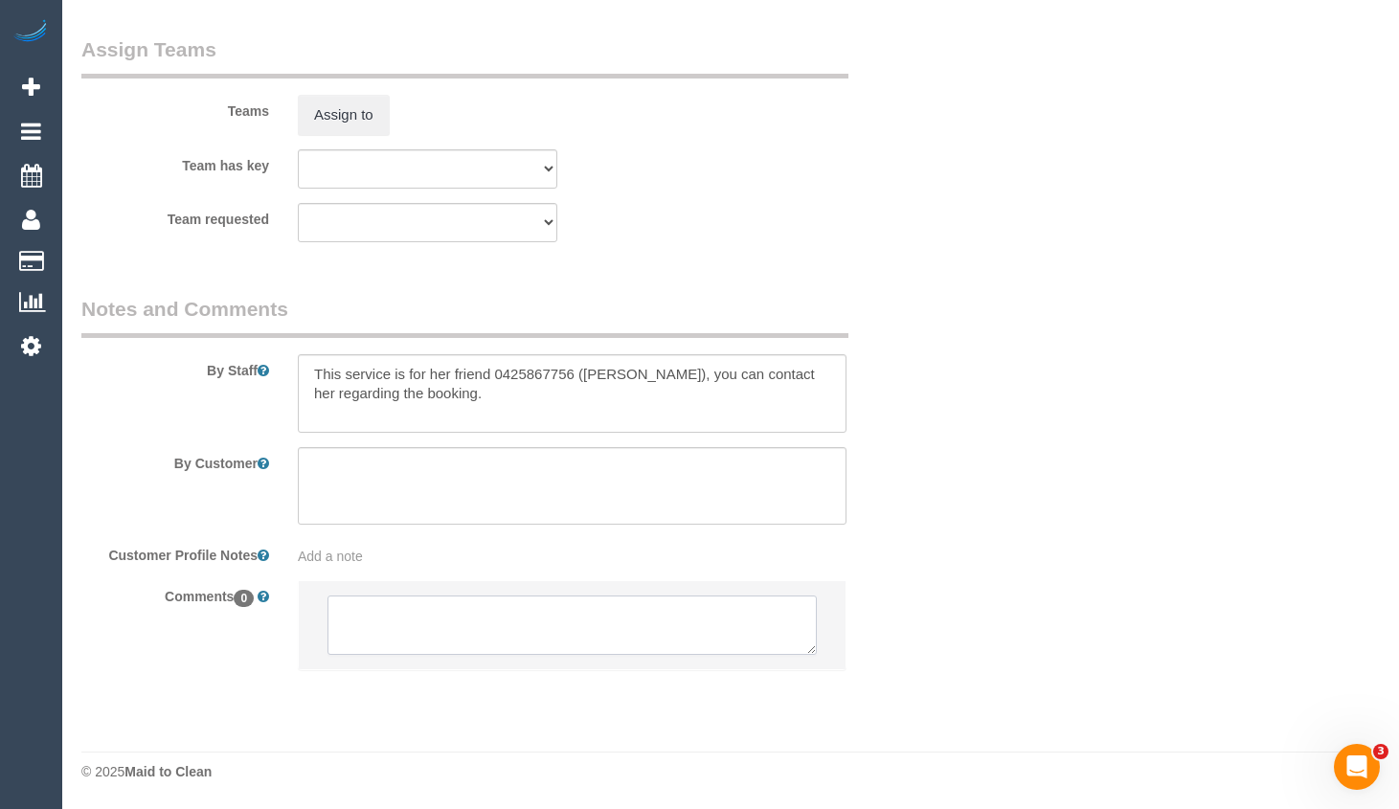
scroll to position [2995, 0]
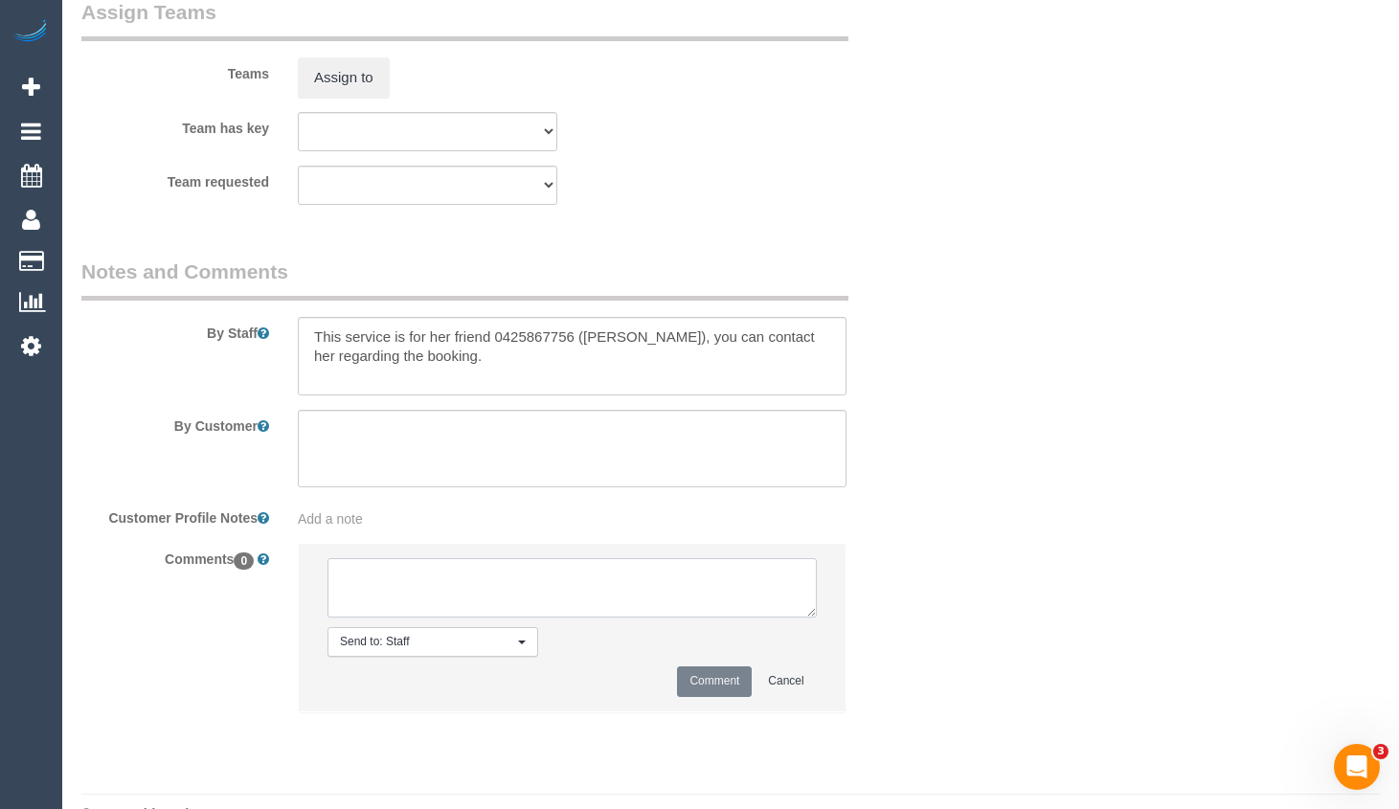
click at [571, 617] on textarea at bounding box center [571, 587] width 489 height 59
paste textarea "Flexibility dates: Flexibility times: Notes: Knows we need to review Contact vi…"
click at [629, 602] on textarea at bounding box center [571, 587] width 489 height 59
click at [488, 615] on textarea at bounding box center [571, 587] width 489 height 59
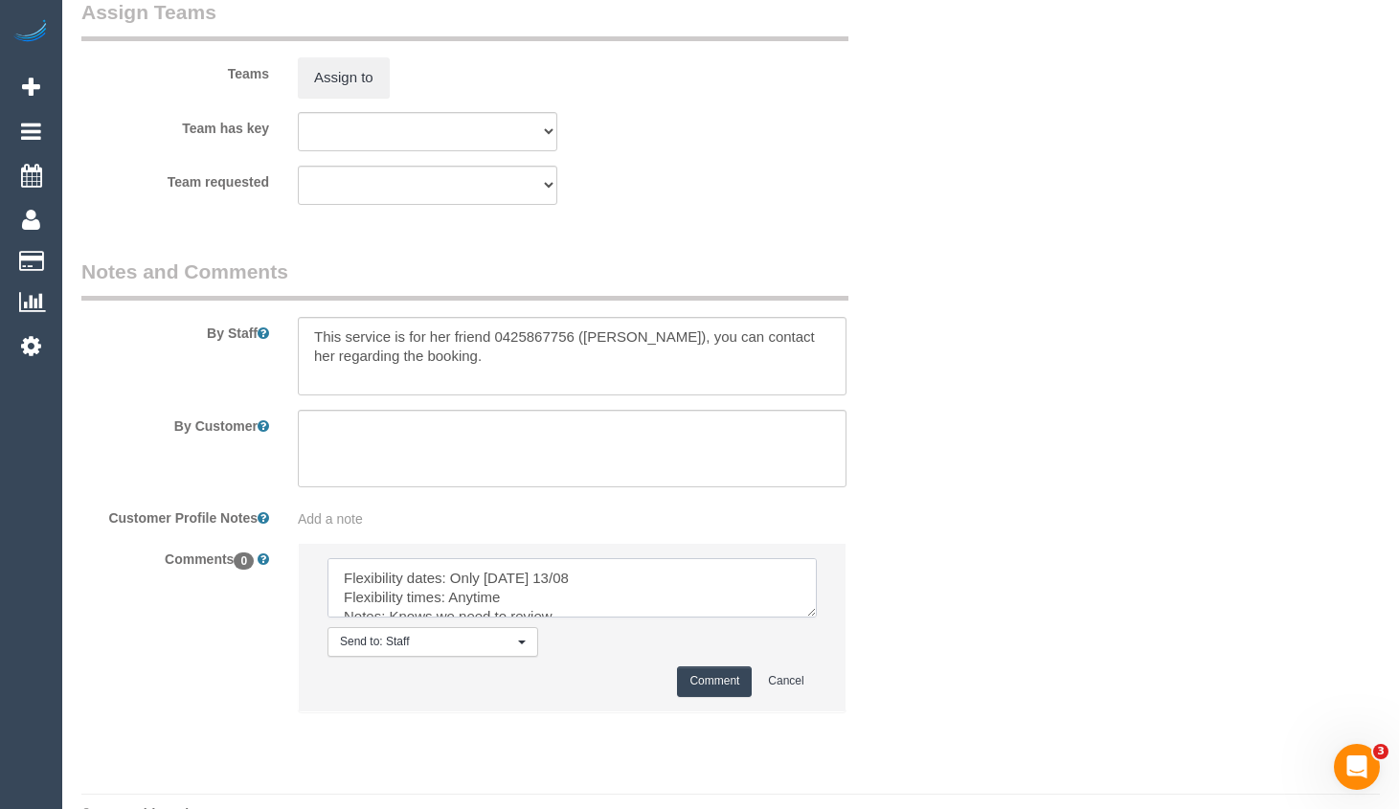
type textarea "Flexibility dates: Only [DATE] 13/08 Flexibility times: Anytime Notes: Knows we…"
click at [717, 696] on button "Comment" at bounding box center [714, 681] width 75 height 30
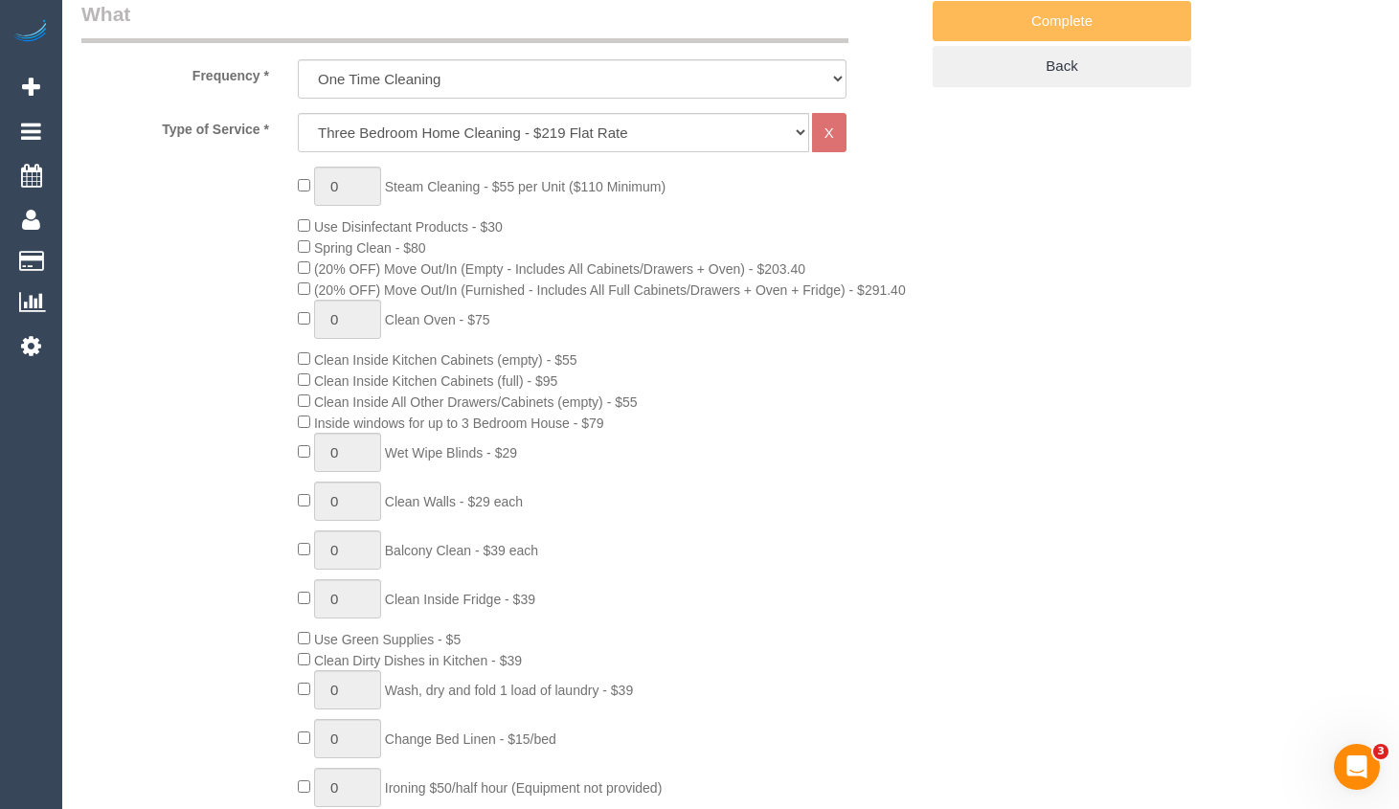
scroll to position [698, 0]
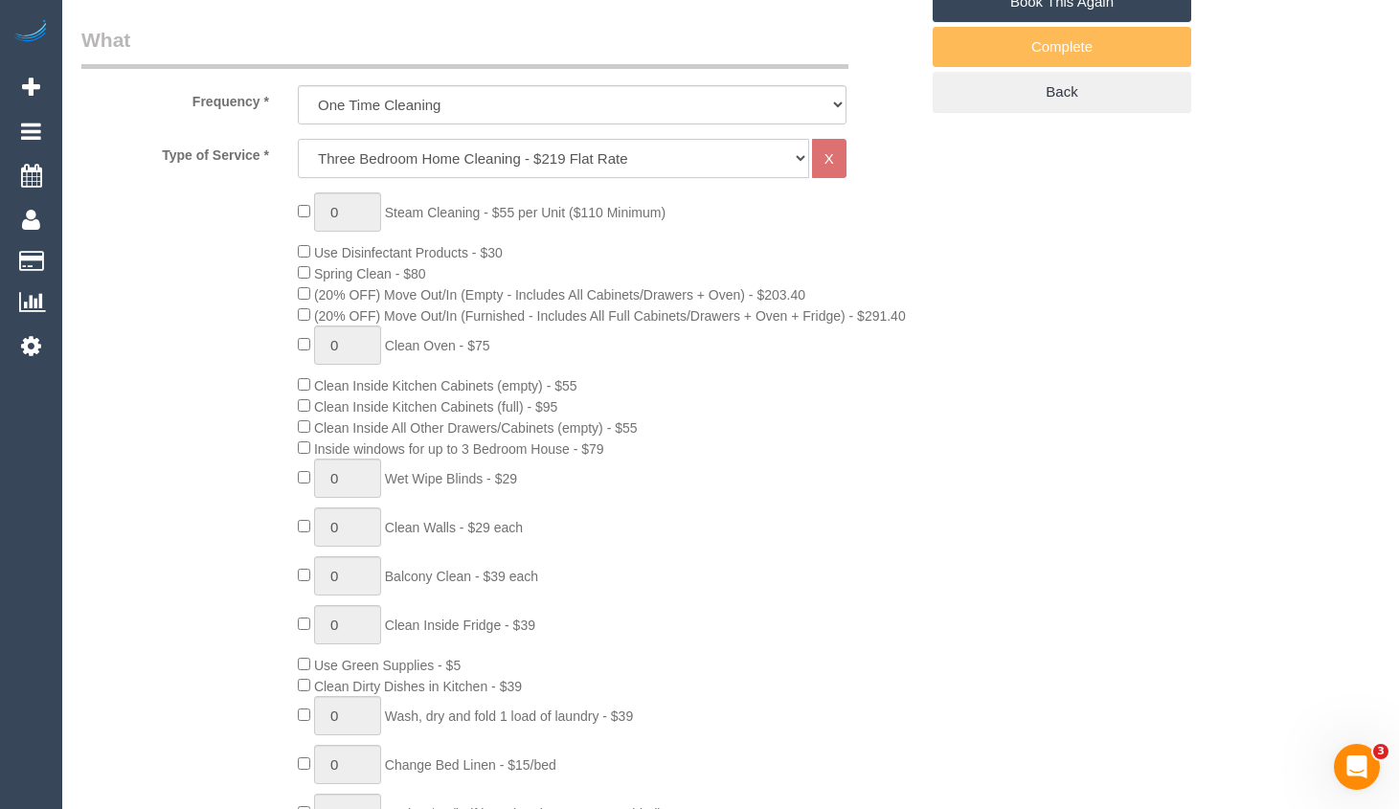
click at [639, 178] on select "Hourly Service - $70/h Hourly Service - $65/h Hourly Service - $60/h Hourly Ser…" at bounding box center [553, 158] width 511 height 39
click at [464, 178] on select "Hourly Service - $70/h Hourly Service - $65/h Hourly Service - $60/h Hourly Ser…" at bounding box center [553, 158] width 511 height 39
select select "213"
click at [298, 162] on select "Hourly Service - $70/h Hourly Service - $65/h Hourly Service - $60/h Hourly Ser…" at bounding box center [553, 158] width 511 height 39
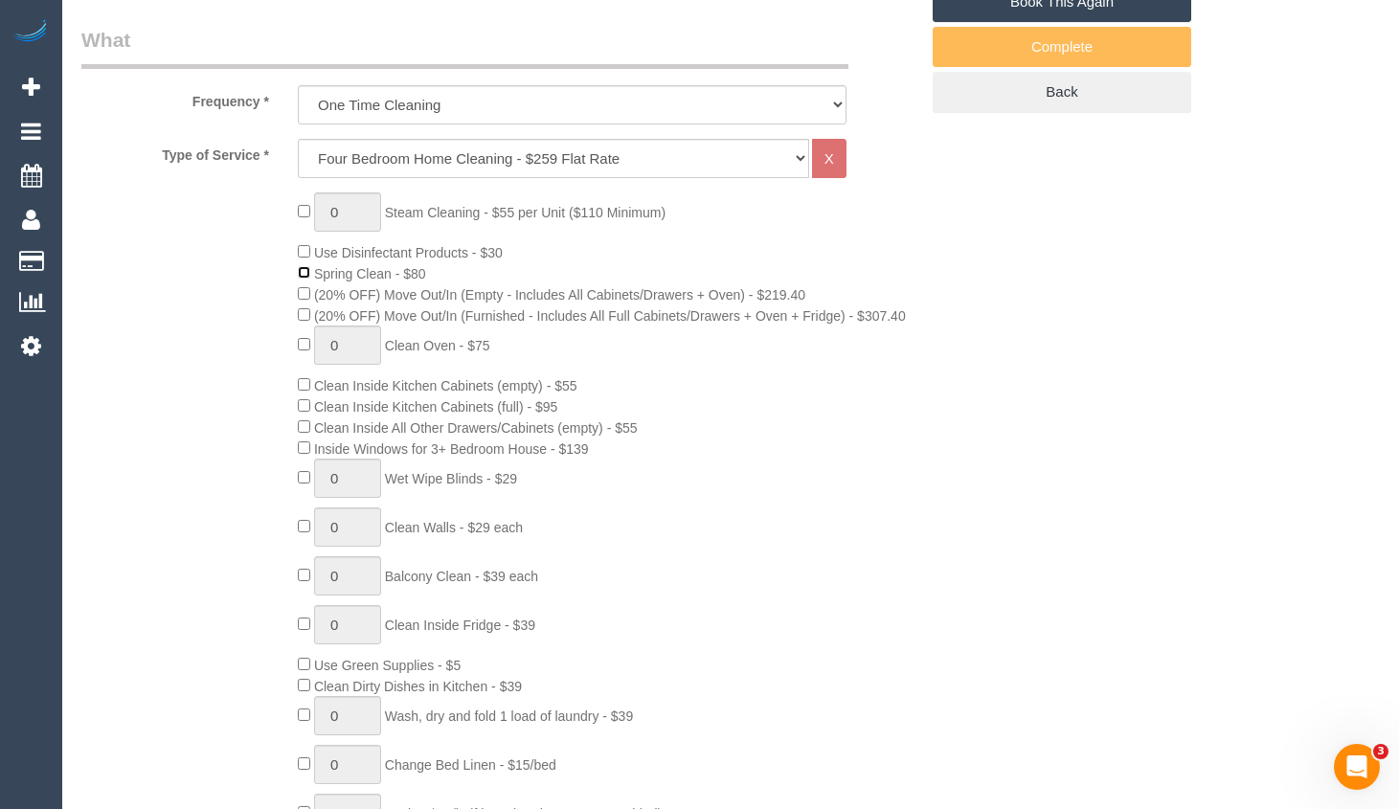
select select "spot10"
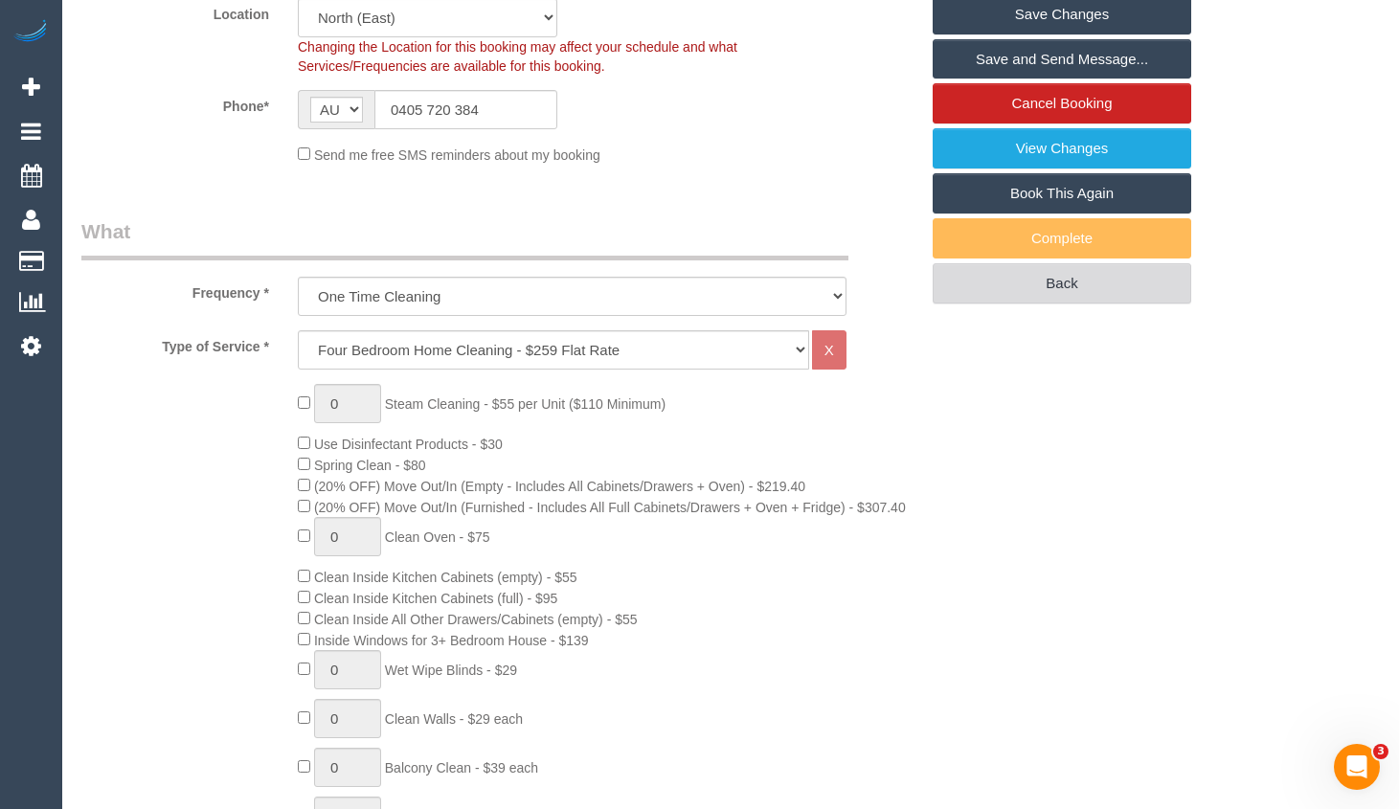
select select "spot19"
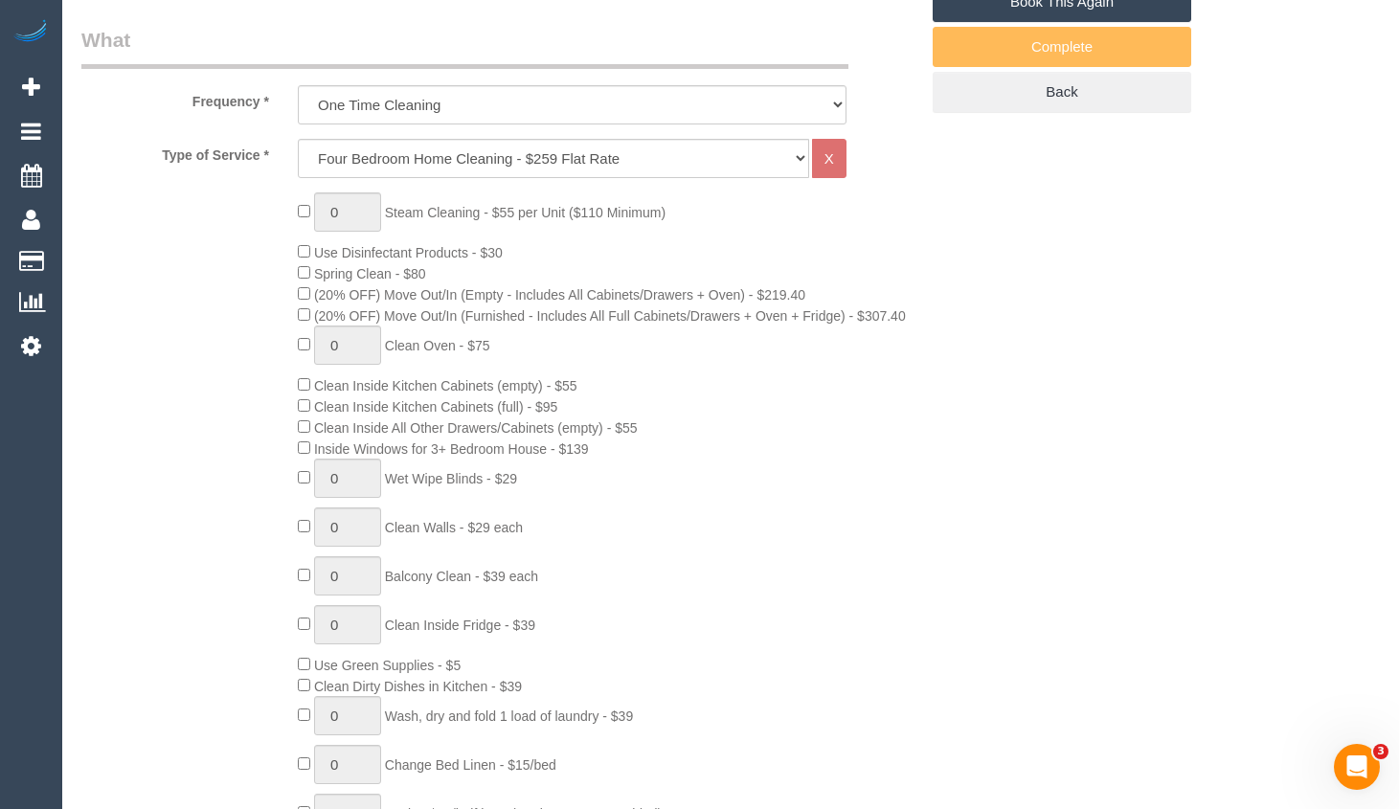
click at [916, 532] on div "0 Steam Cleaning - $55 per Unit ($110 Minimum) Use Disinfectant Products - $30 …" at bounding box center [607, 527] width 649 height 671
select select "spot28"
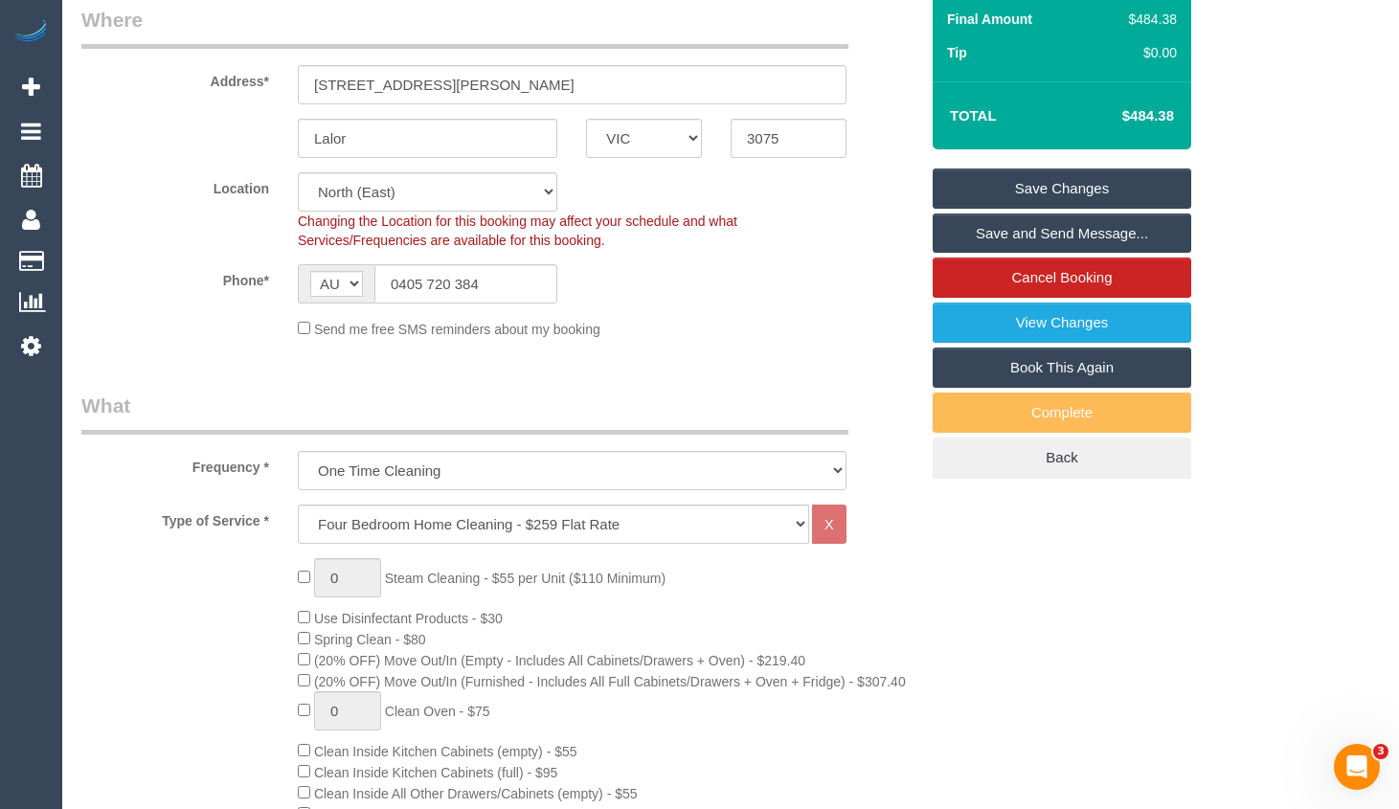
scroll to position [315, 0]
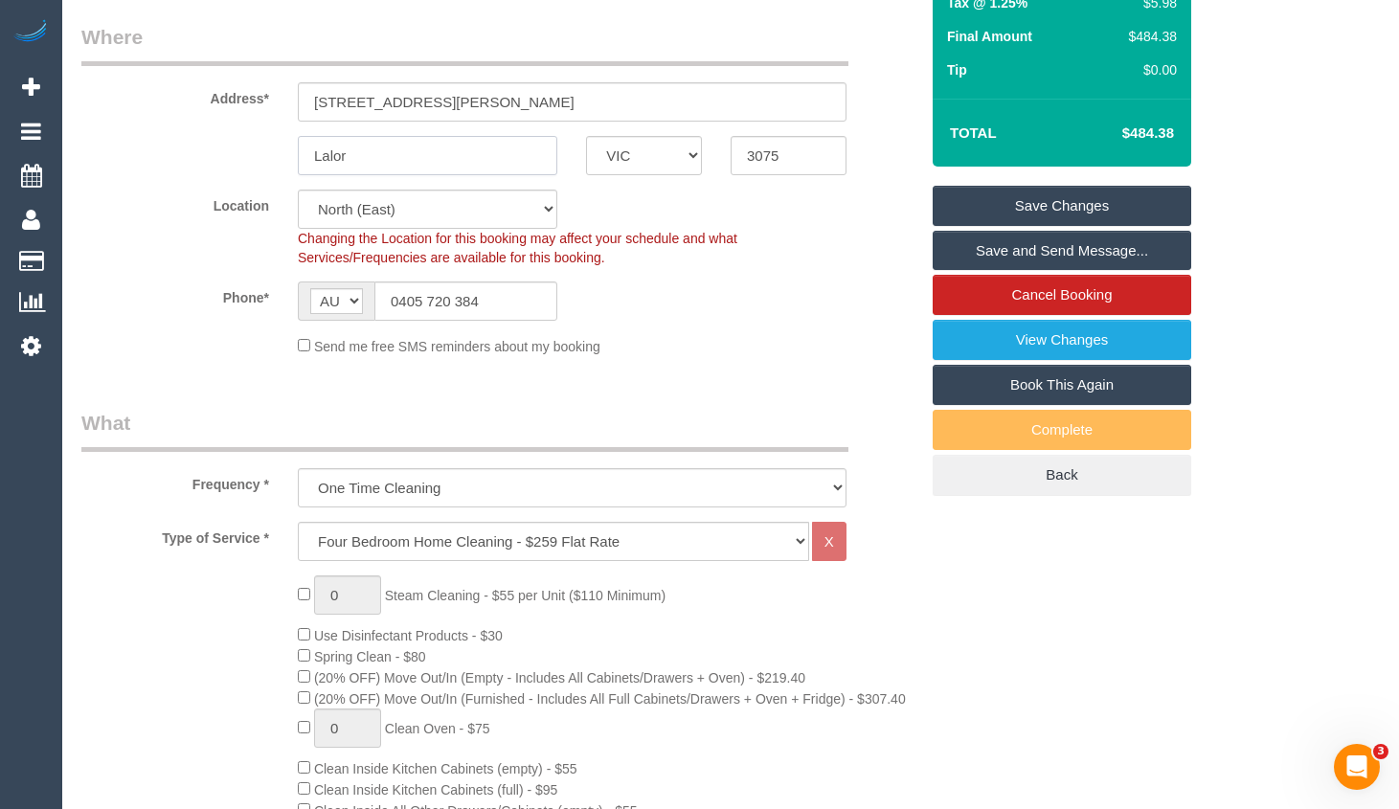
drag, startPoint x: 341, startPoint y: 176, endPoint x: 170, endPoint y: 170, distance: 170.5
click at [170, 170] on div "Lalor ACT [GEOGRAPHIC_DATA] NT [GEOGRAPHIC_DATA] SA TAS [GEOGRAPHIC_DATA] [GEOG…" at bounding box center [499, 155] width 865 height 39
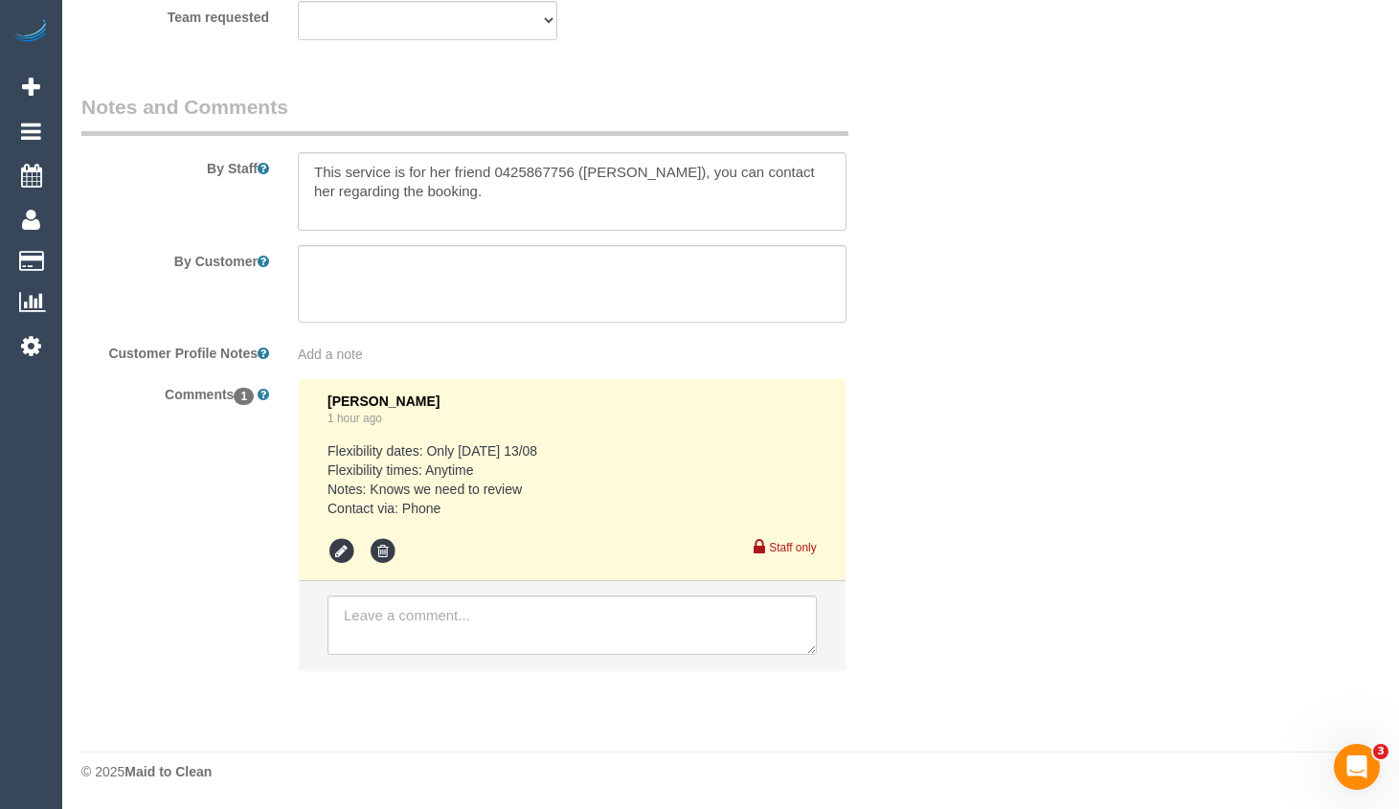
scroll to position [3183, 0]
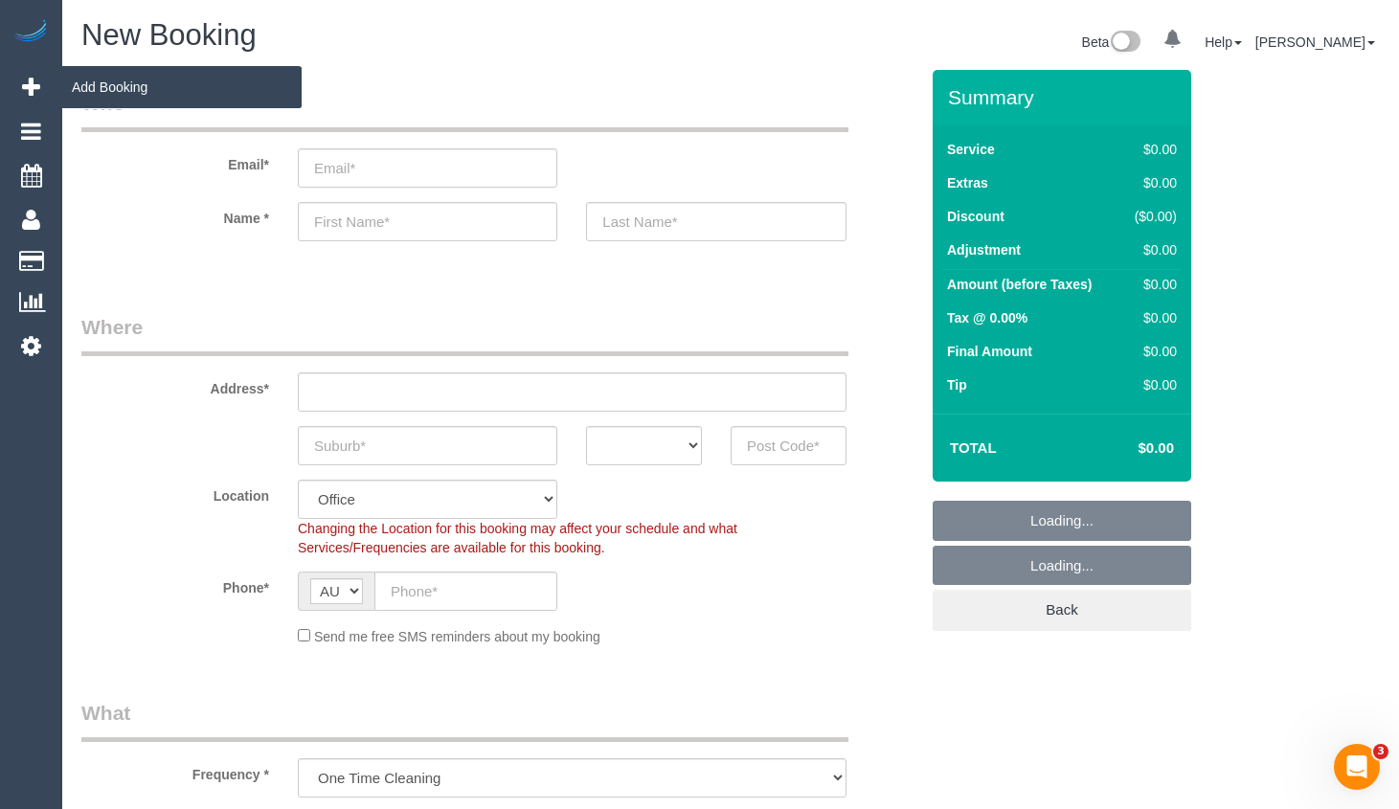
select select "object:9627"
